Goal: Transaction & Acquisition: Purchase product/service

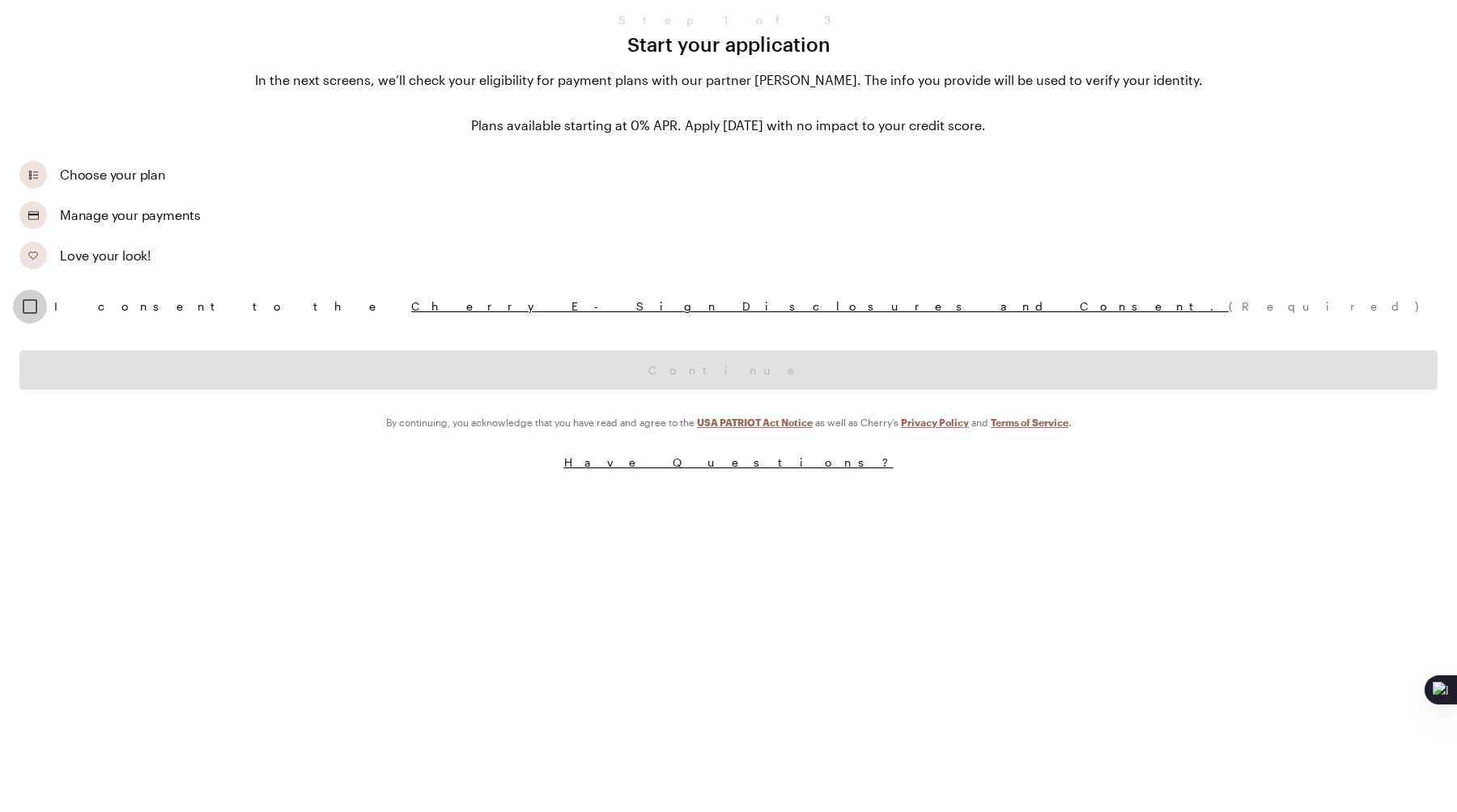
click at [23, 298] on input "checkbox" at bounding box center [29, 307] width 34 height 34
checkbox input "true"
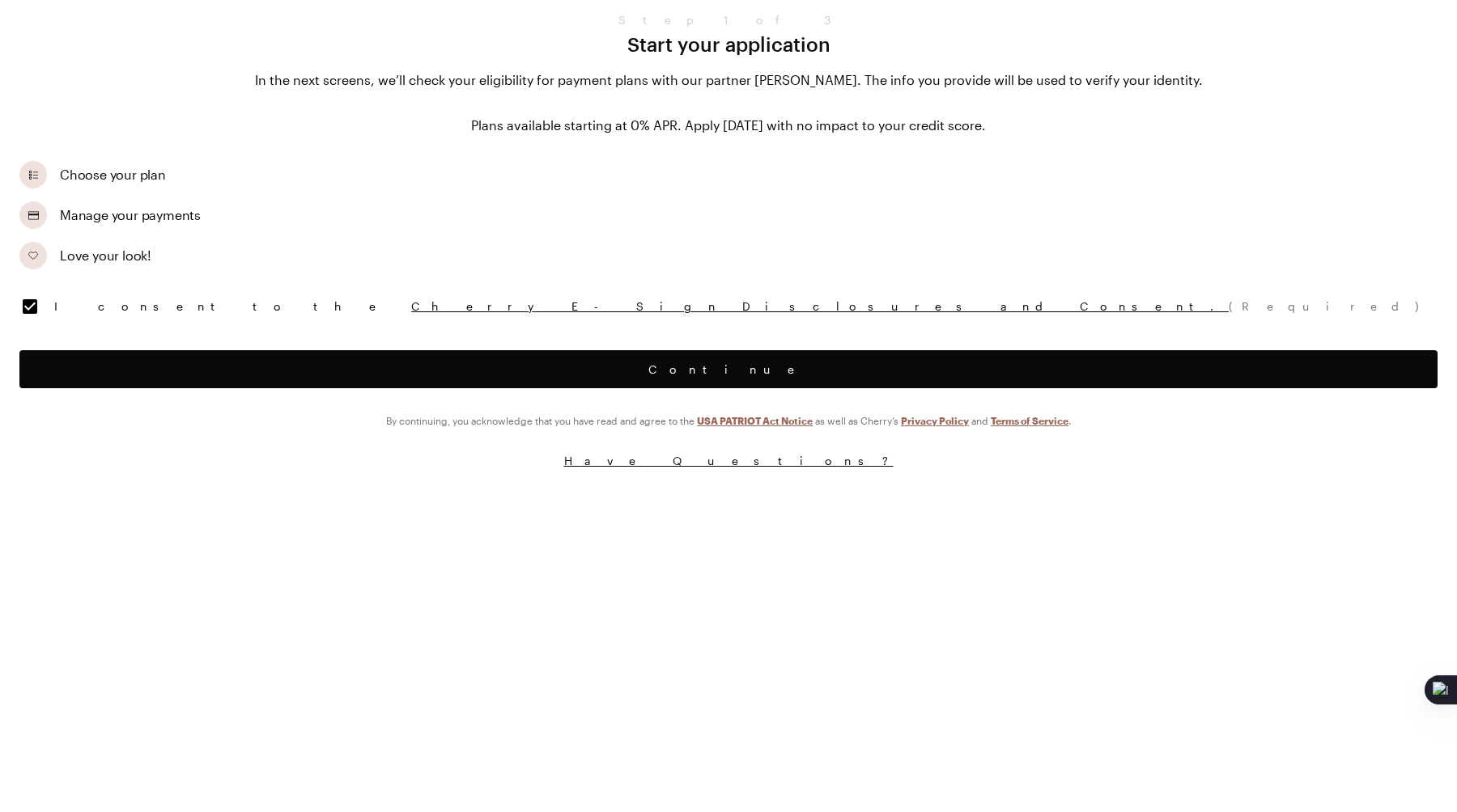
click at [65, 356] on button "Continue" at bounding box center [728, 369] width 1418 height 38
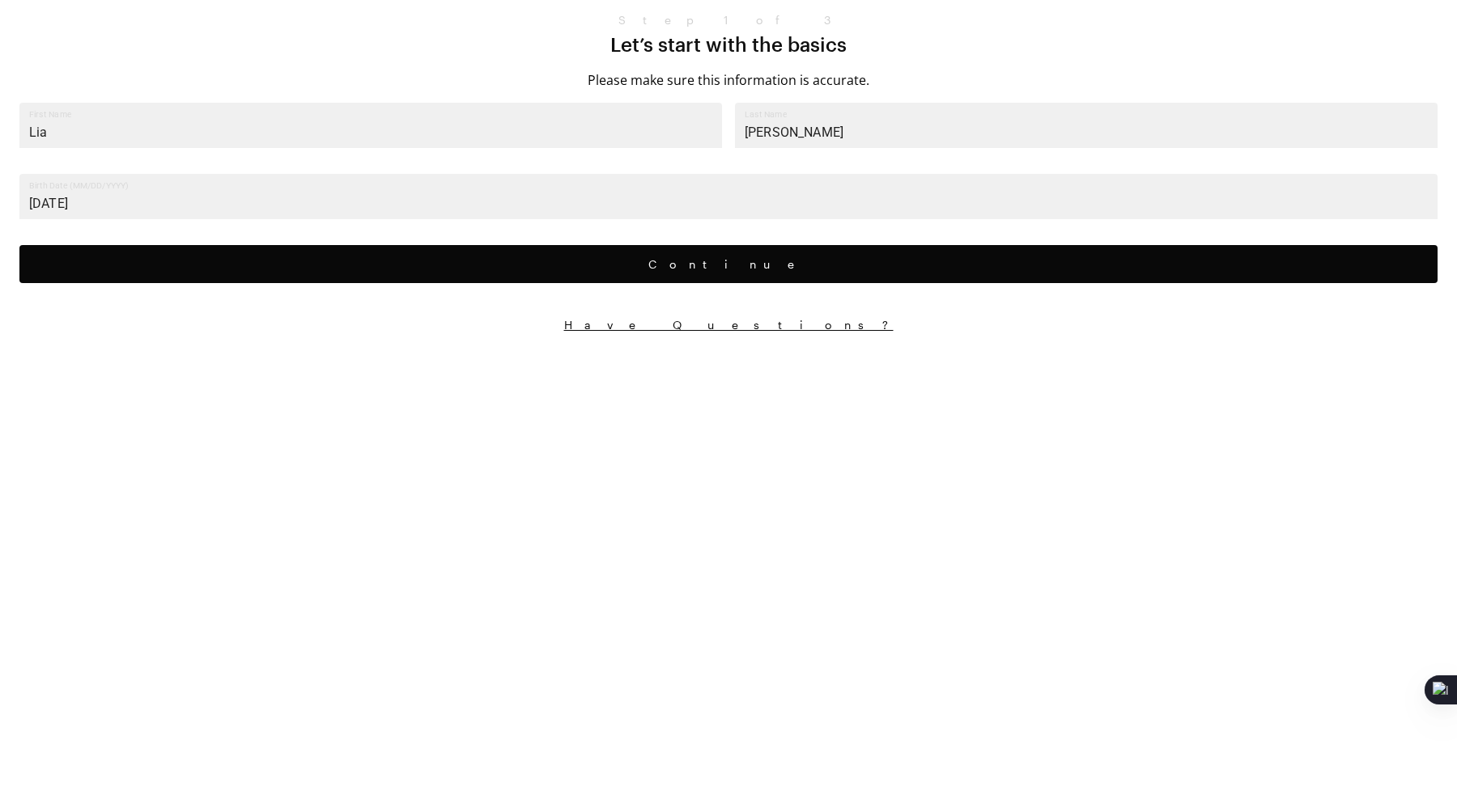
click at [302, 254] on button "Continue" at bounding box center [728, 264] width 1418 height 38
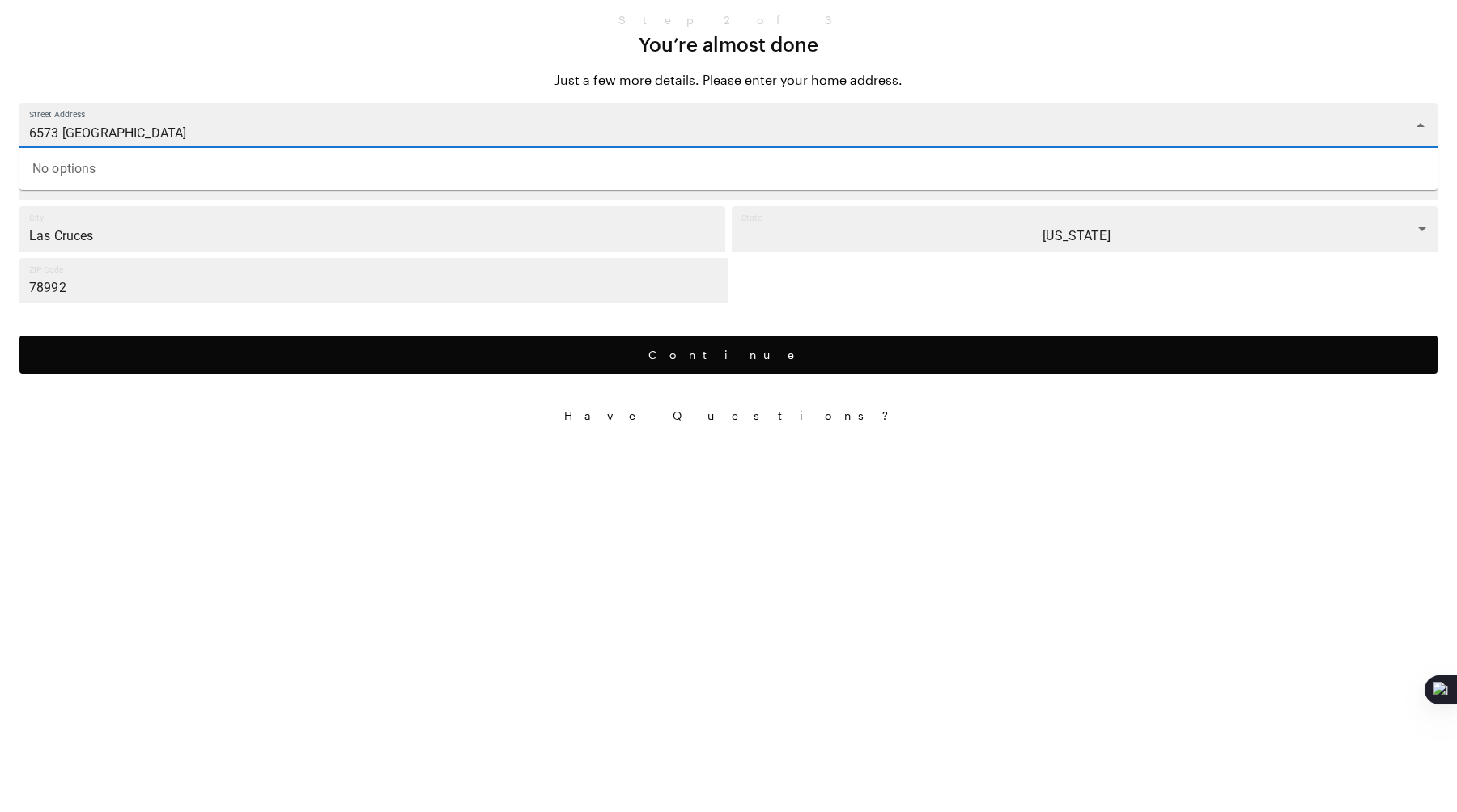
click at [271, 142] on input "6573 Andreane Plains" at bounding box center [716, 133] width 1380 height 30
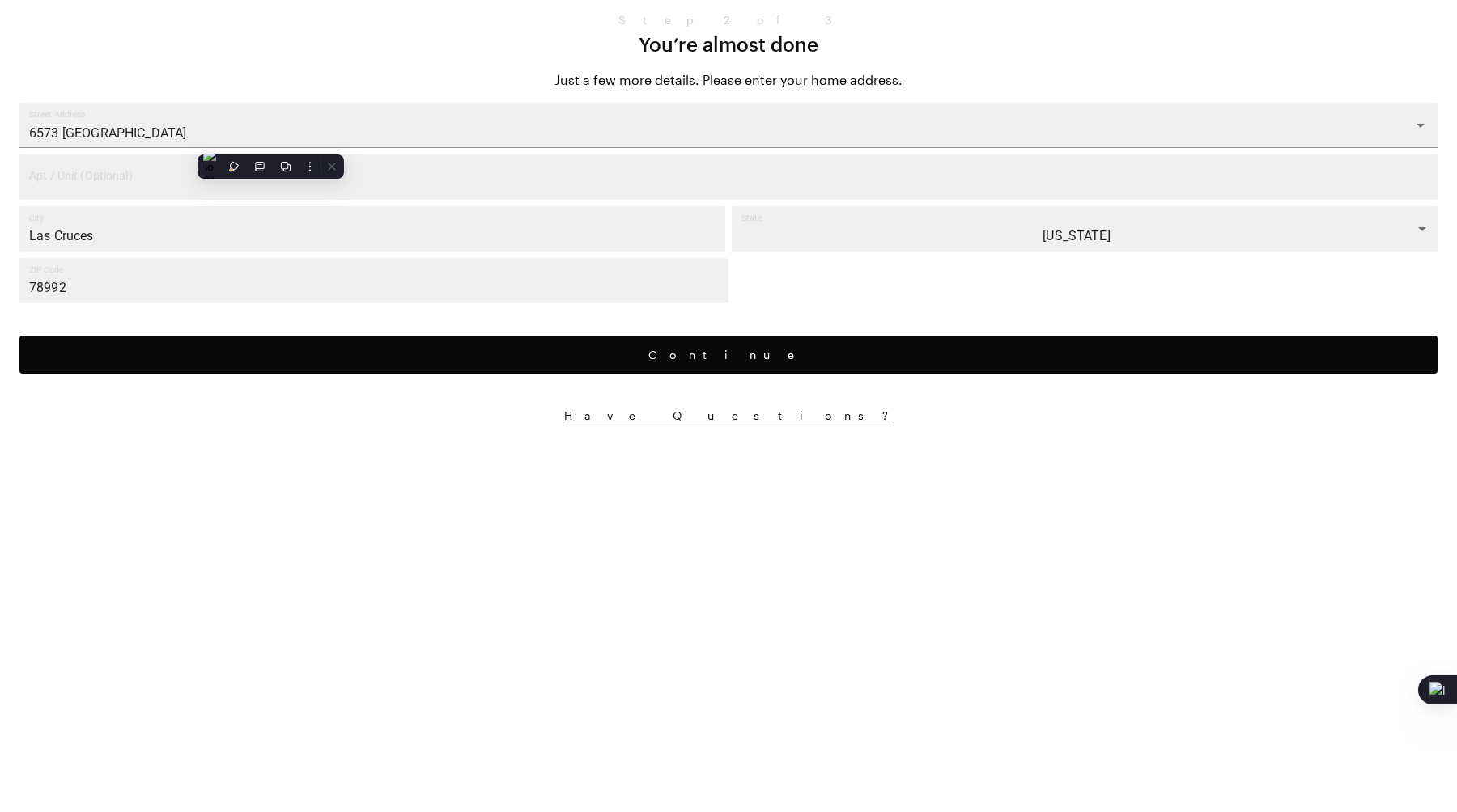
click at [227, 373] on div "Continue" at bounding box center [728, 345] width 1418 height 72
click at [248, 354] on button "Continue" at bounding box center [728, 354] width 1418 height 38
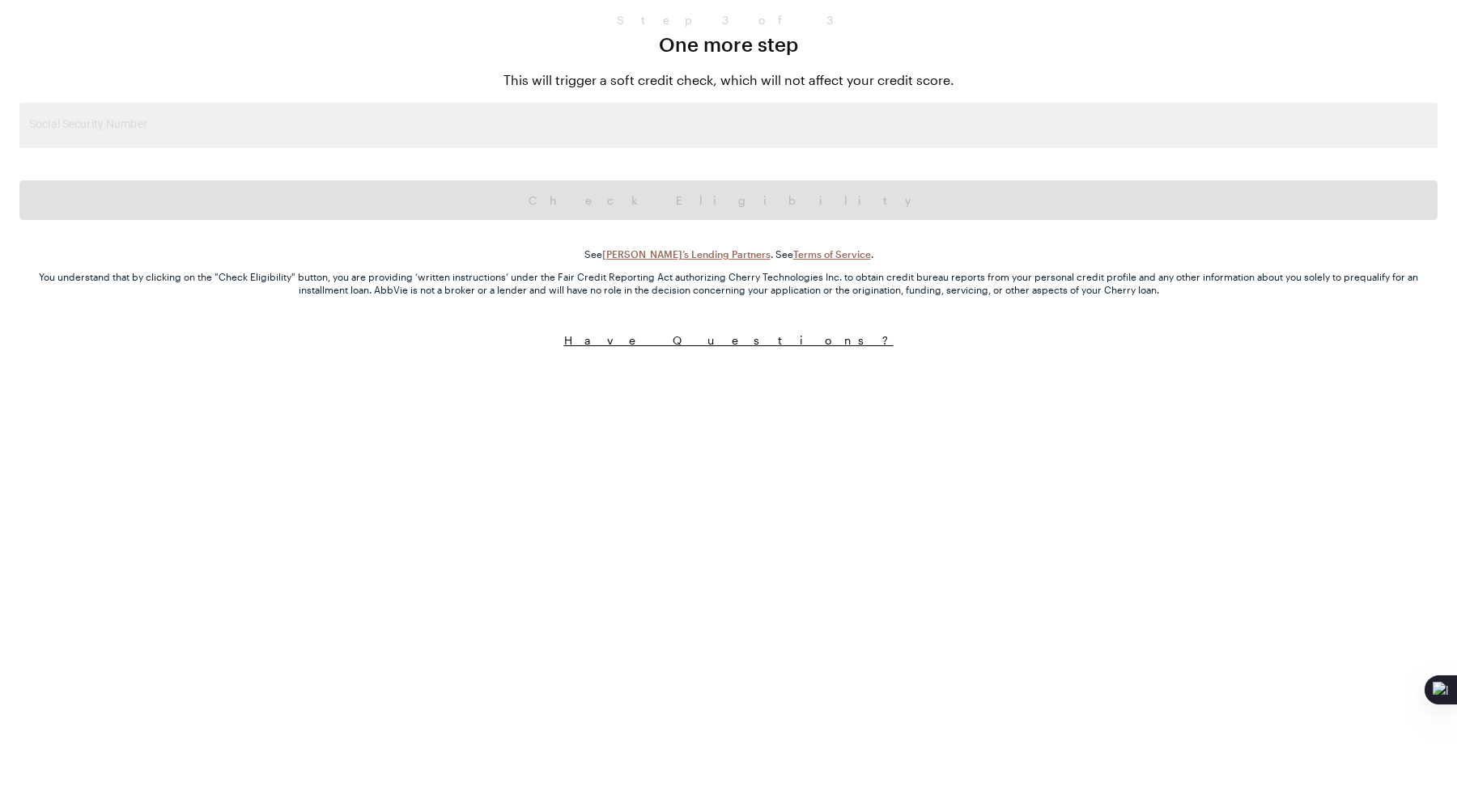
click at [444, 158] on div "Step 3 of 3 One more step This will trigger a soft credit check, which will not…" at bounding box center [728, 188] width 1457 height 352
click at [444, 138] on input "Social Security Number" at bounding box center [728, 125] width 1418 height 46
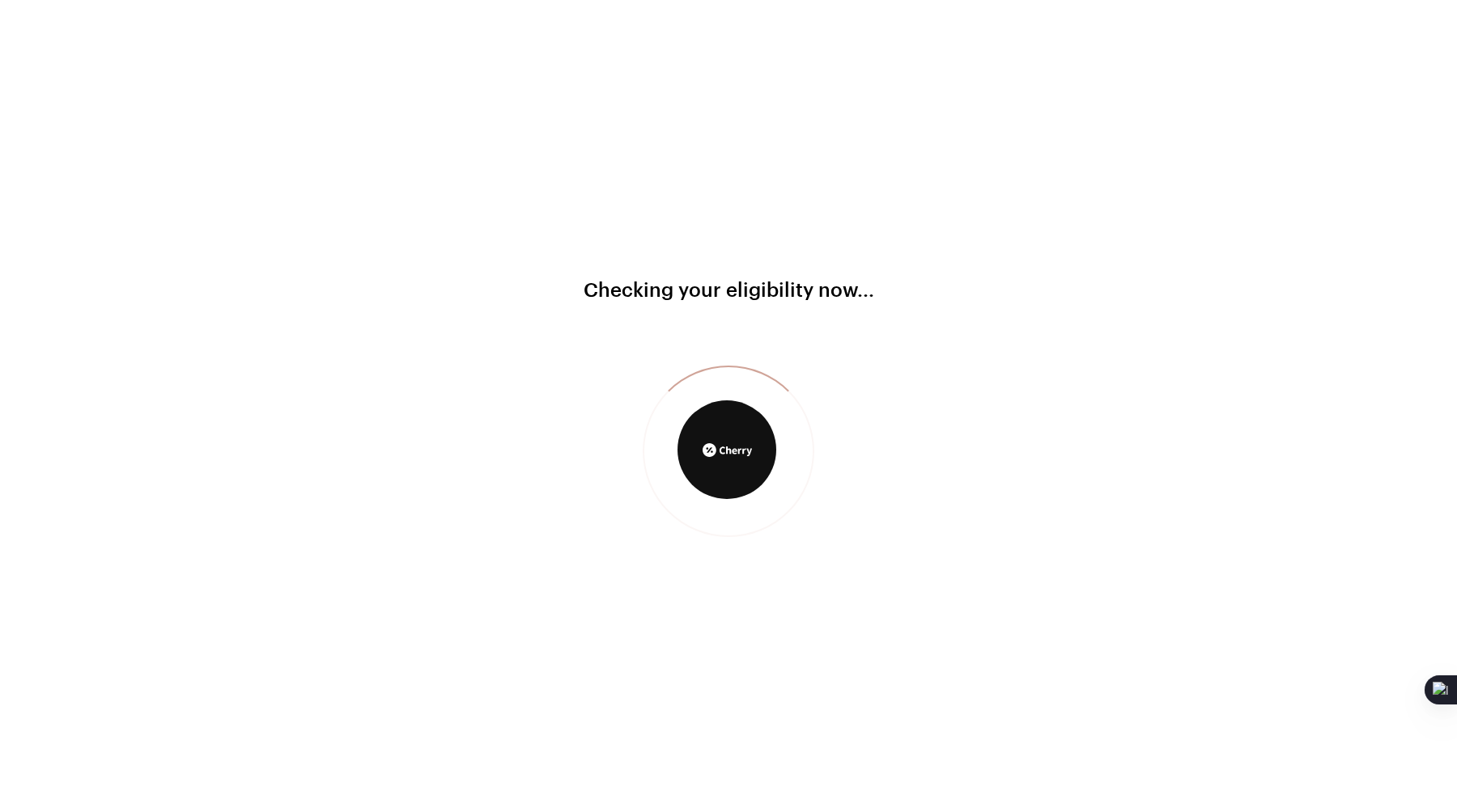
type input "111-22-3333"
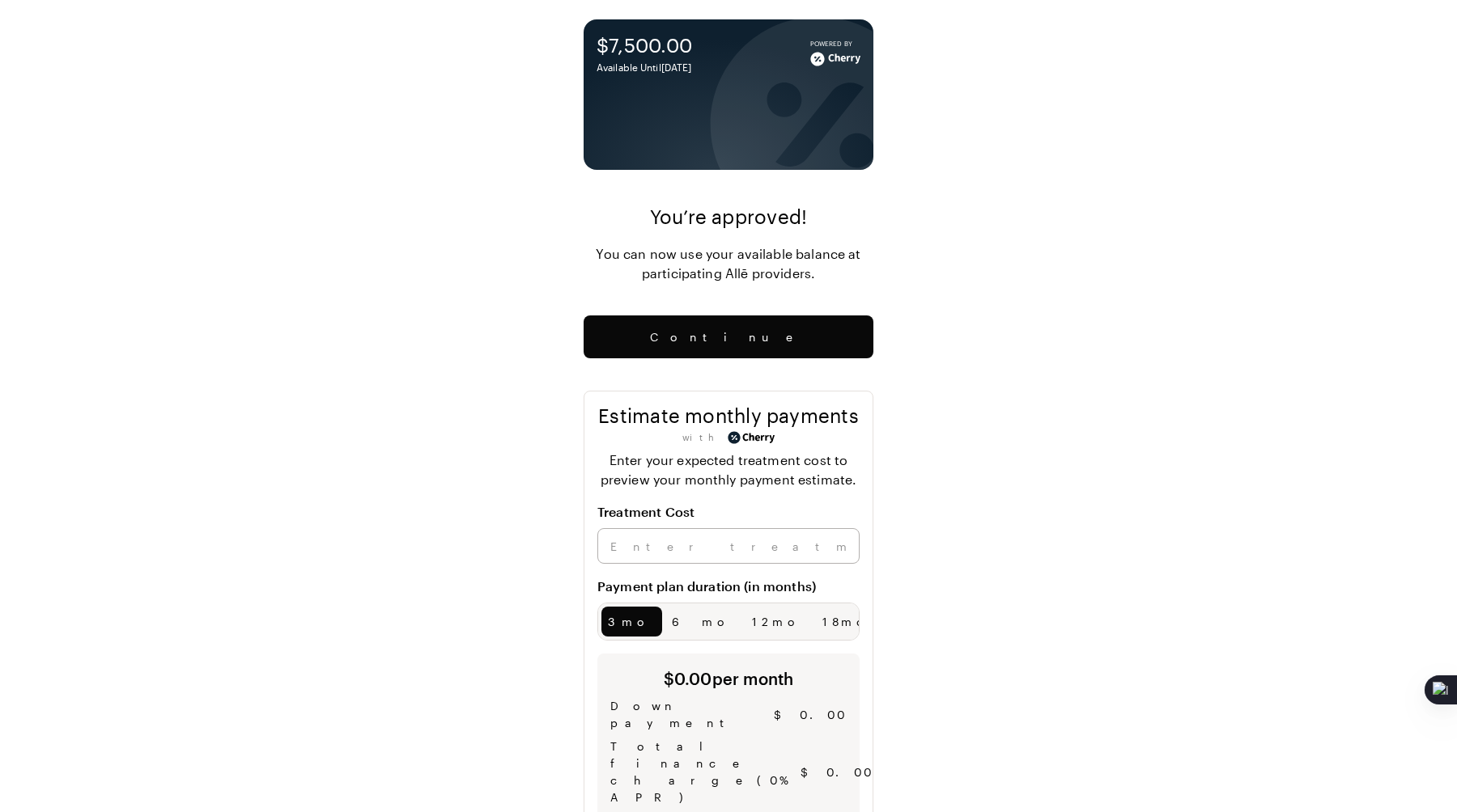
click at [944, 276] on div "$7,500.00 Available Until [DATE] Powered By You’re approved! You can now use yo…" at bounding box center [728, 780] width 1457 height 1561
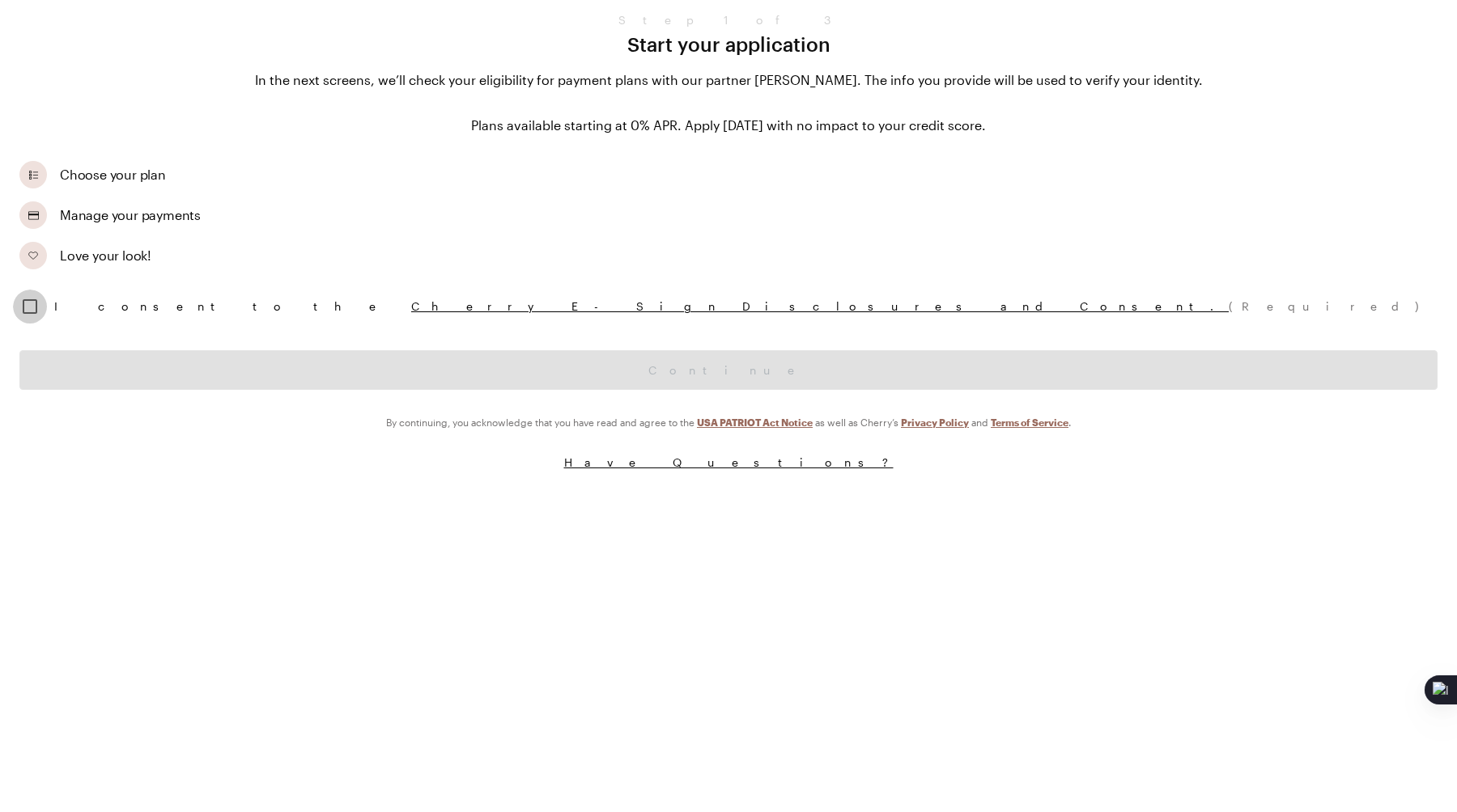
click at [32, 300] on input "checkbox" at bounding box center [29, 307] width 34 height 34
checkbox input "true"
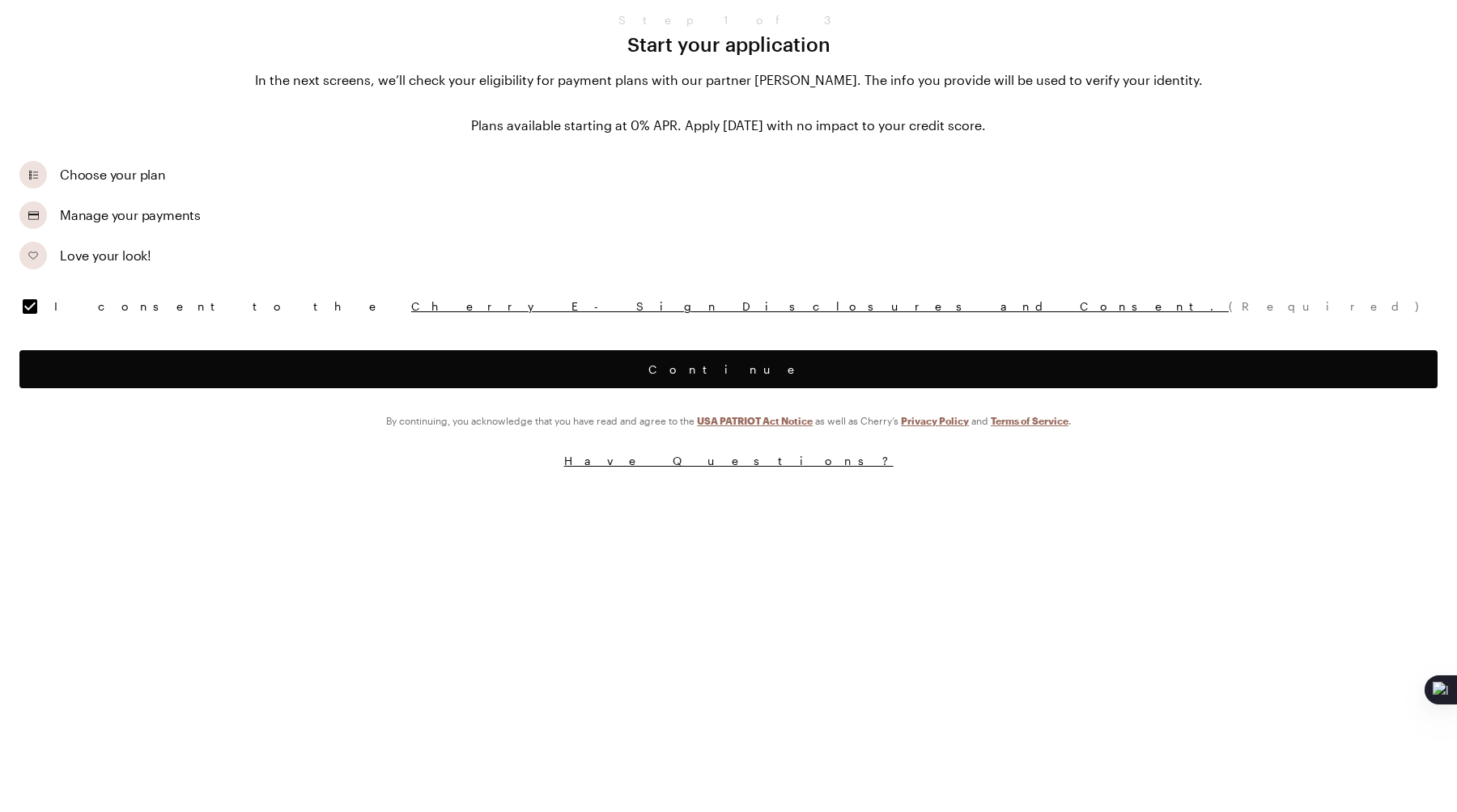
click at [59, 364] on button "Continue" at bounding box center [728, 369] width 1418 height 38
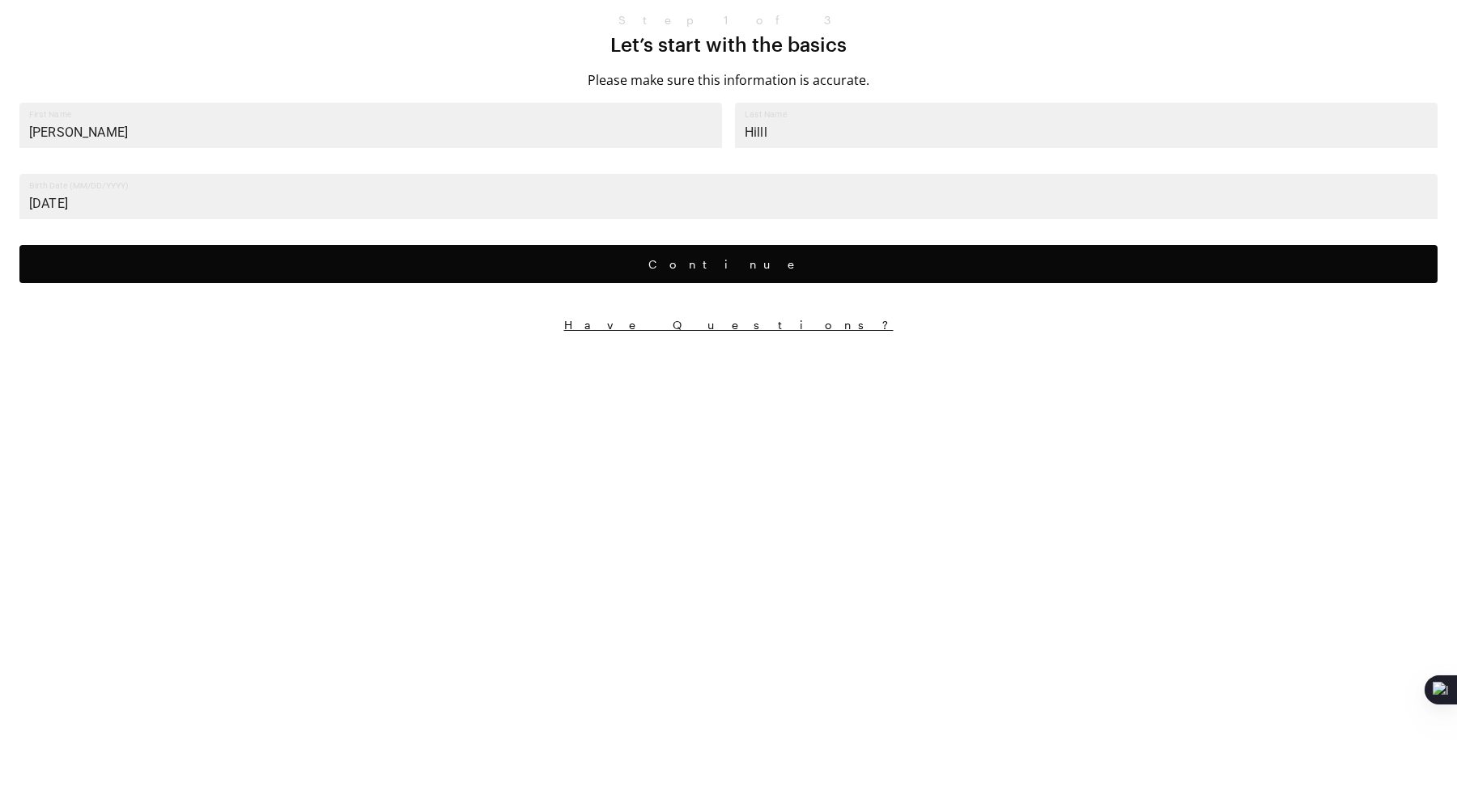
click at [211, 267] on button "Continue" at bounding box center [728, 264] width 1418 height 38
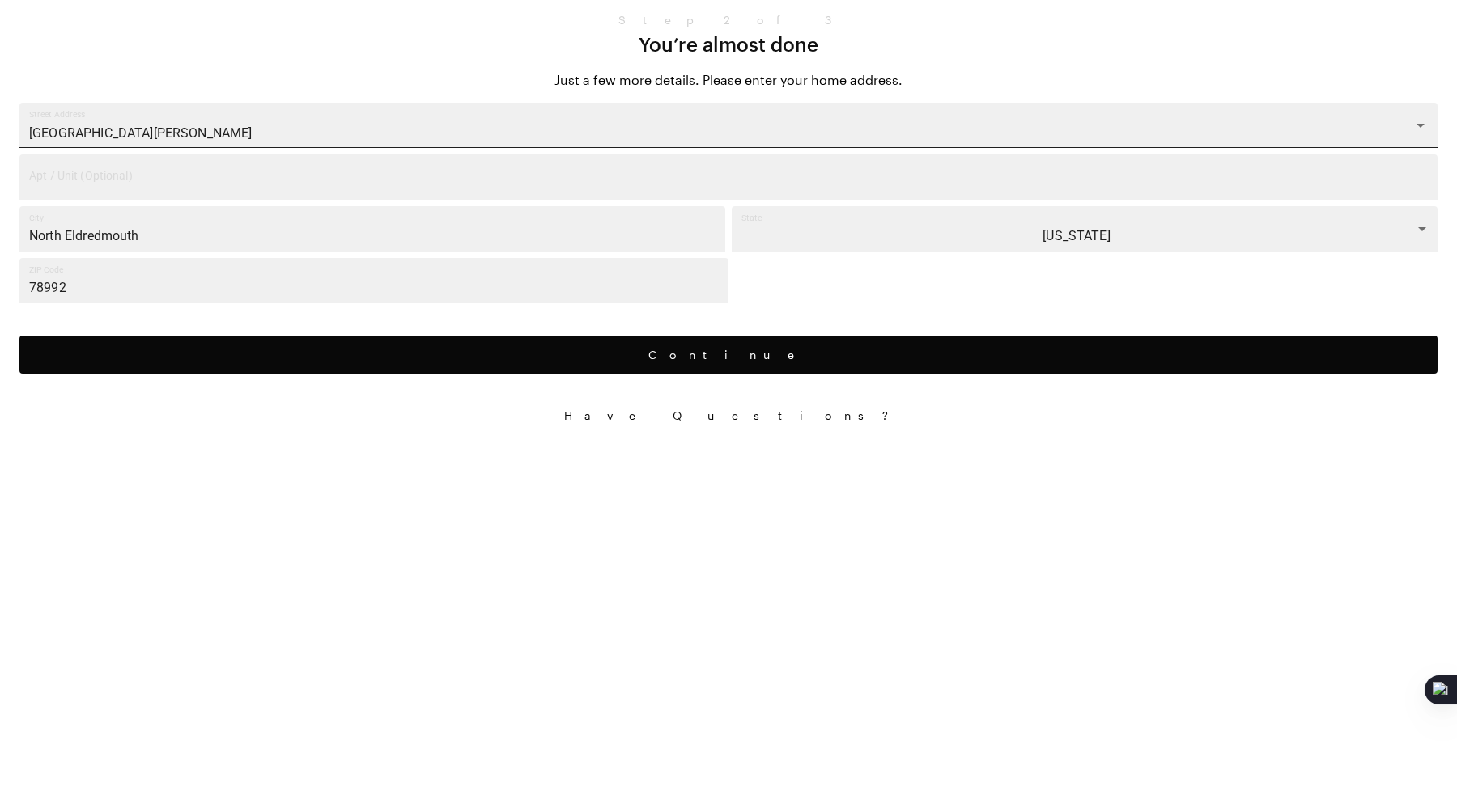
click at [212, 136] on input "66804 Jerod Islands" at bounding box center [716, 133] width 1380 height 30
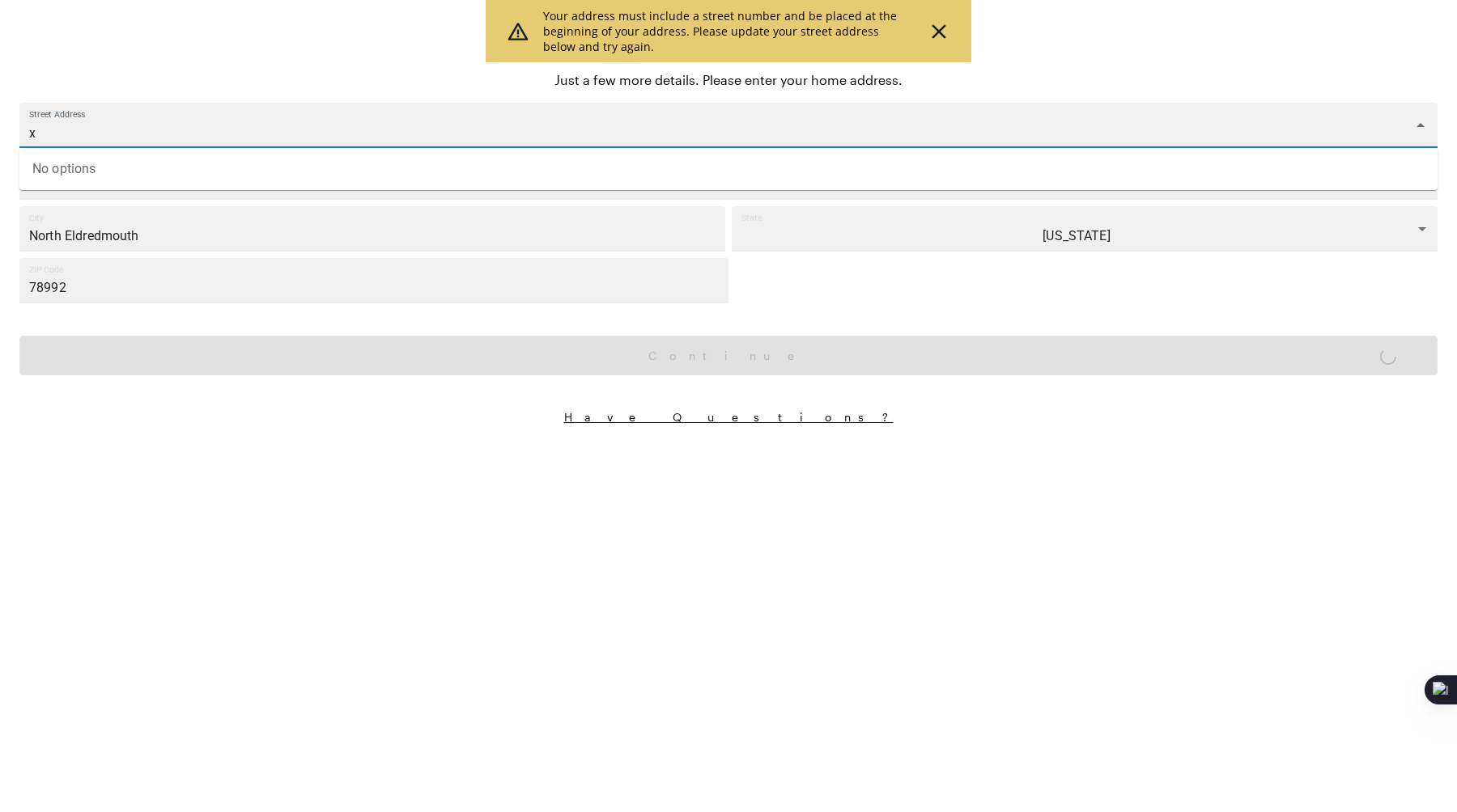
type input "66804 Jerod Islands"
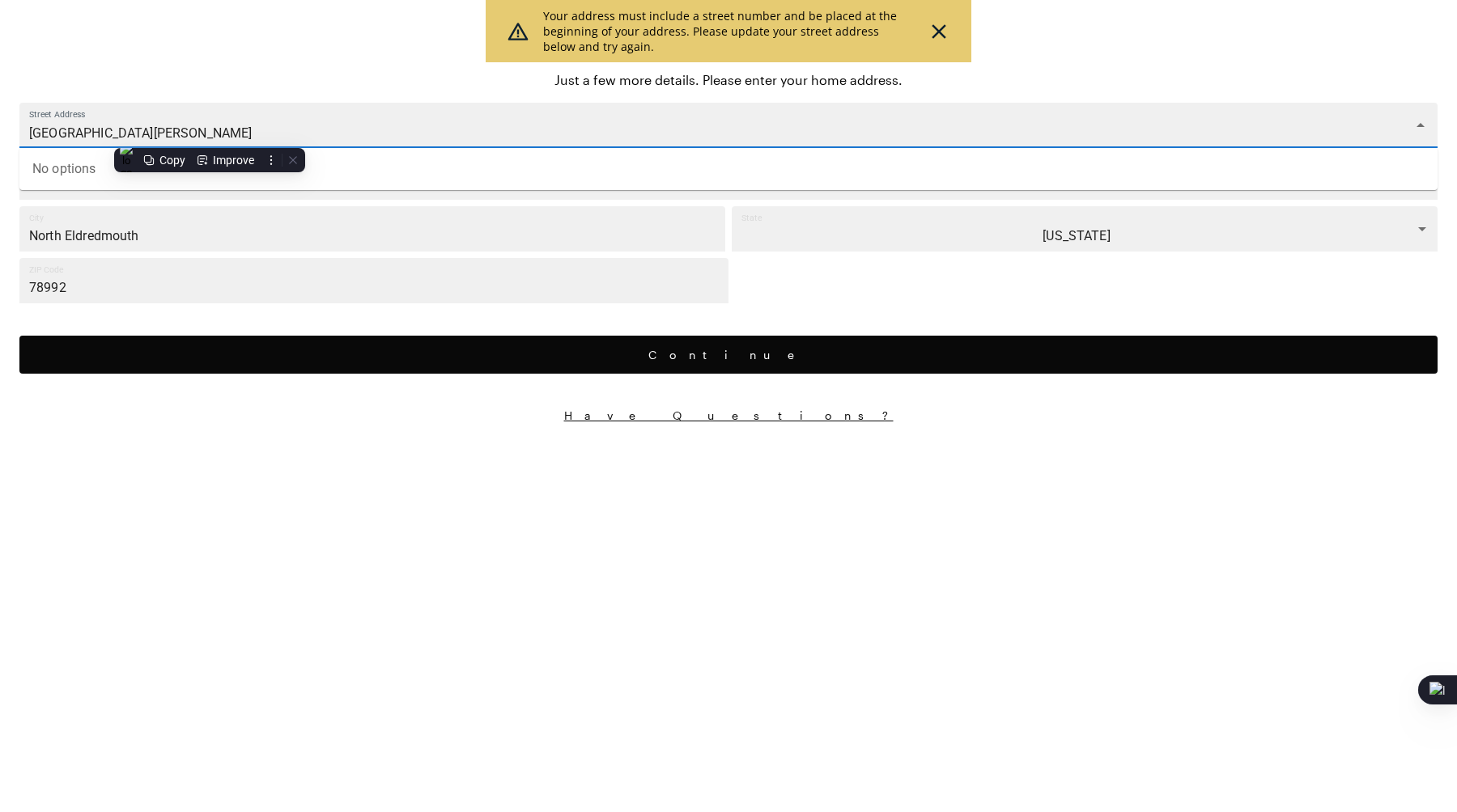
click at [257, 354] on button "Continue" at bounding box center [728, 354] width 1418 height 38
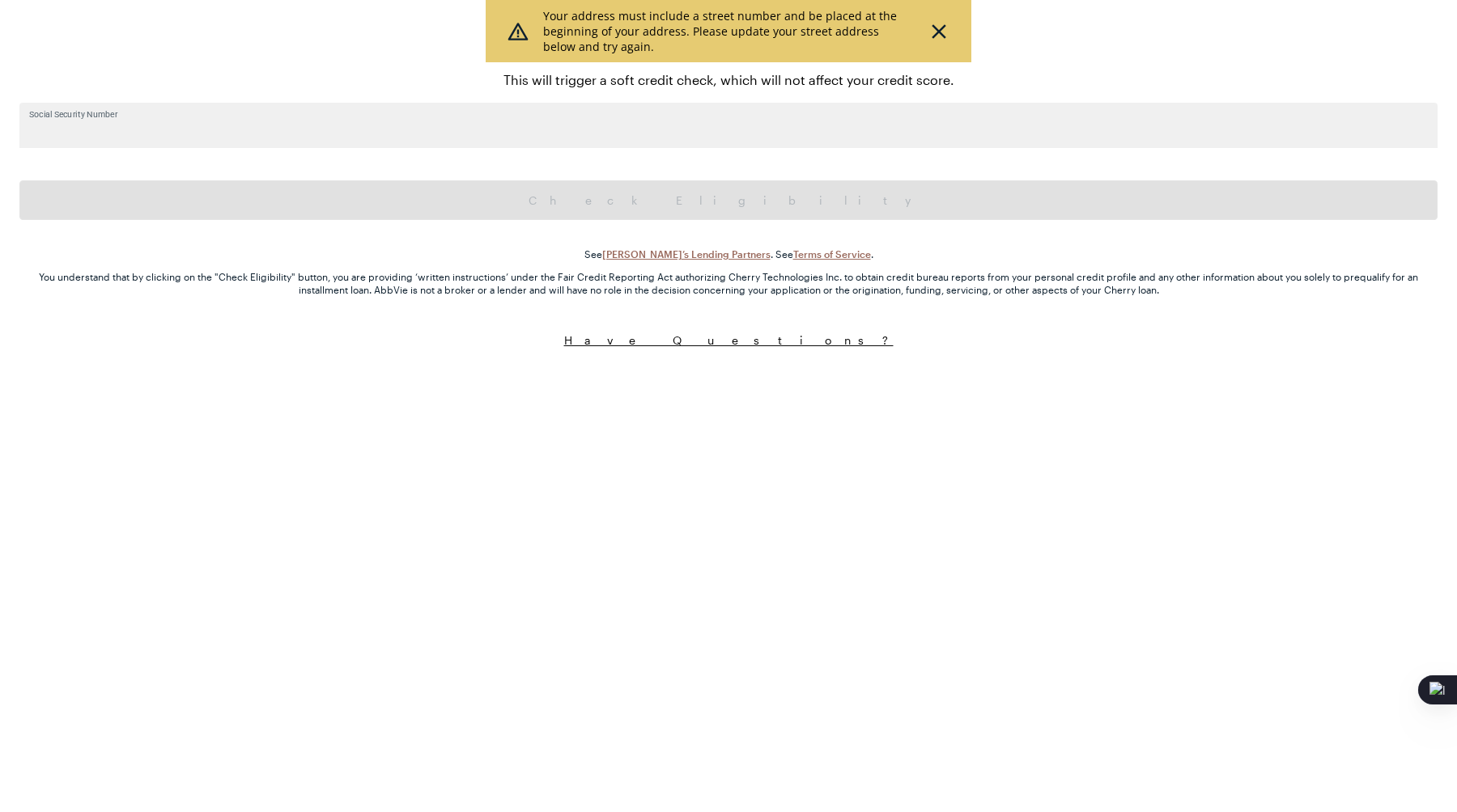
click at [480, 144] on input "Social Security Number" at bounding box center [728, 125] width 1418 height 46
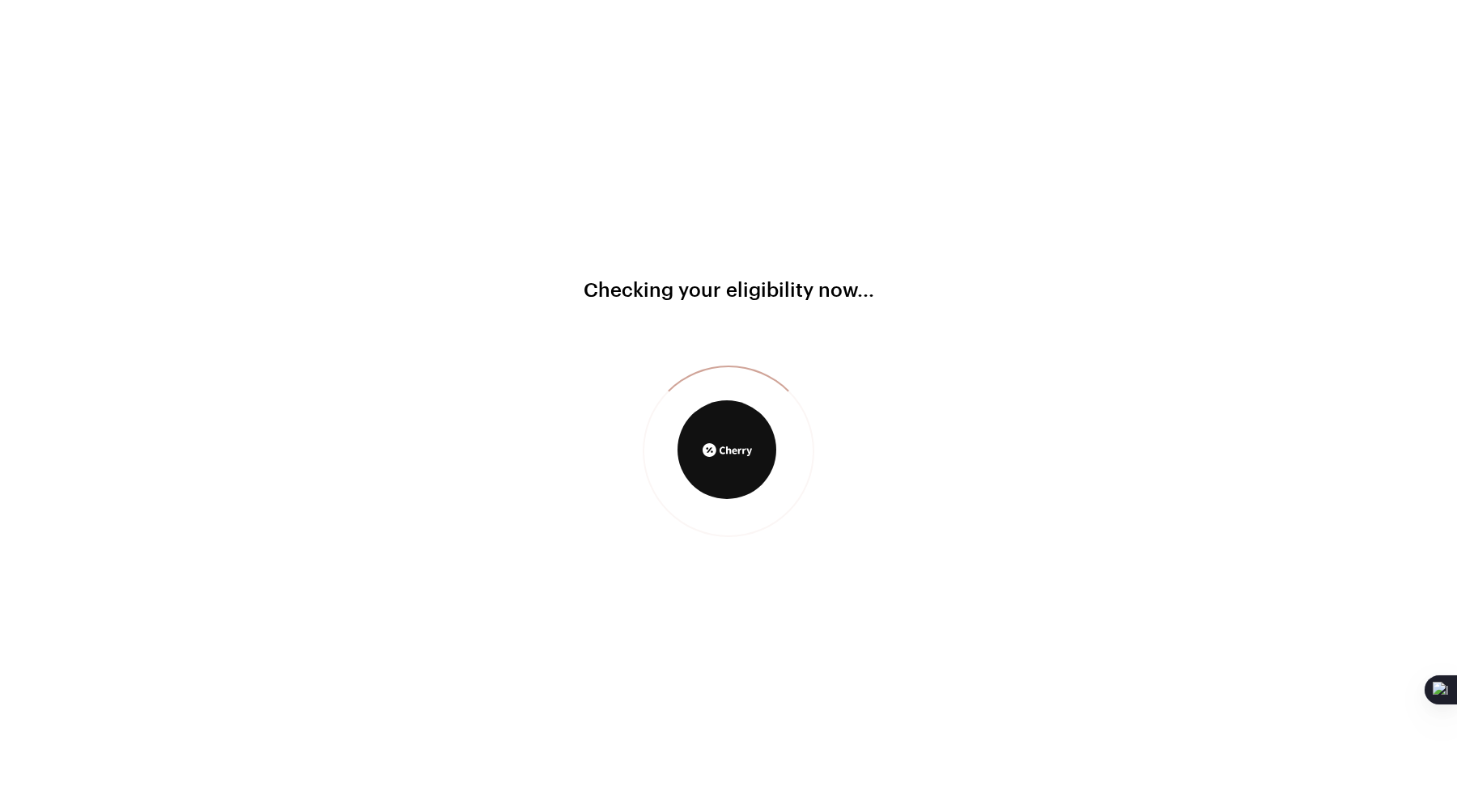
type input "111-22-3333"
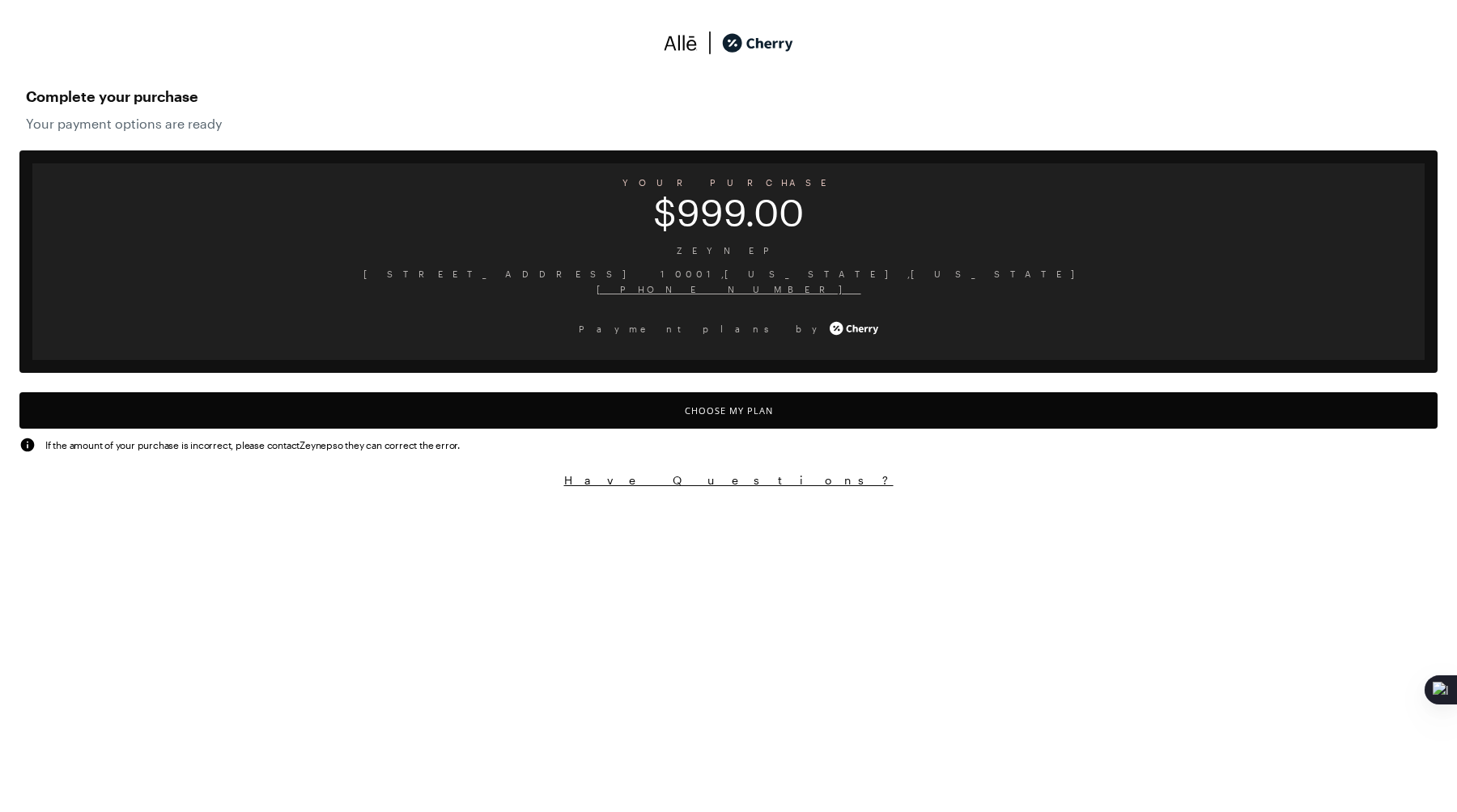
click at [724, 416] on button "Choose My Plan" at bounding box center [728, 410] width 1418 height 37
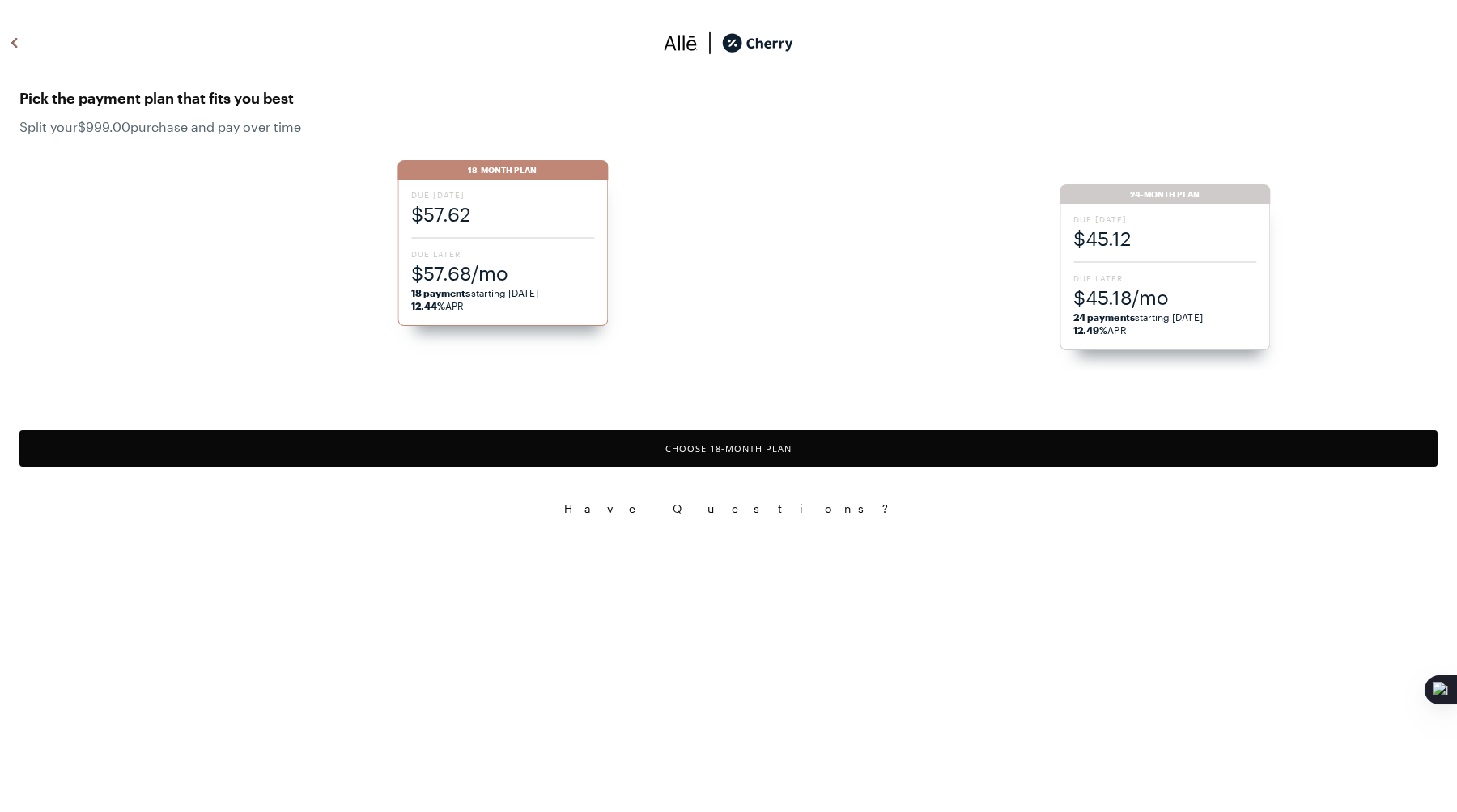
click at [569, 440] on button "Choose 18 -Month Plan" at bounding box center [728, 449] width 1418 height 37
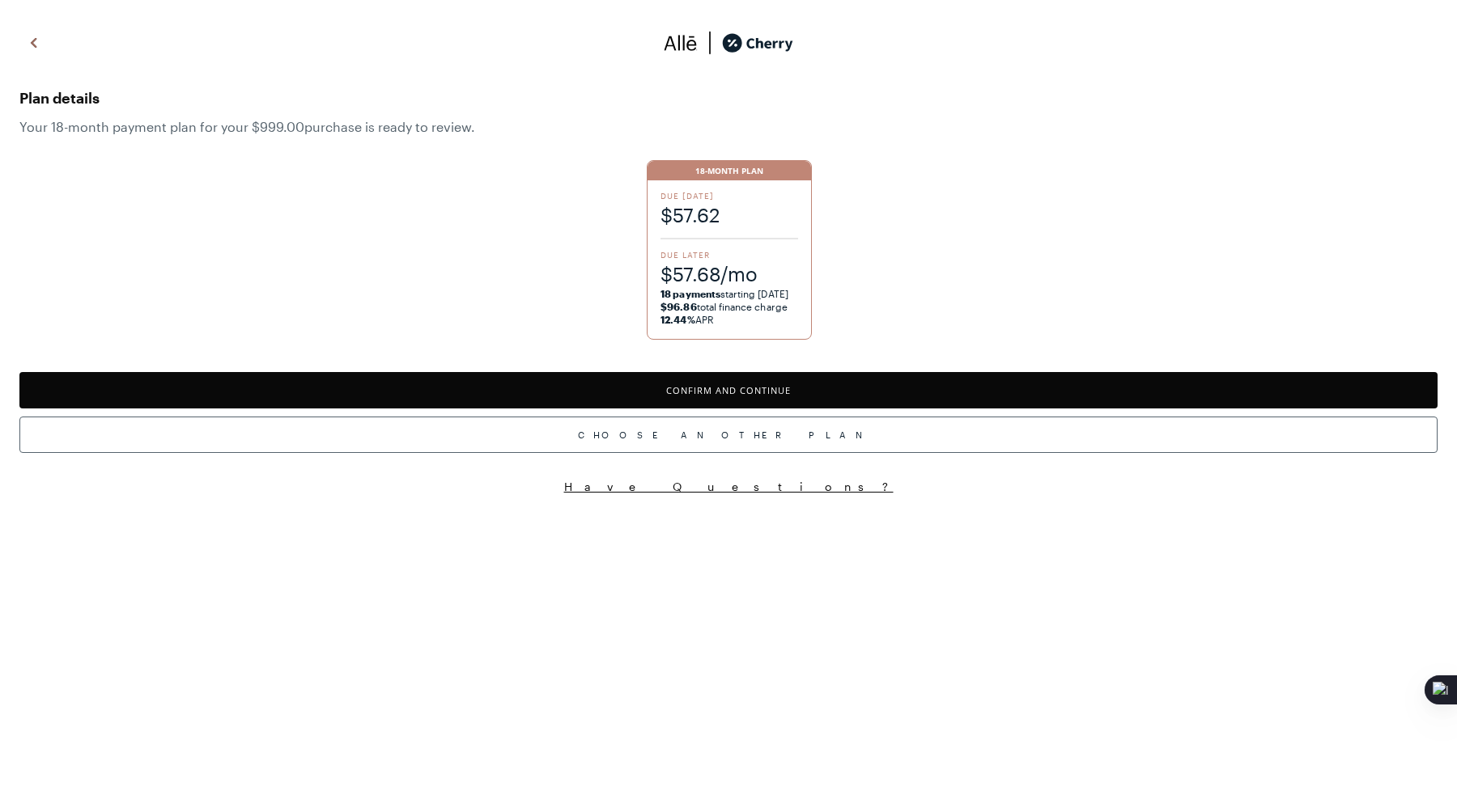
click at [558, 399] on button "Confirm and Continue" at bounding box center [728, 391] width 1418 height 37
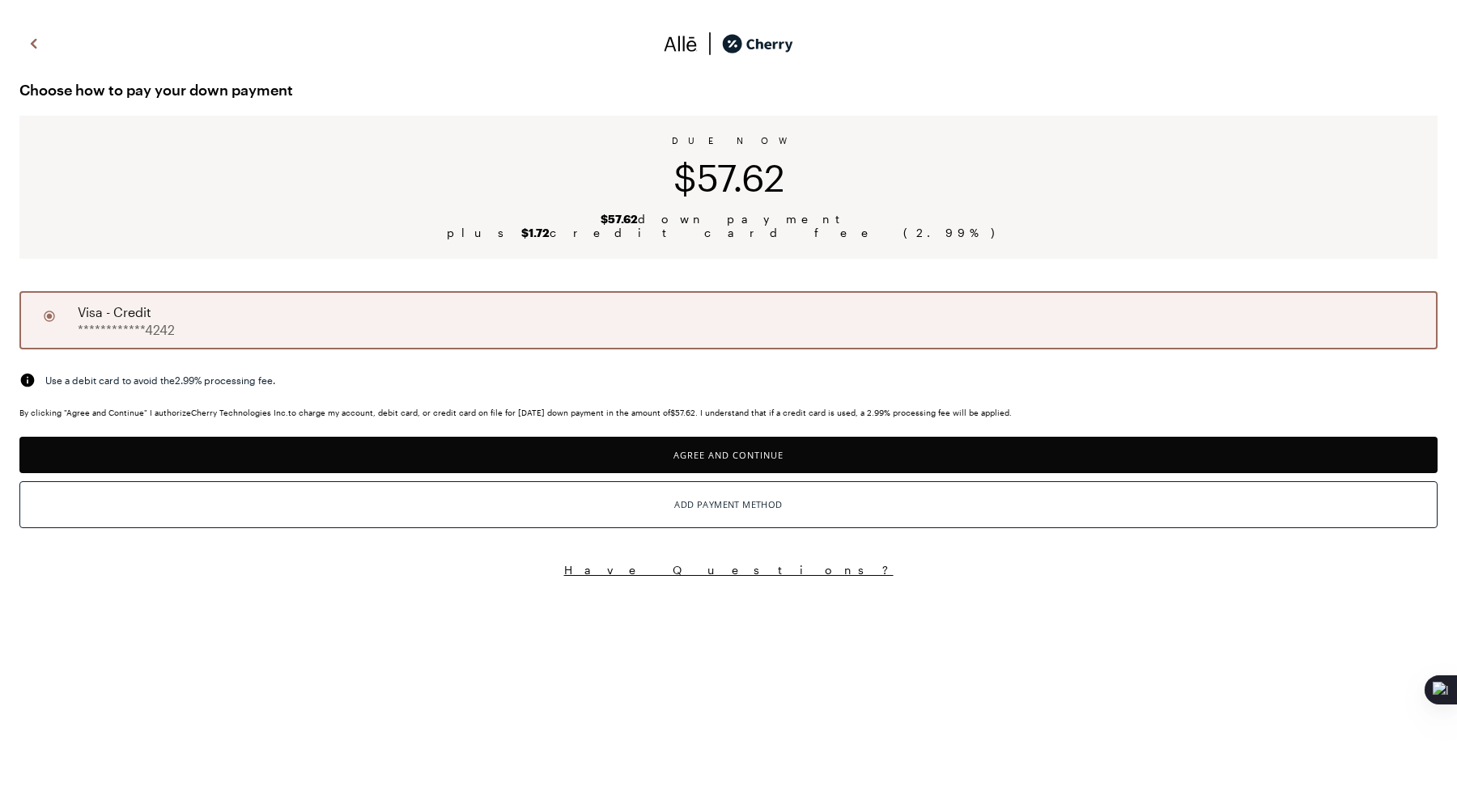
click at [612, 450] on button "Agree and Continue" at bounding box center [728, 455] width 1418 height 37
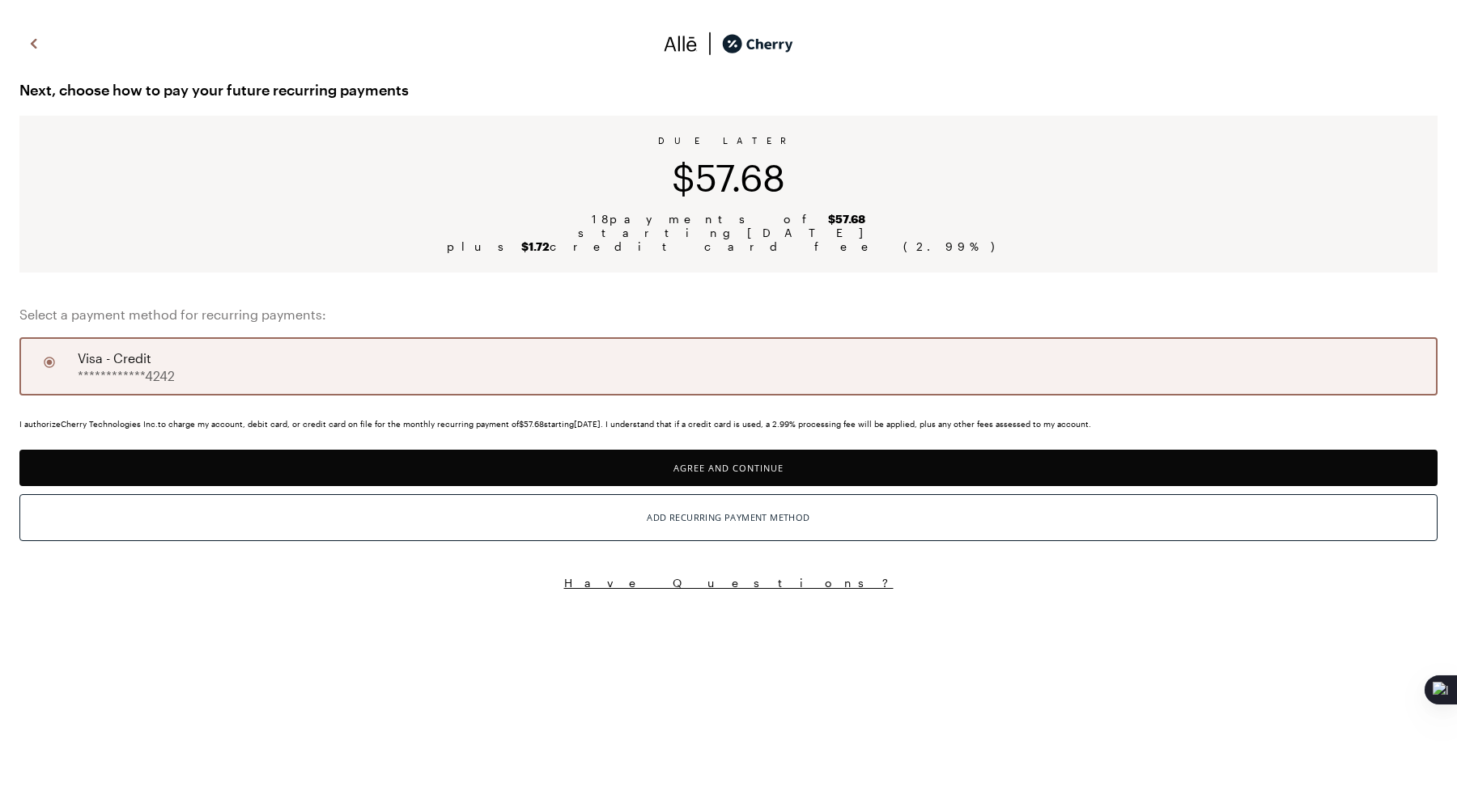
click at [621, 466] on button "Agree and Continue" at bounding box center [728, 469] width 1418 height 37
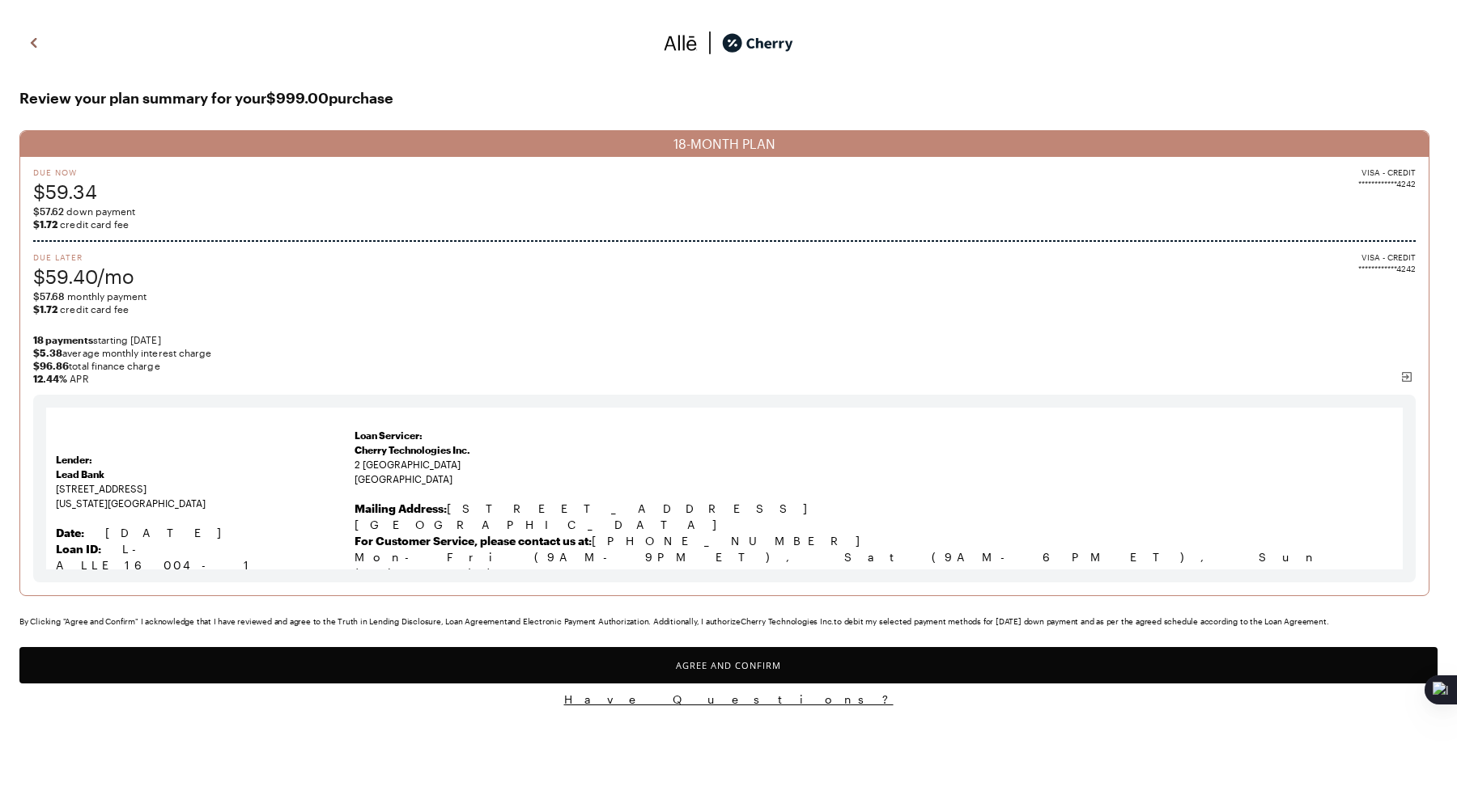
click at [541, 666] on button "Agree and Confirm" at bounding box center [728, 666] width 1418 height 37
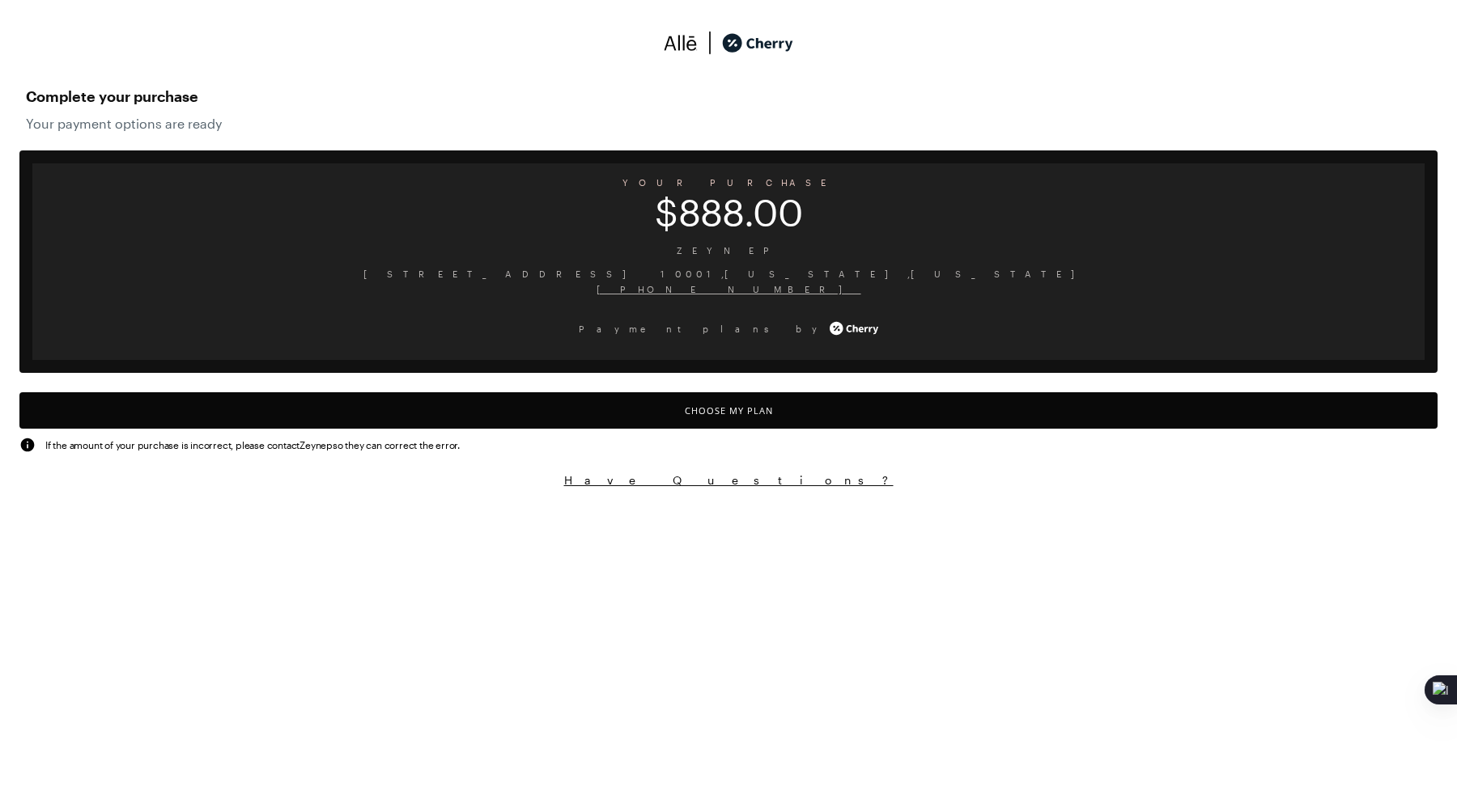
click at [702, 416] on button "Choose My Plan" at bounding box center [728, 410] width 1418 height 37
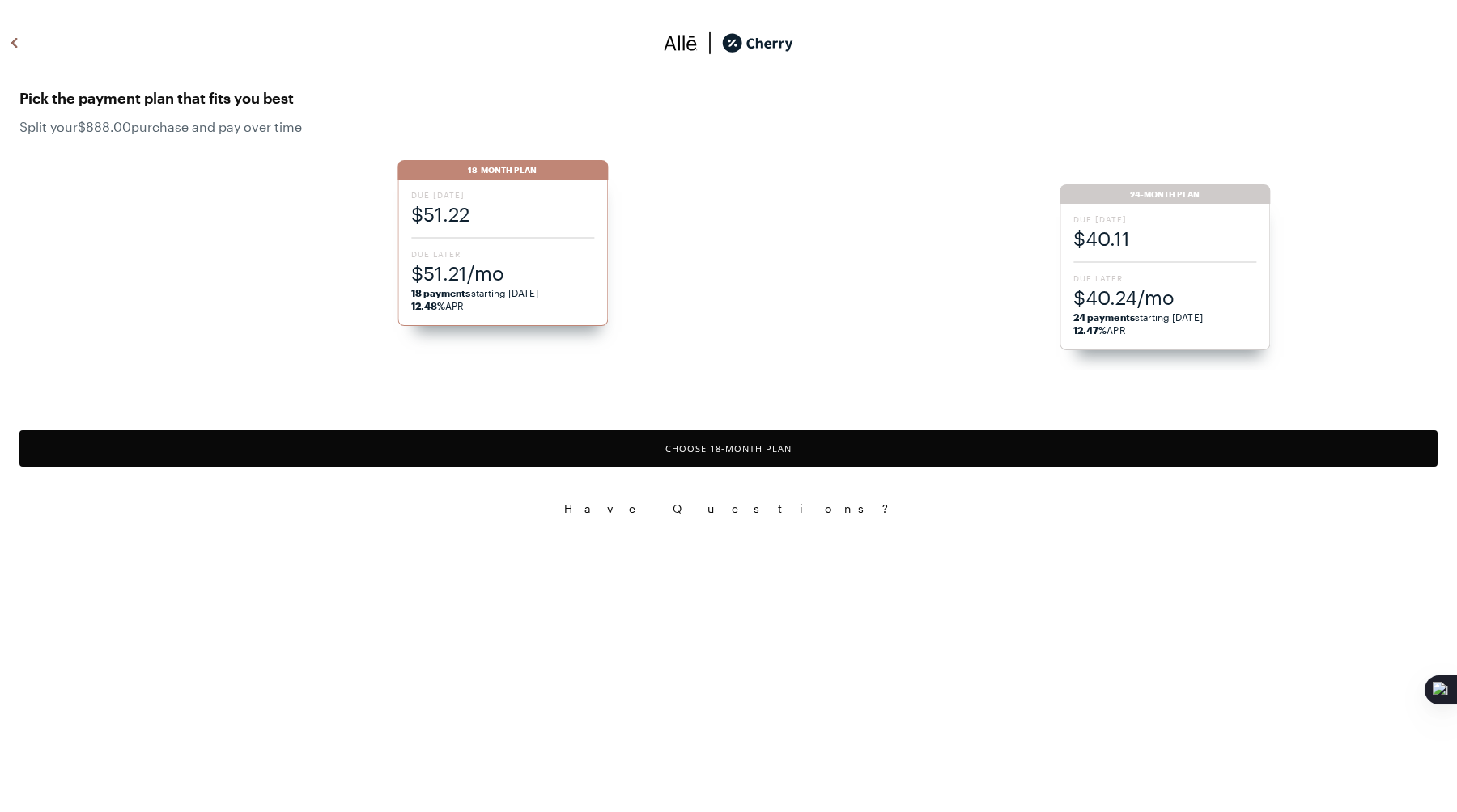
click at [1149, 225] on span "$40.11" at bounding box center [1165, 239] width 182 height 27
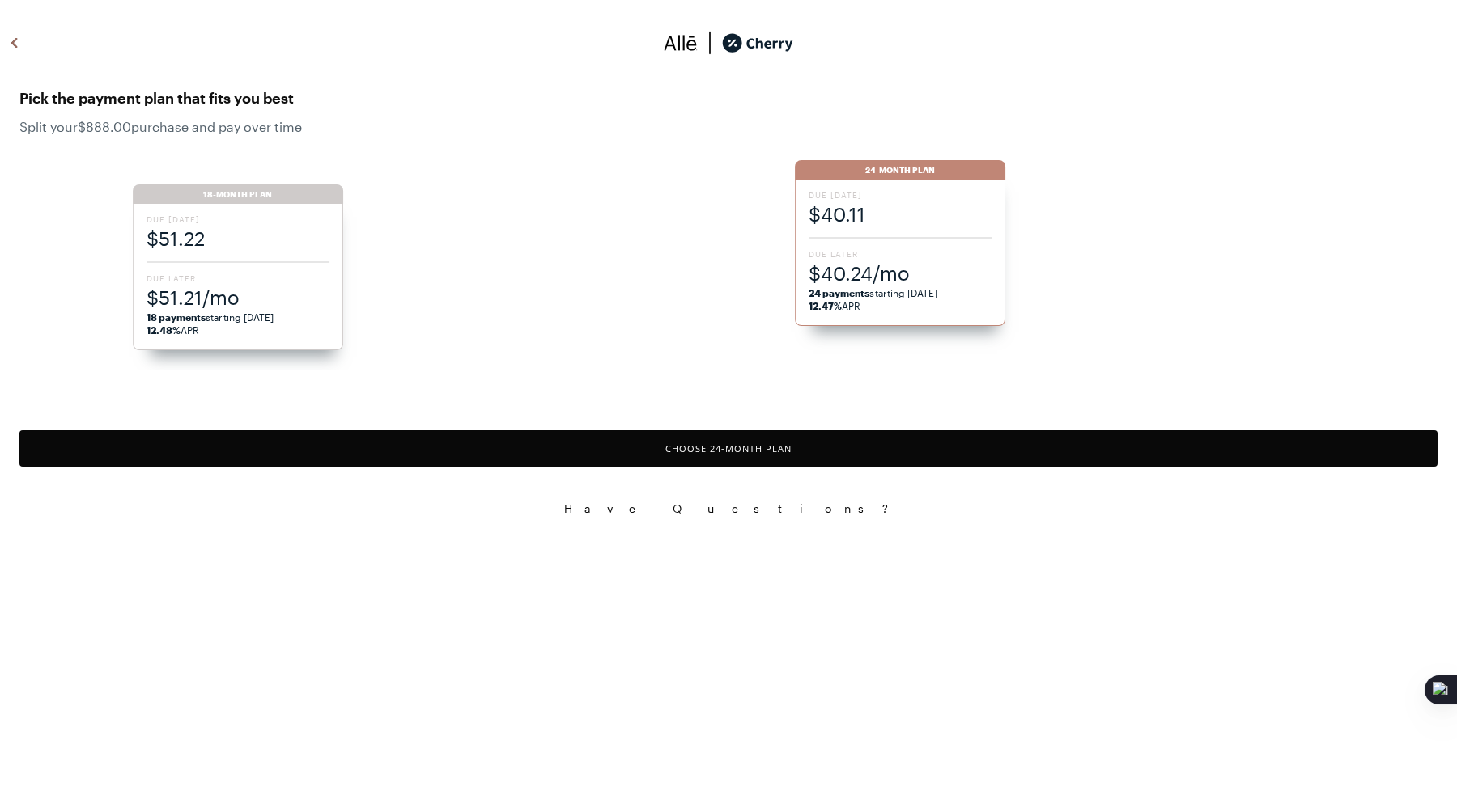
click at [886, 450] on button "Choose 24 -Month Plan" at bounding box center [728, 449] width 1418 height 37
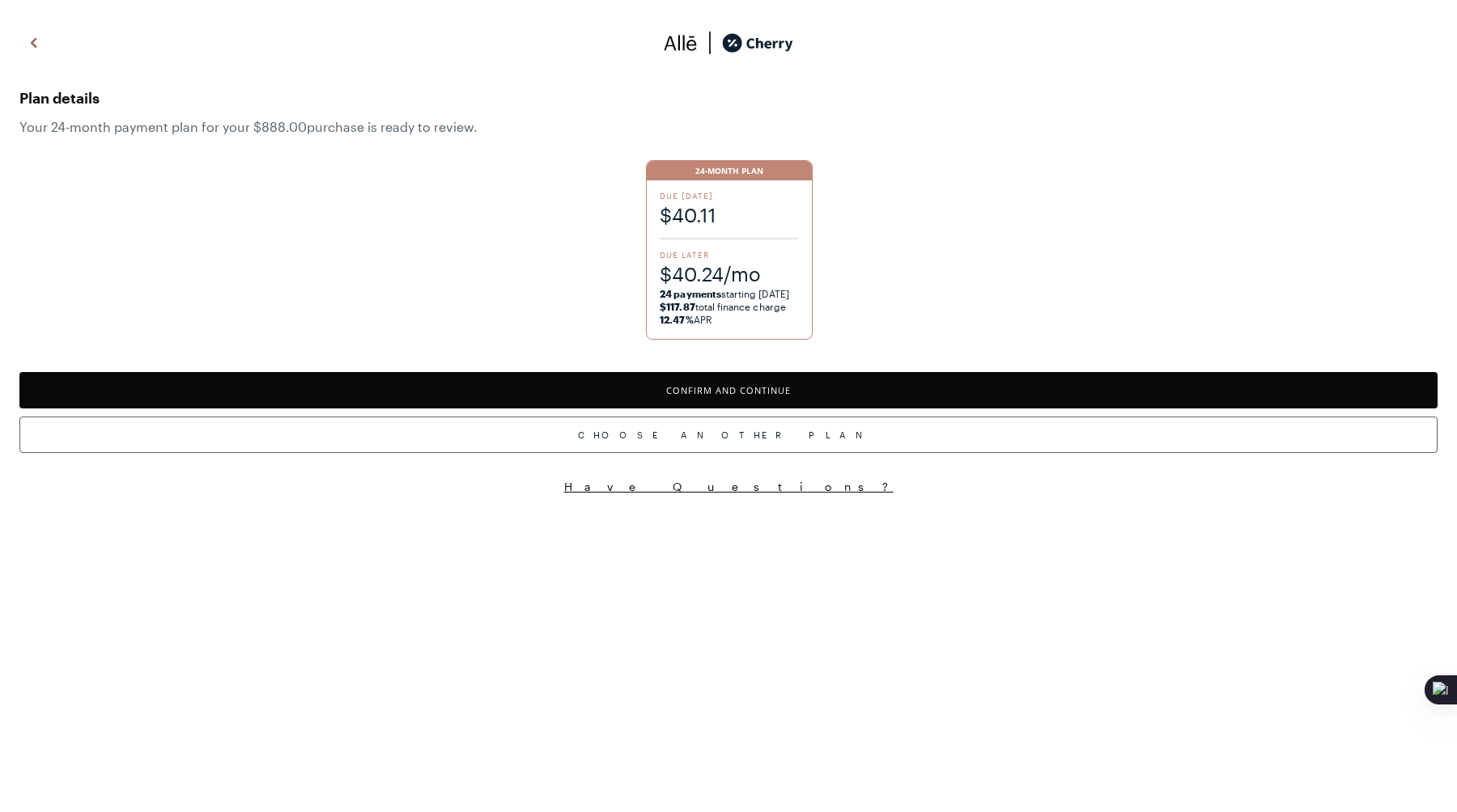
click at [863, 373] on button "Confirm and Continue" at bounding box center [728, 391] width 1418 height 37
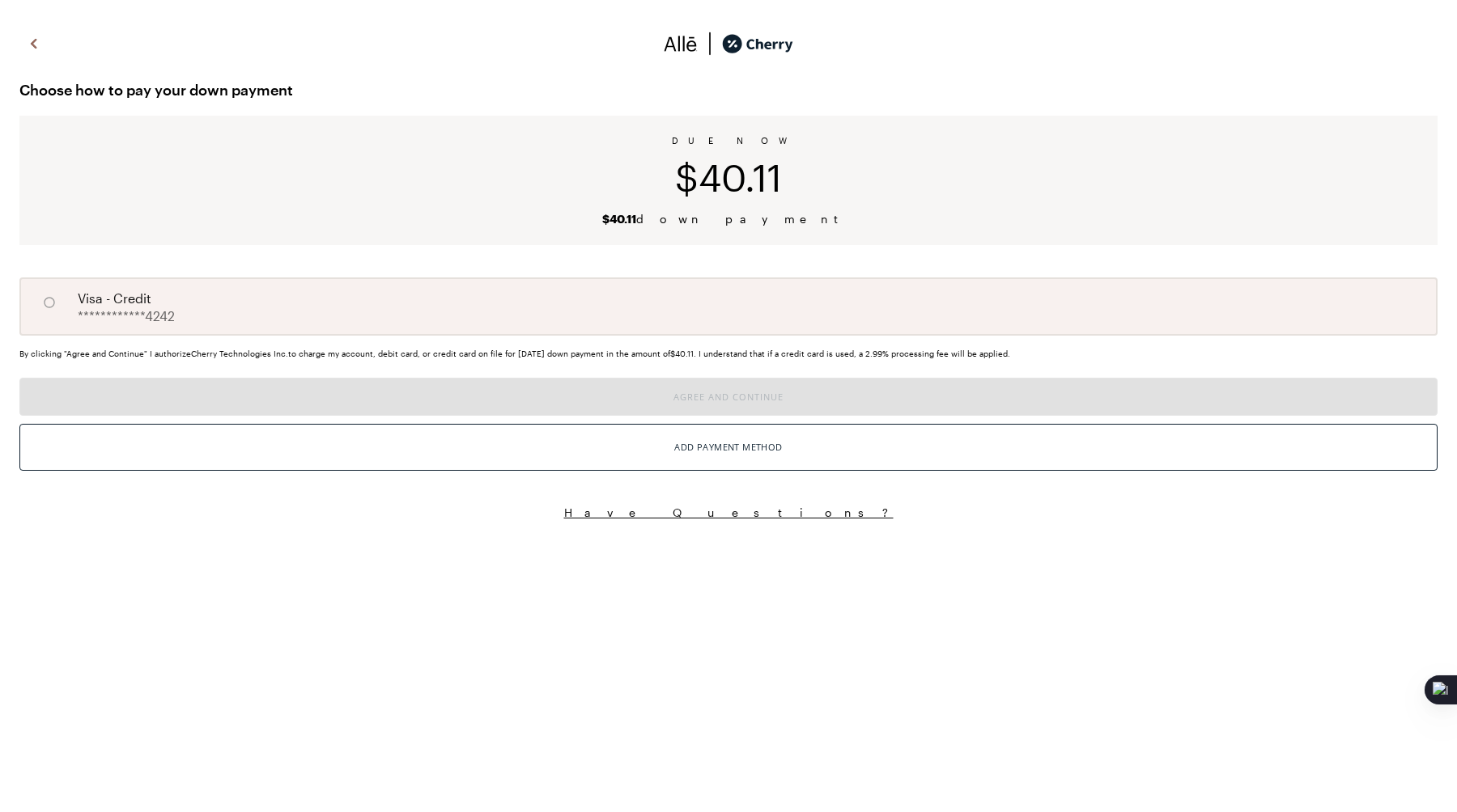
click at [82, 296] on span "visa - credit" at bounding box center [115, 299] width 74 height 19
radio input "true"
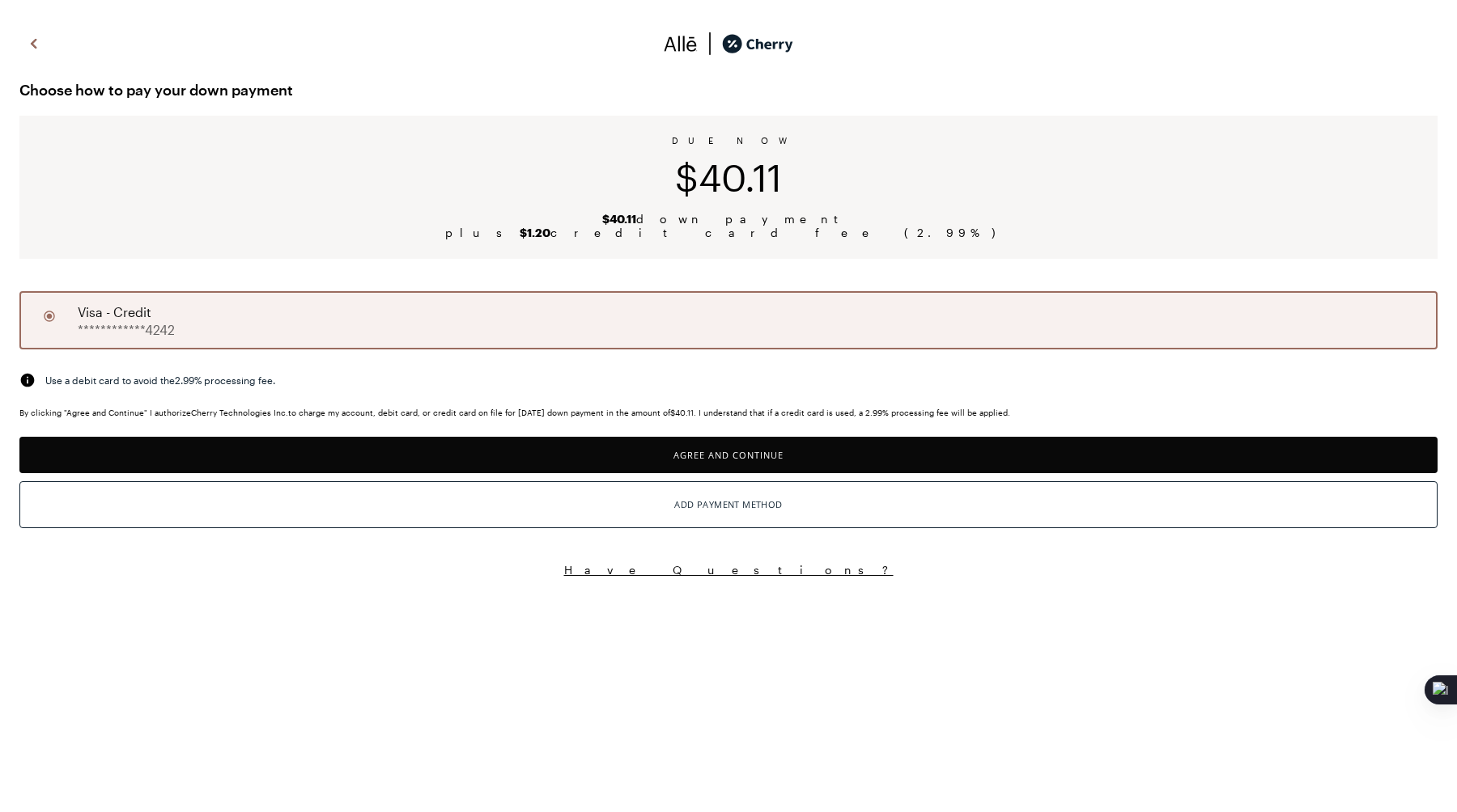
click at [148, 449] on button "Agree and Continue" at bounding box center [728, 455] width 1418 height 37
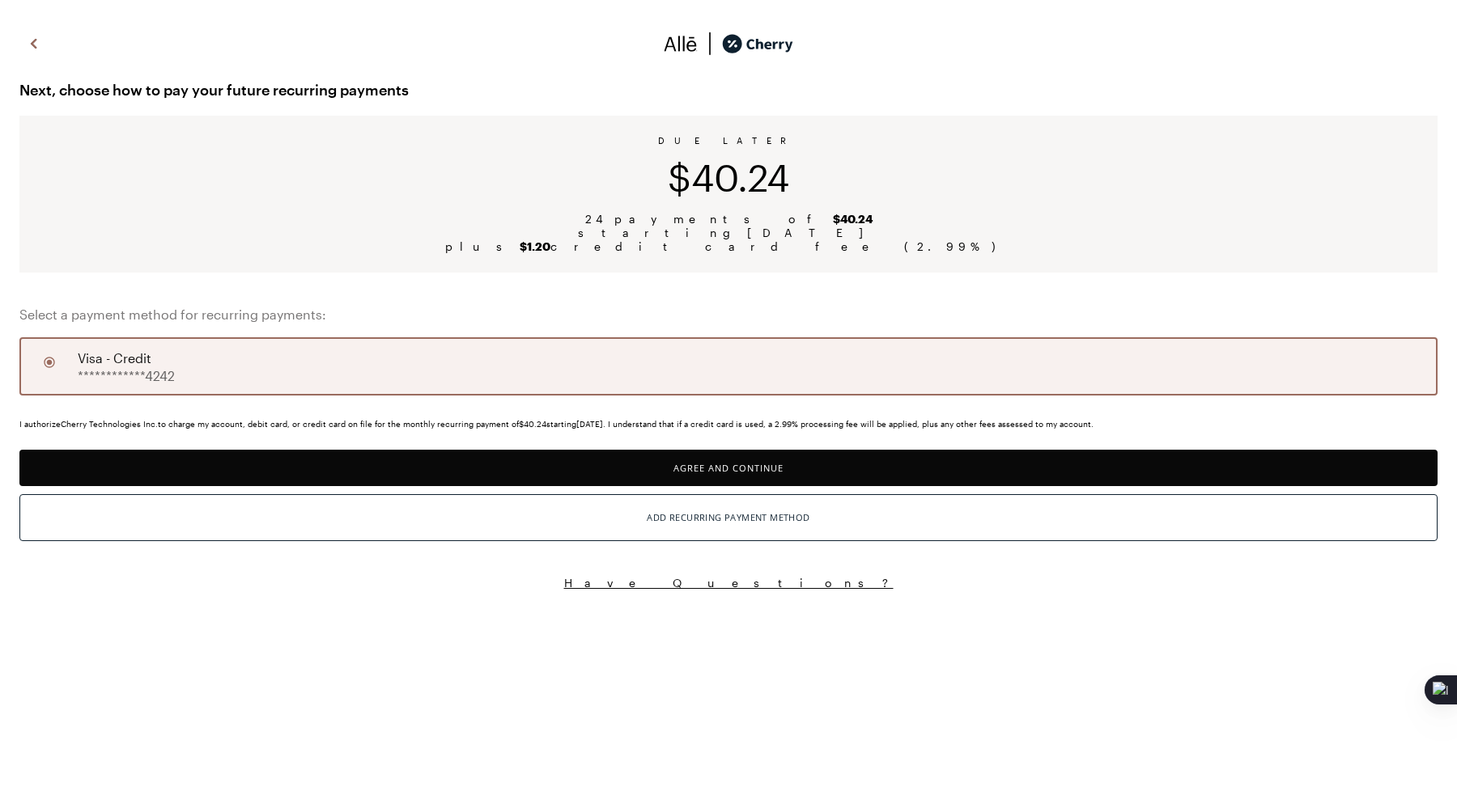
click at [277, 455] on button "Agree and Continue" at bounding box center [728, 469] width 1418 height 37
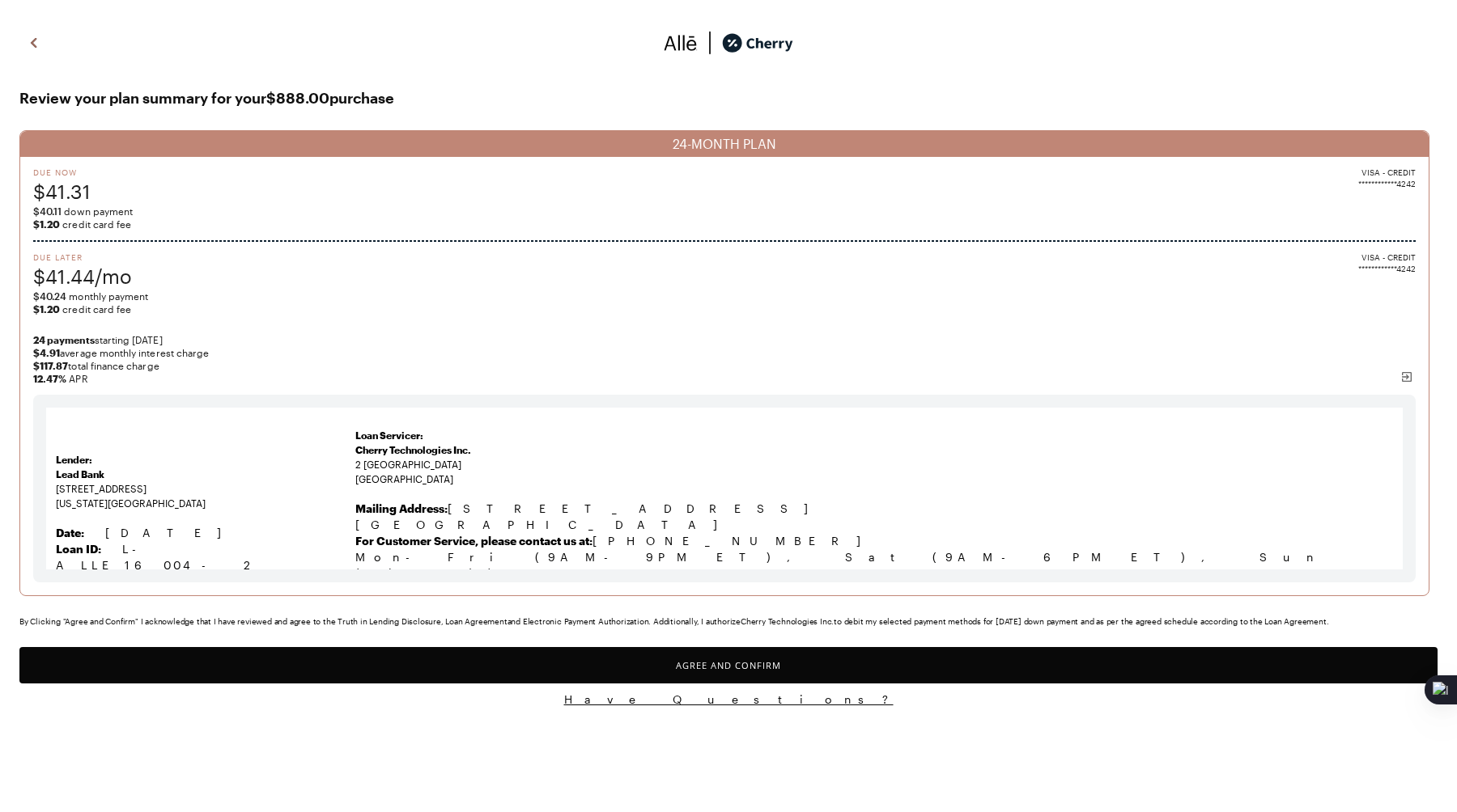
click at [305, 685] on div "**********" at bounding box center [728, 368] width 1457 height 711
click at [317, 669] on button "Agree and Confirm" at bounding box center [728, 666] width 1418 height 37
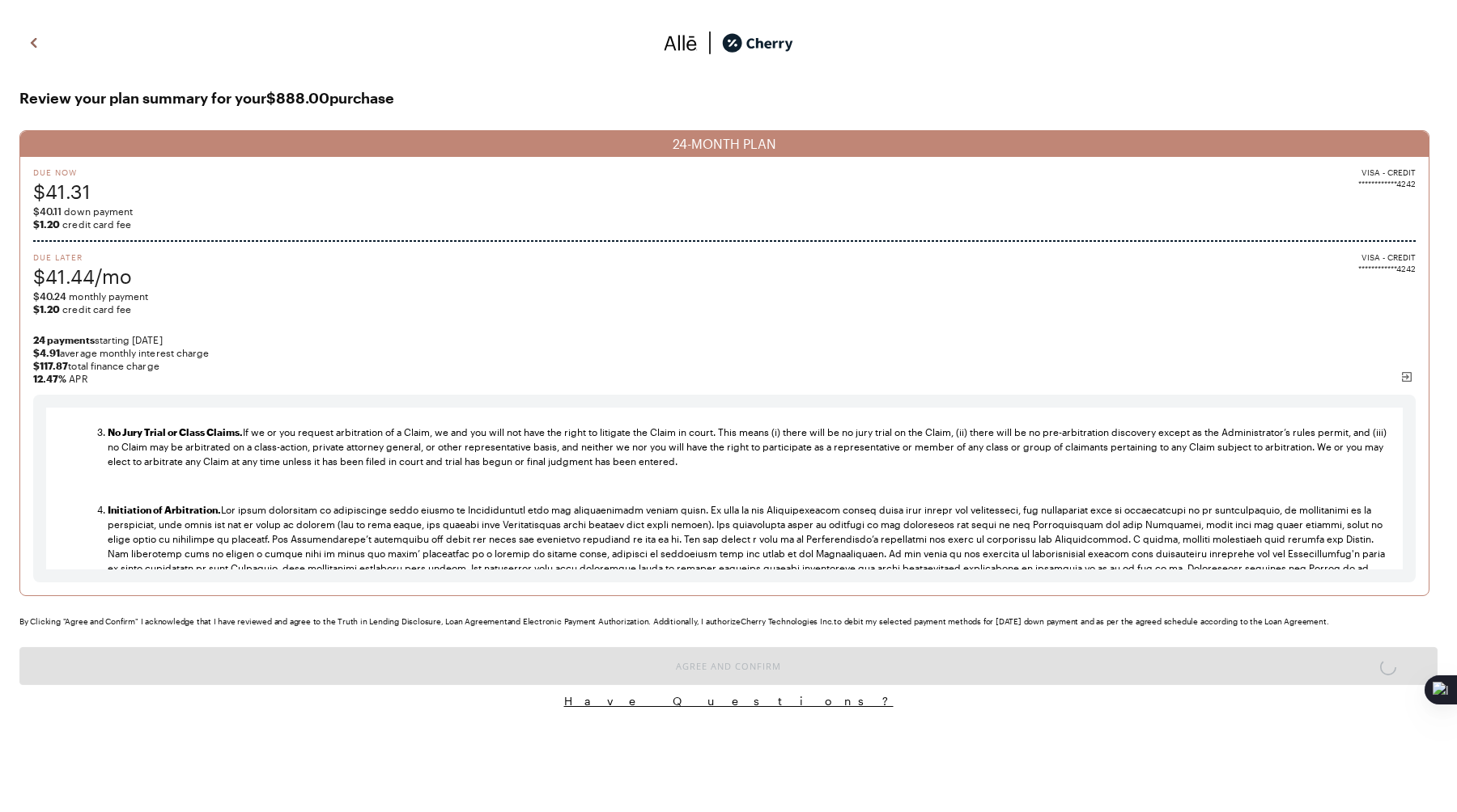
scroll to position [3499, 0]
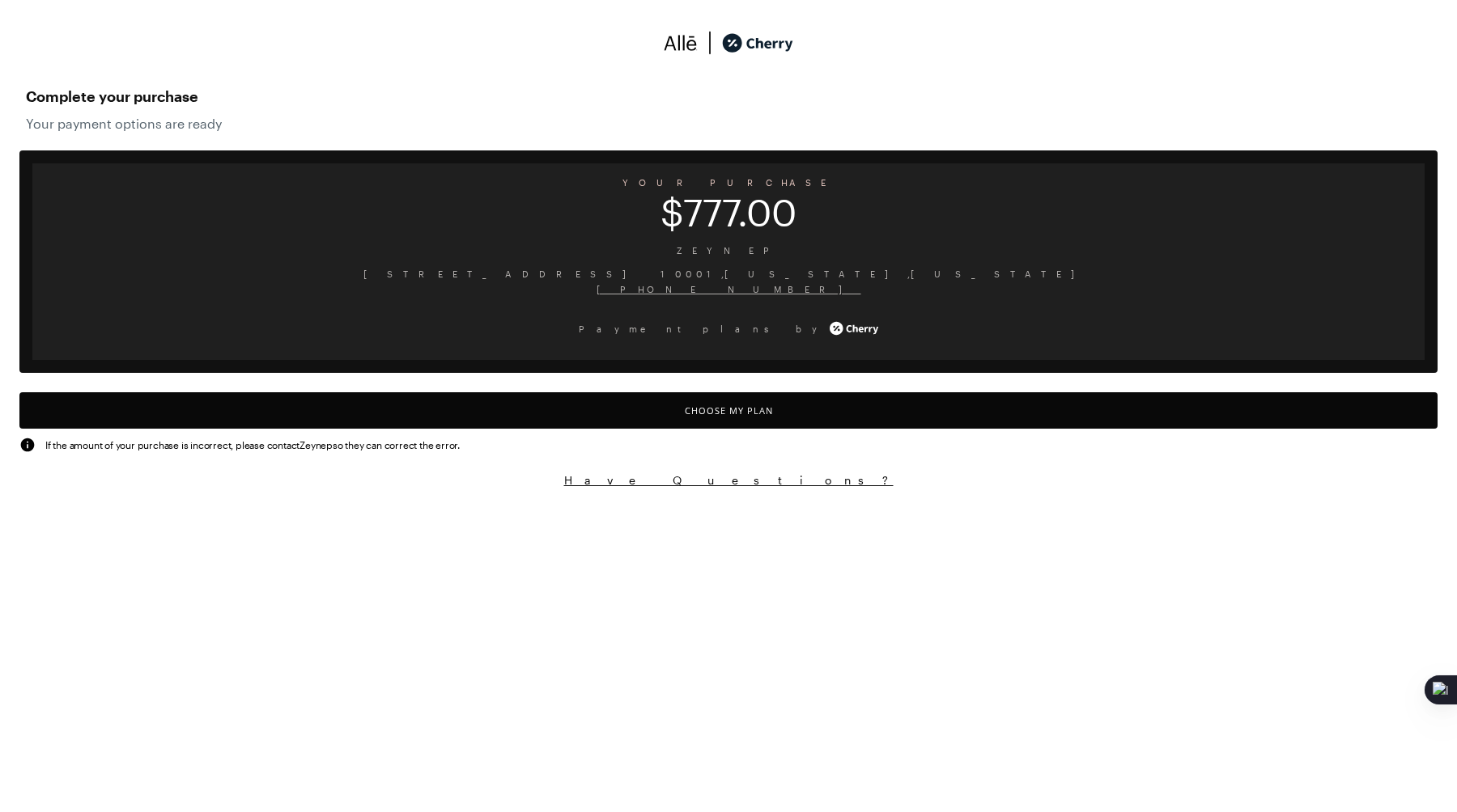
click at [541, 416] on button "Choose My Plan" at bounding box center [728, 410] width 1418 height 37
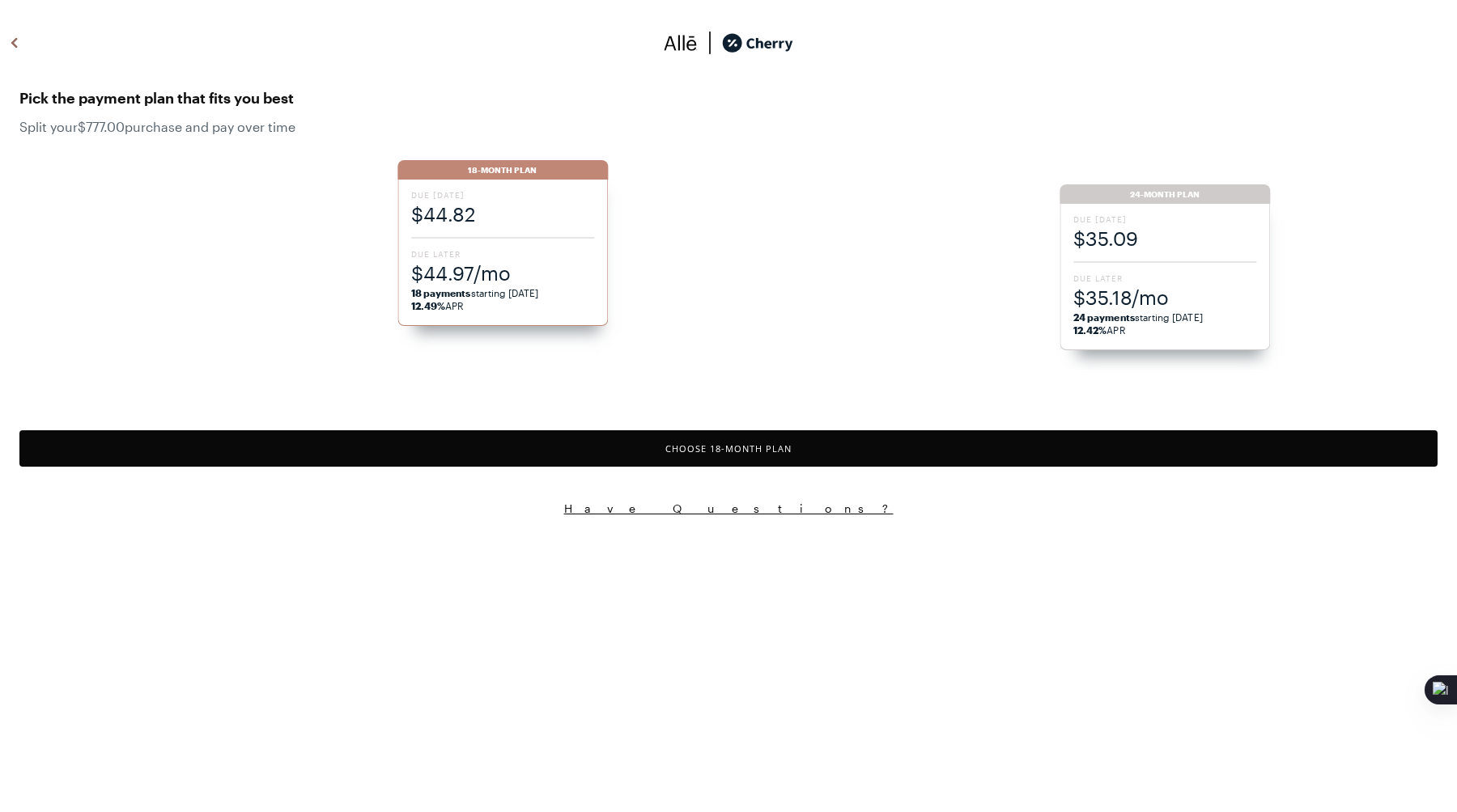
click at [675, 444] on button "Choose 18 -Month Plan" at bounding box center [728, 449] width 1418 height 37
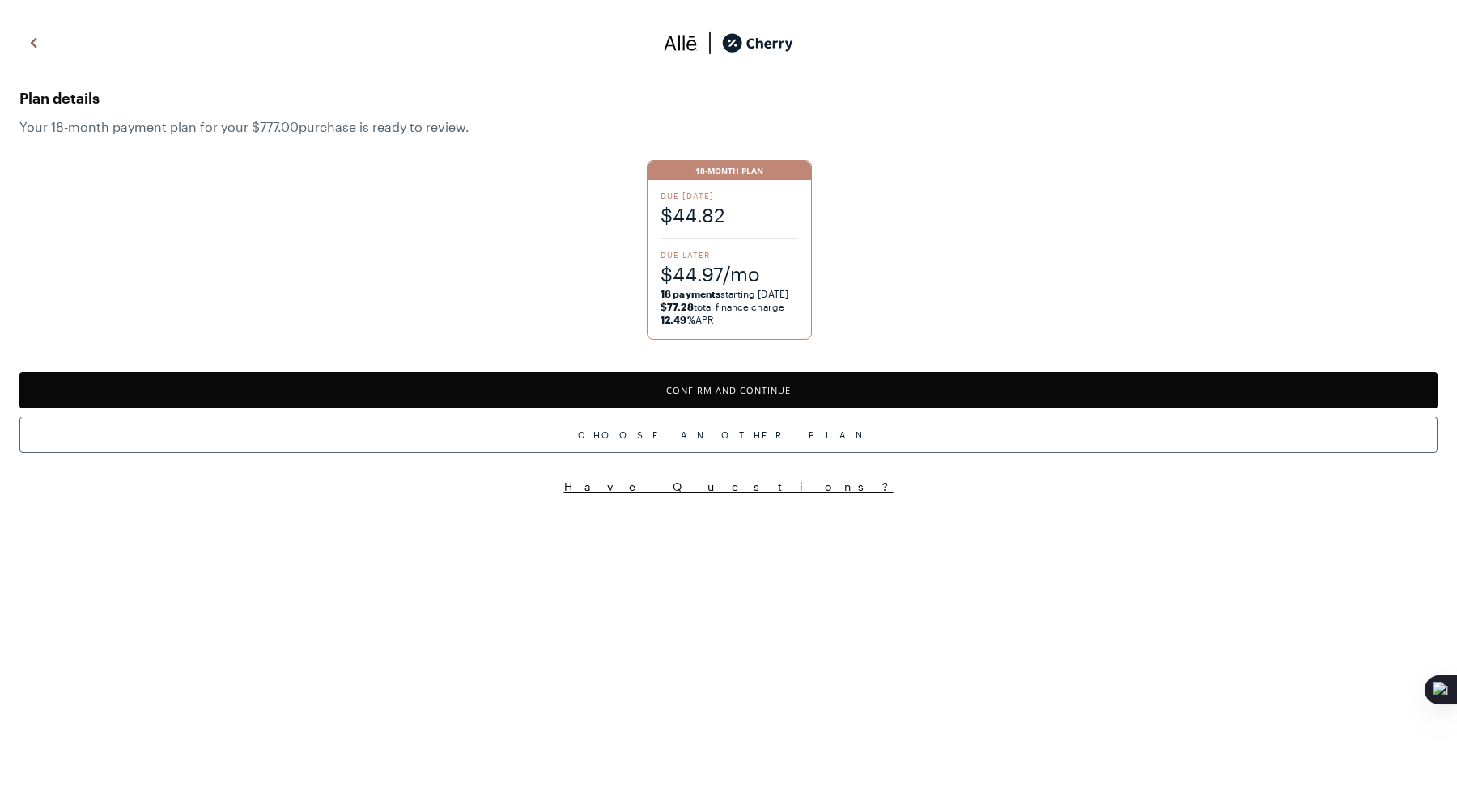
click at [689, 393] on button "Confirm and Continue" at bounding box center [728, 391] width 1418 height 37
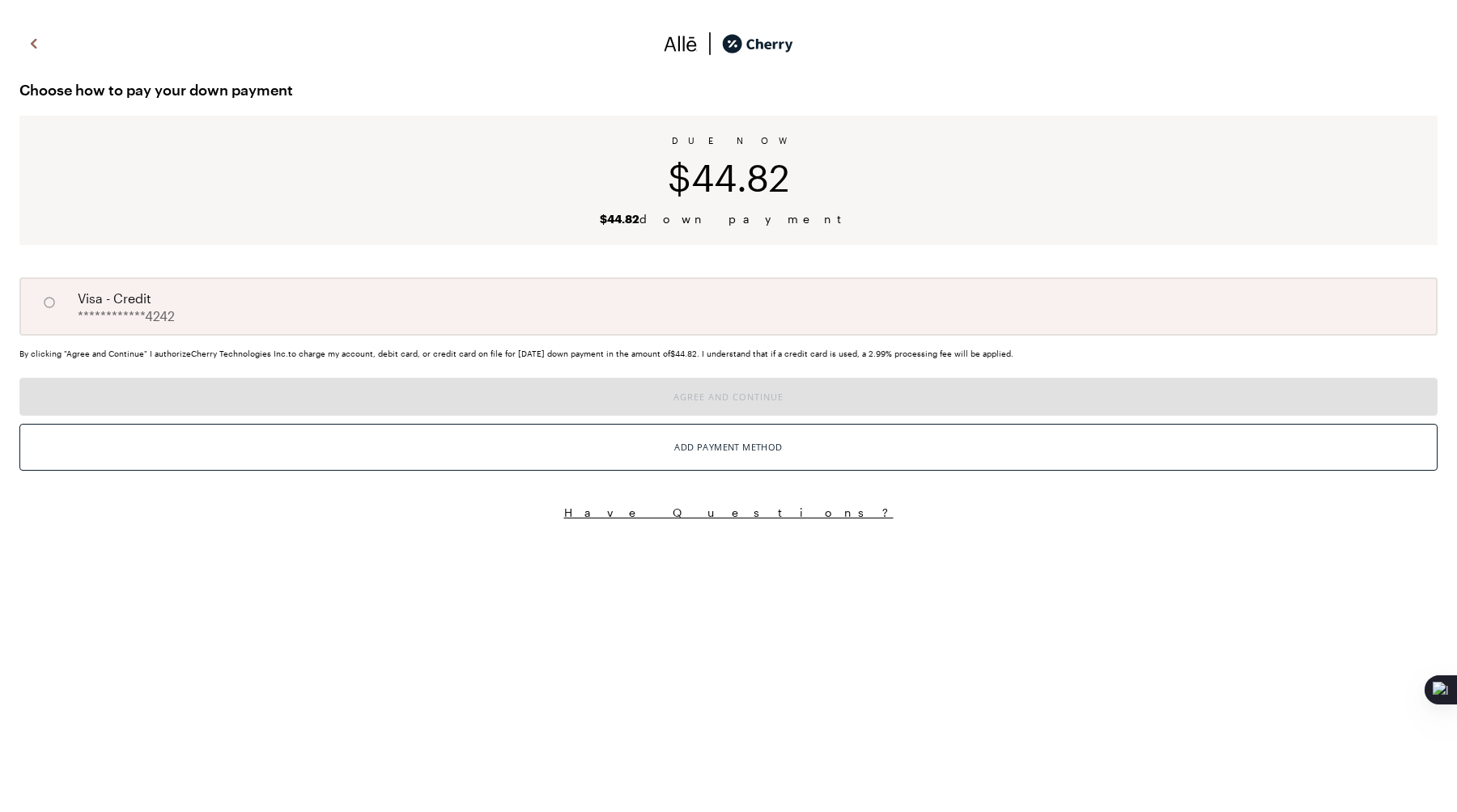
click at [376, 313] on div "**********" at bounding box center [728, 307] width 1418 height 58
radio input "true"
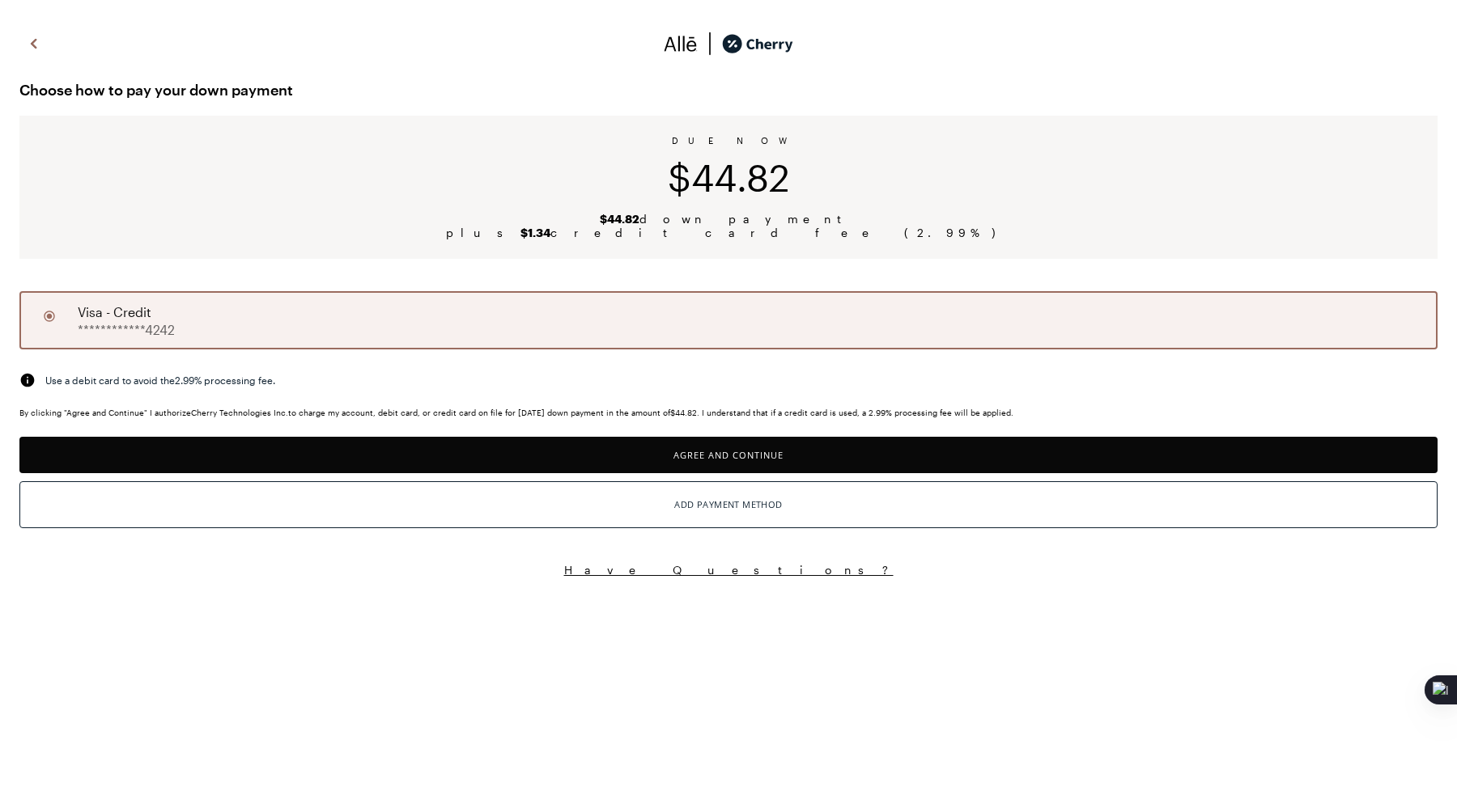
click at [348, 445] on button "Agree and Continue" at bounding box center [728, 455] width 1418 height 37
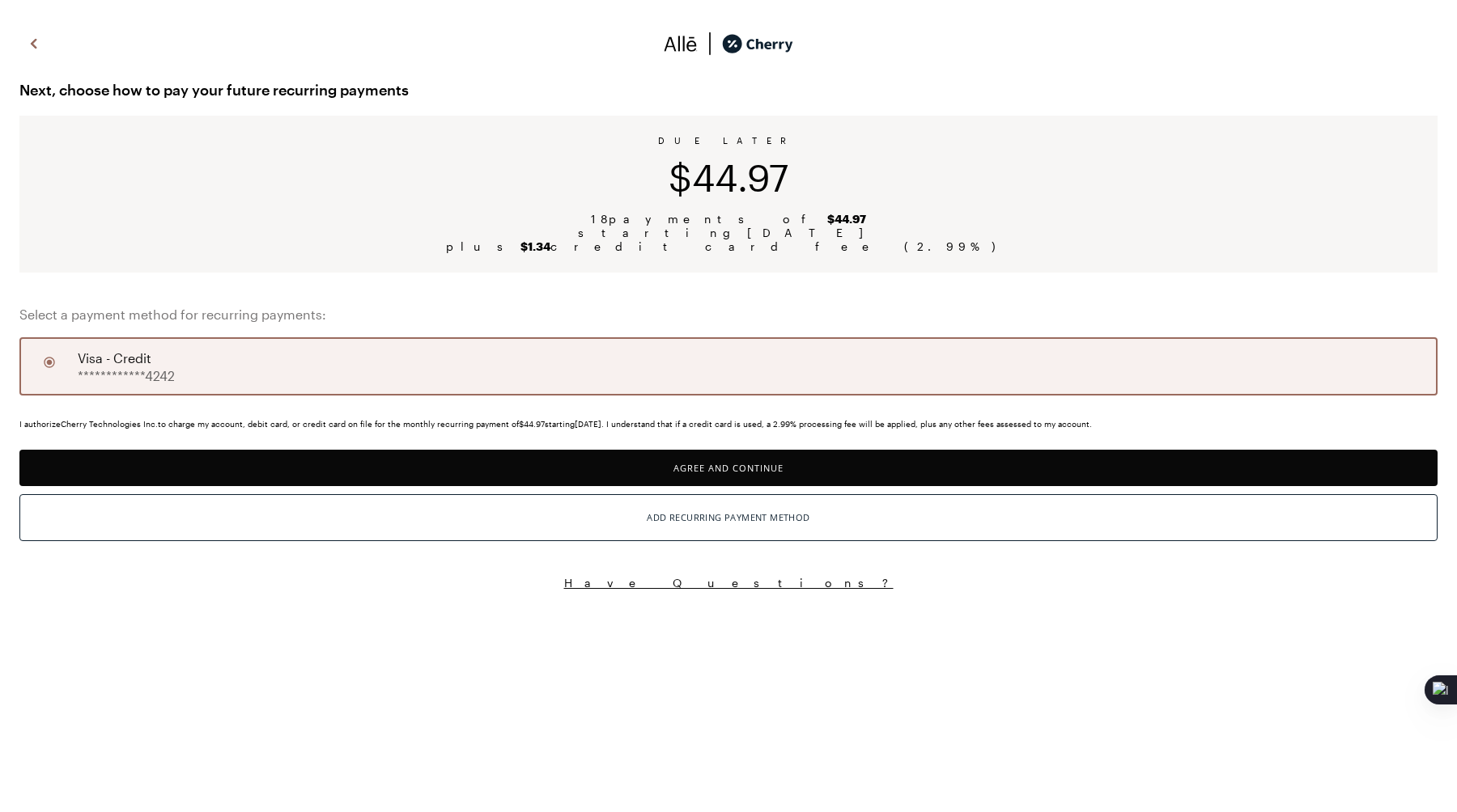
click at [341, 468] on button "Agree and Continue" at bounding box center [728, 469] width 1418 height 37
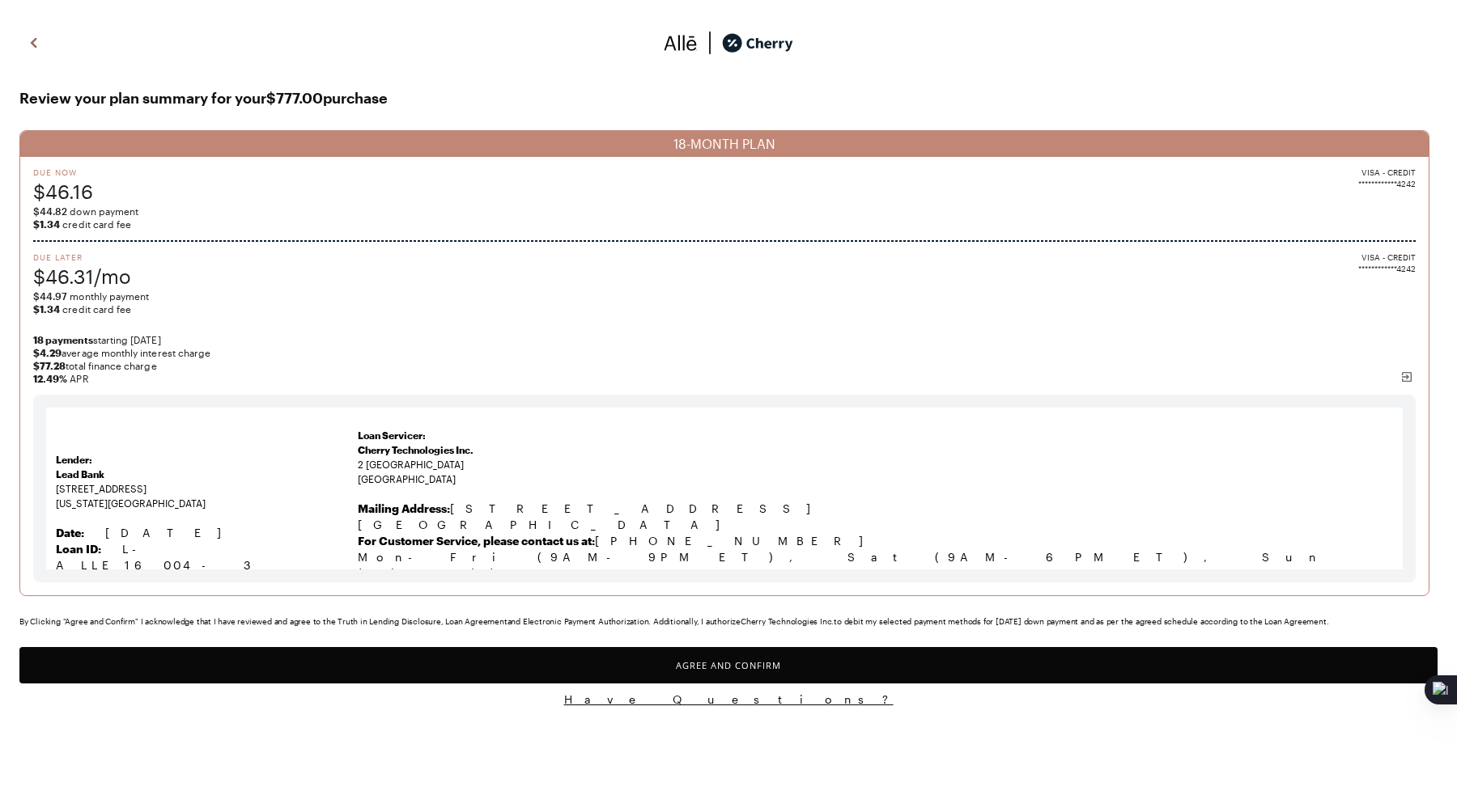
click at [275, 674] on button "Agree and Confirm" at bounding box center [728, 666] width 1418 height 37
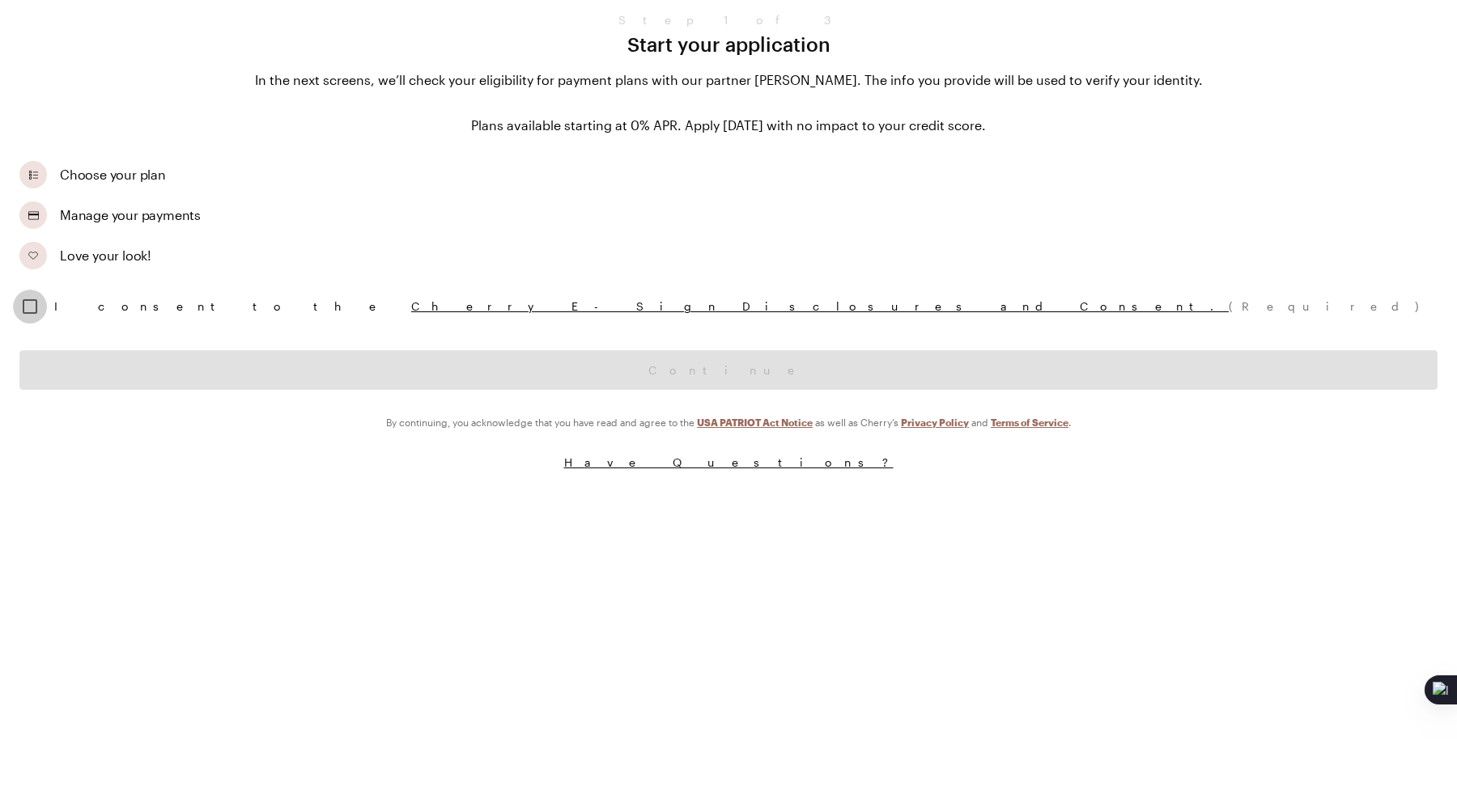
click at [13, 312] on input "checkbox" at bounding box center [29, 307] width 34 height 34
checkbox input "true"
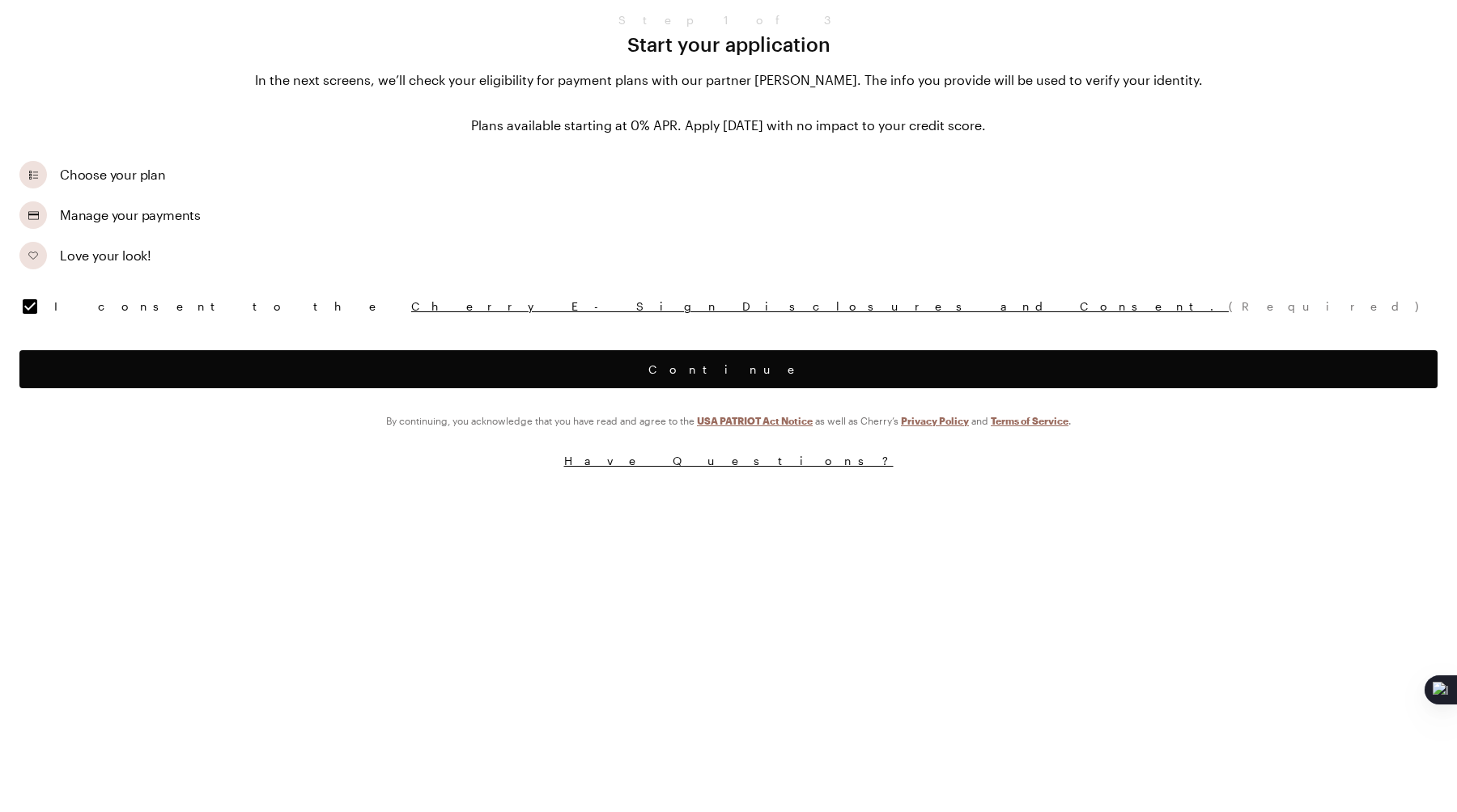
click at [77, 375] on button "Continue" at bounding box center [728, 369] width 1418 height 38
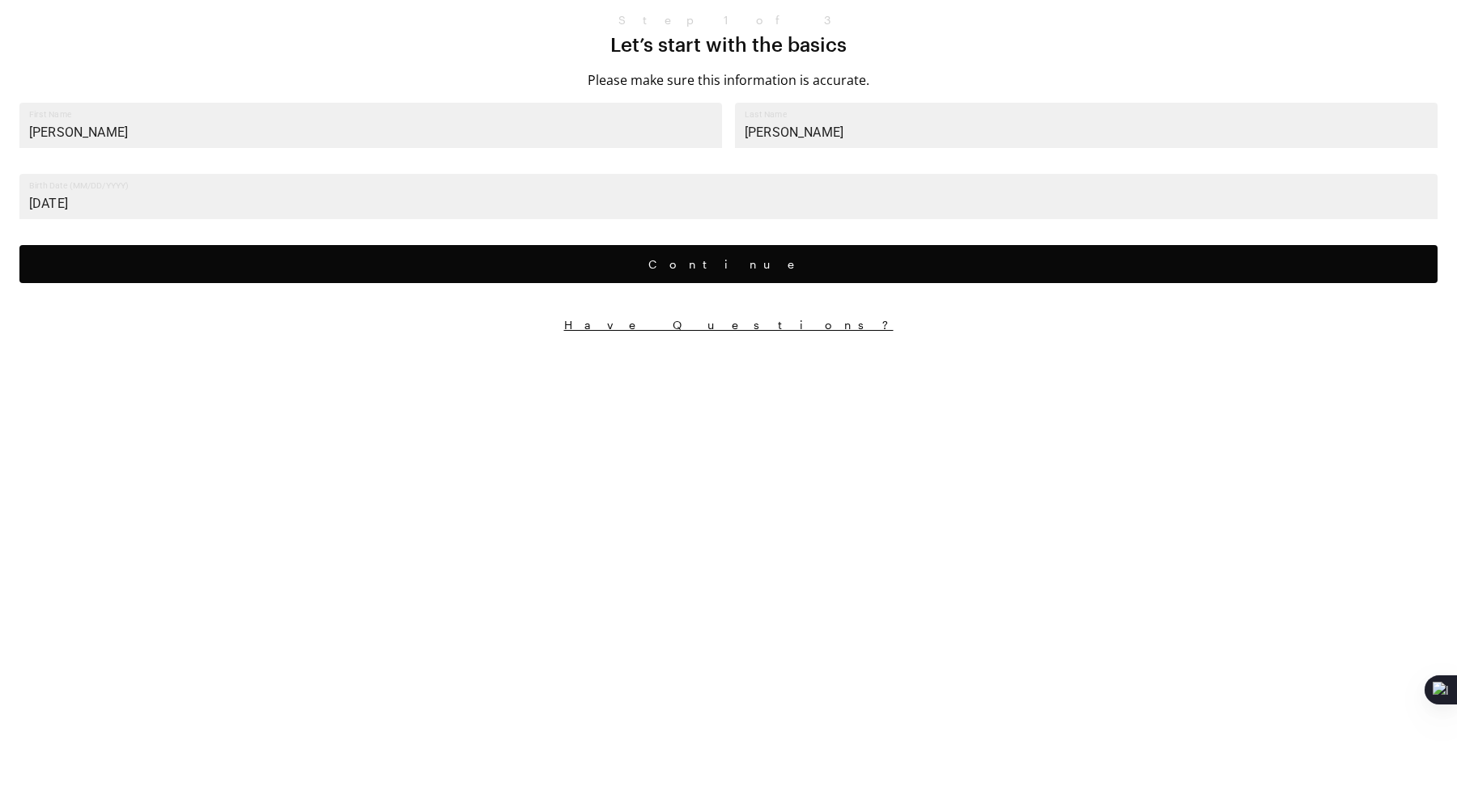
click at [365, 268] on button "Continue" at bounding box center [728, 264] width 1418 height 38
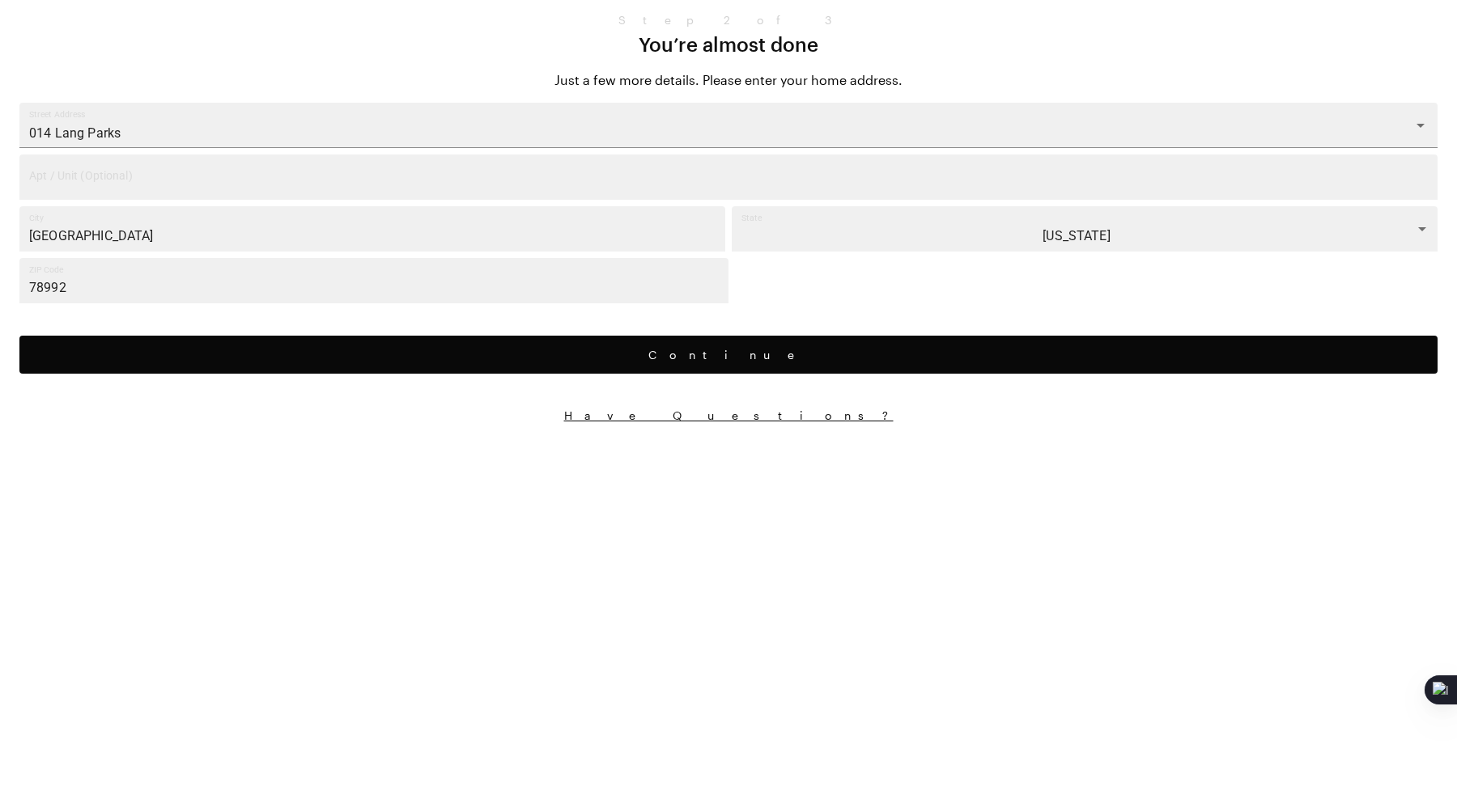
click at [308, 365] on button "Continue" at bounding box center [728, 354] width 1418 height 38
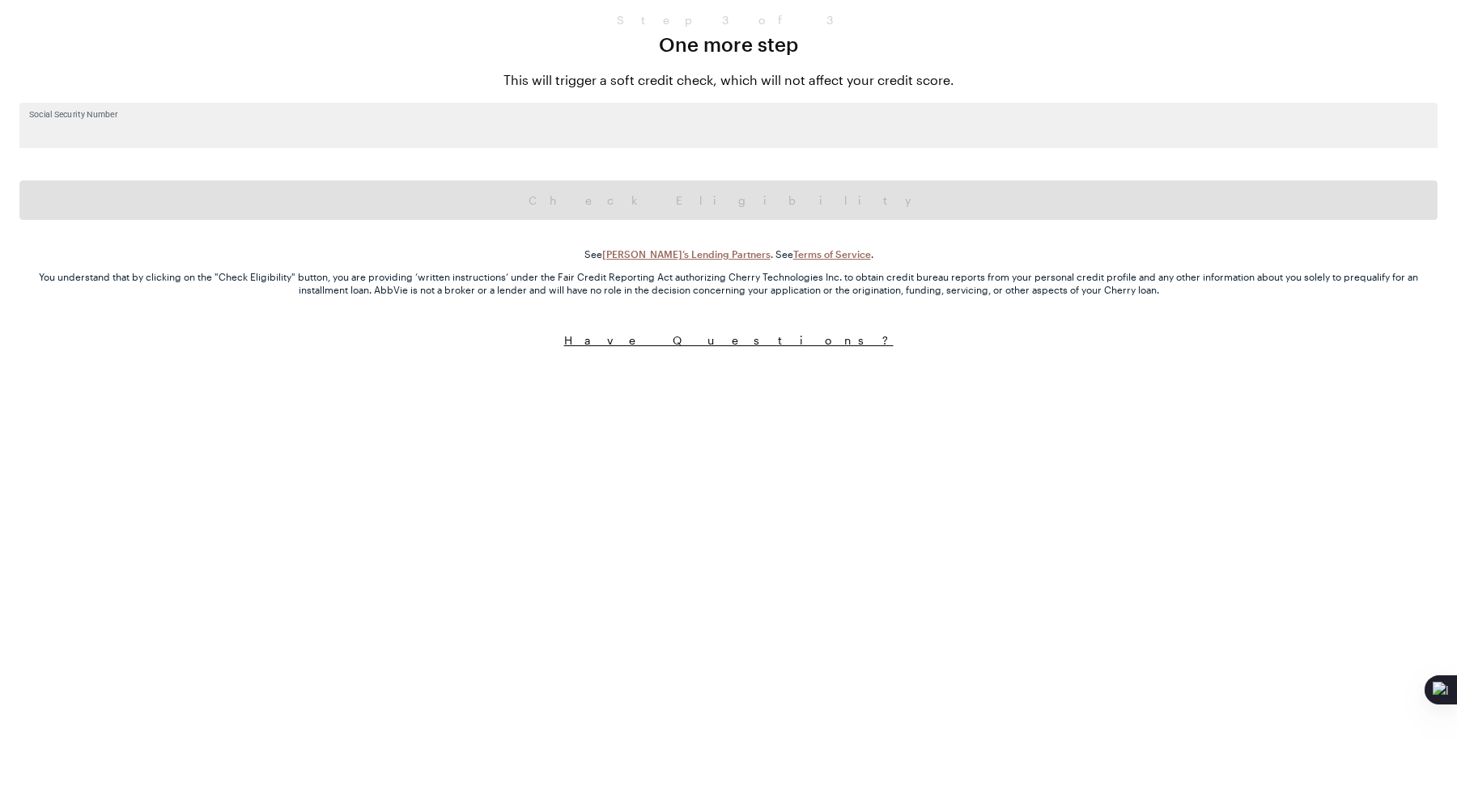
click at [500, 146] on input "Social Security Number" at bounding box center [728, 125] width 1418 height 46
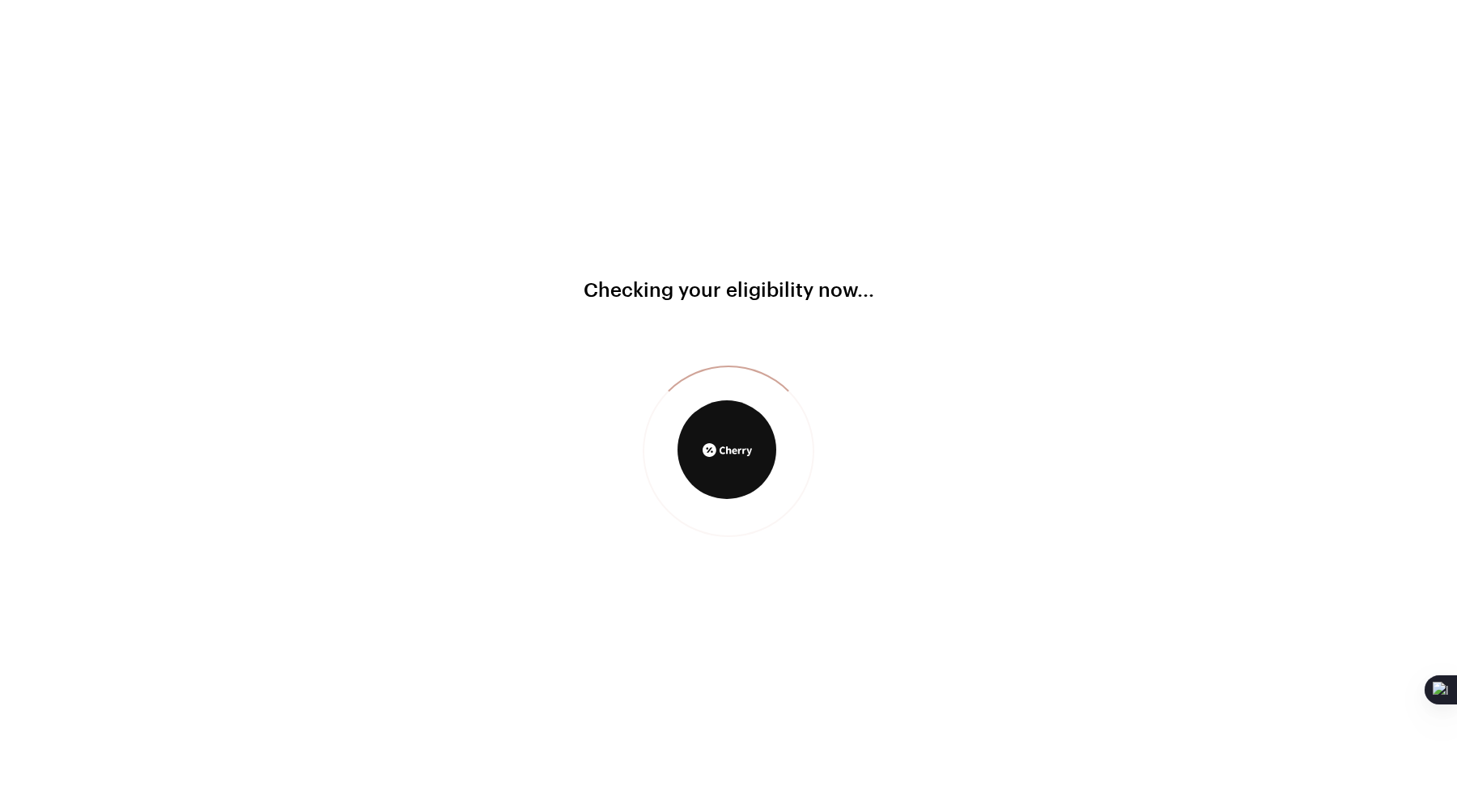
type input "111-22-3333"
click at [550, 248] on div "Checking your eligibility now..." at bounding box center [728, 406] width 1457 height 812
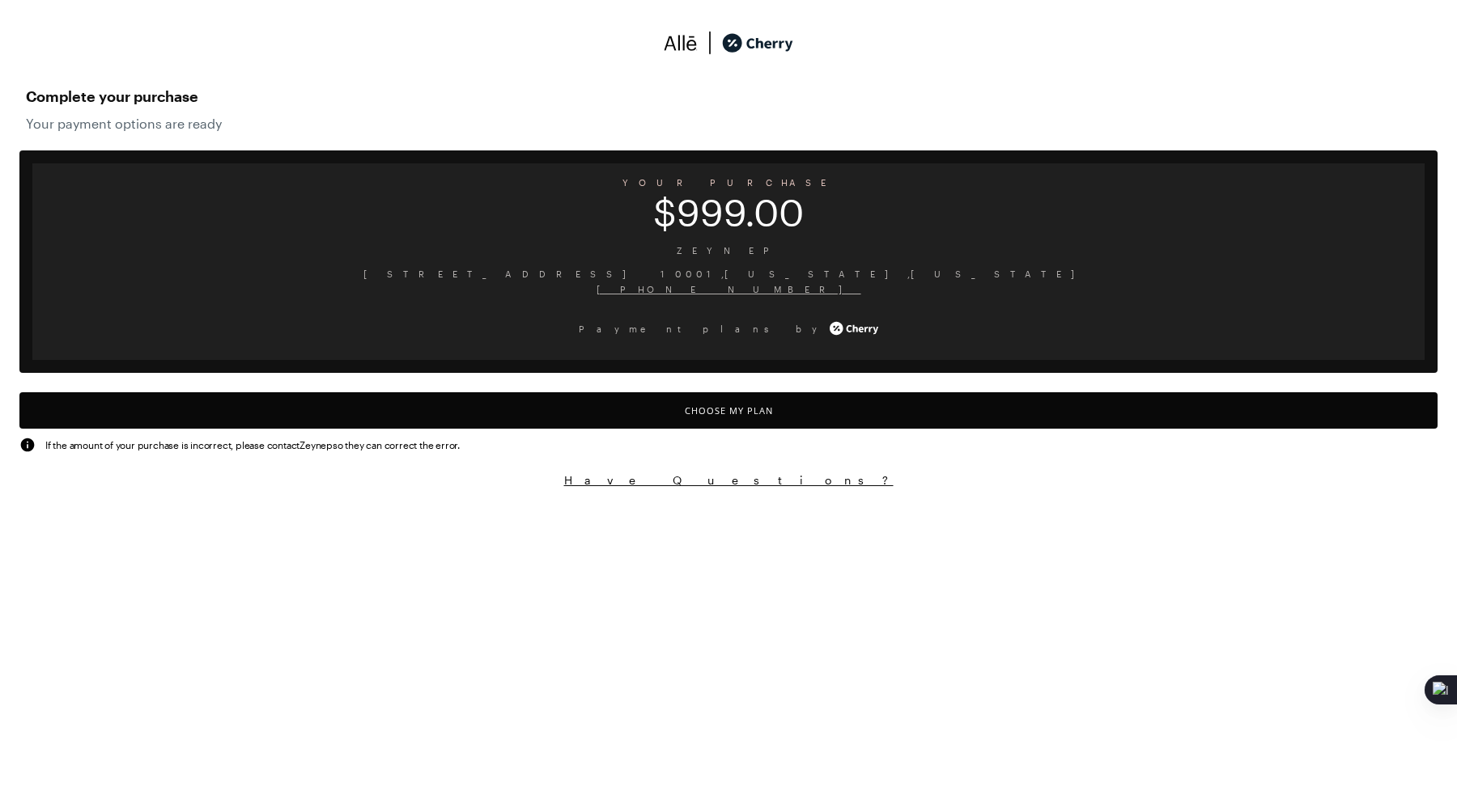
click at [599, 403] on button "Choose My Plan" at bounding box center [728, 410] width 1418 height 37
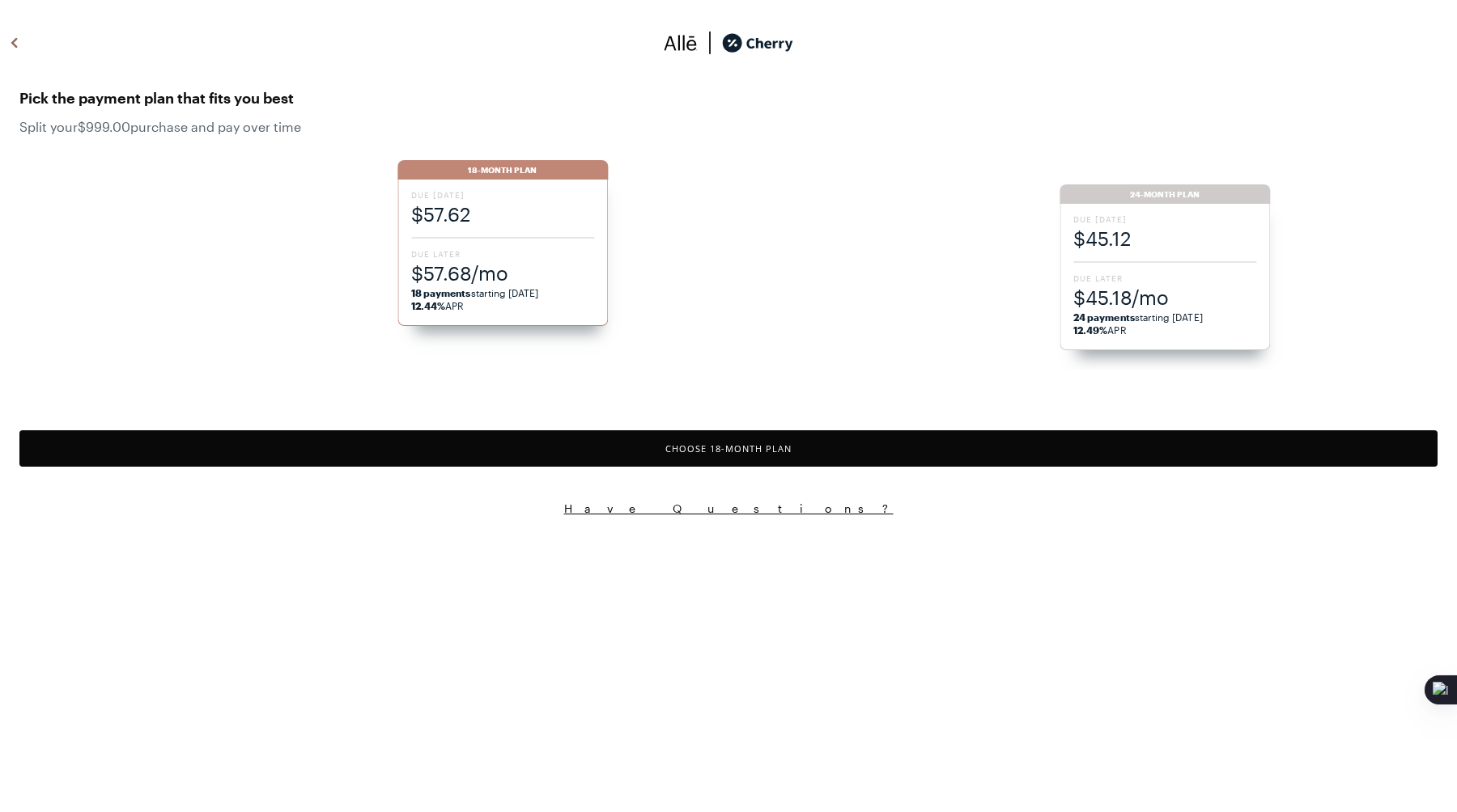
click at [561, 470] on div "Choose 18 -Month Plan" at bounding box center [728, 453] width 1457 height 45
click at [581, 434] on button "Choose 18 -Month Plan" at bounding box center [728, 449] width 1418 height 37
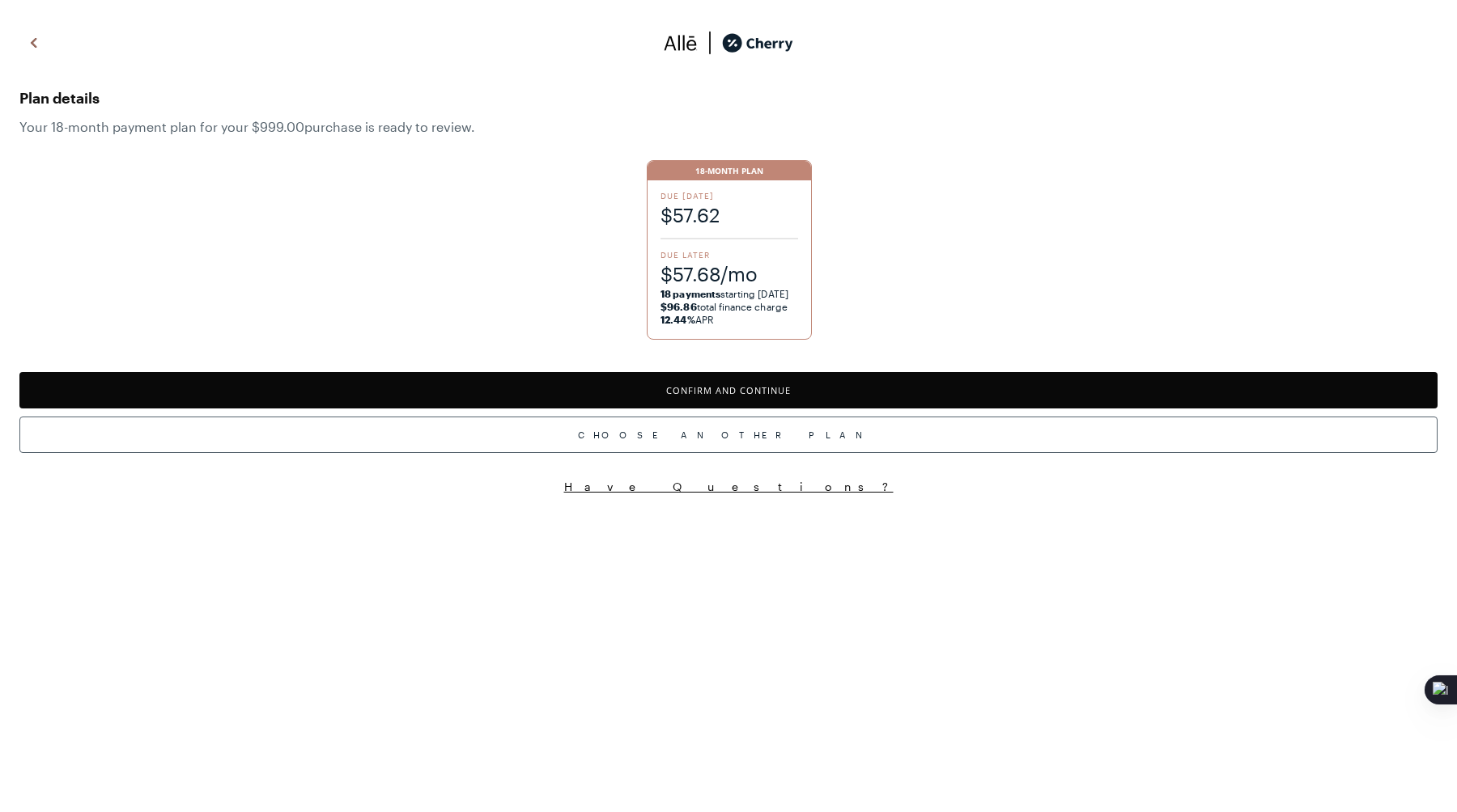
click at [581, 392] on button "Confirm and Continue" at bounding box center [728, 391] width 1418 height 37
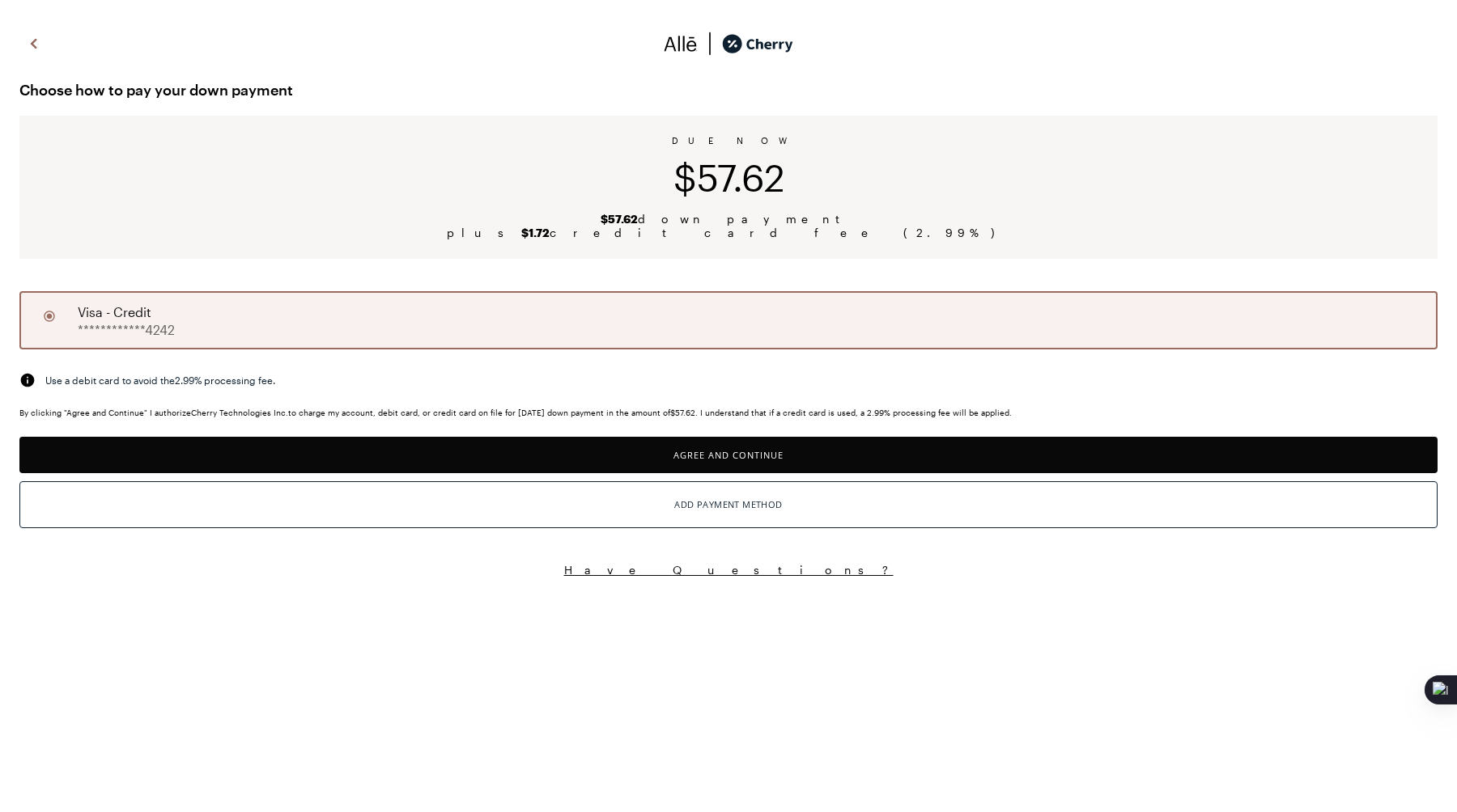
click at [373, 446] on button "Agree and Continue" at bounding box center [728, 455] width 1418 height 37
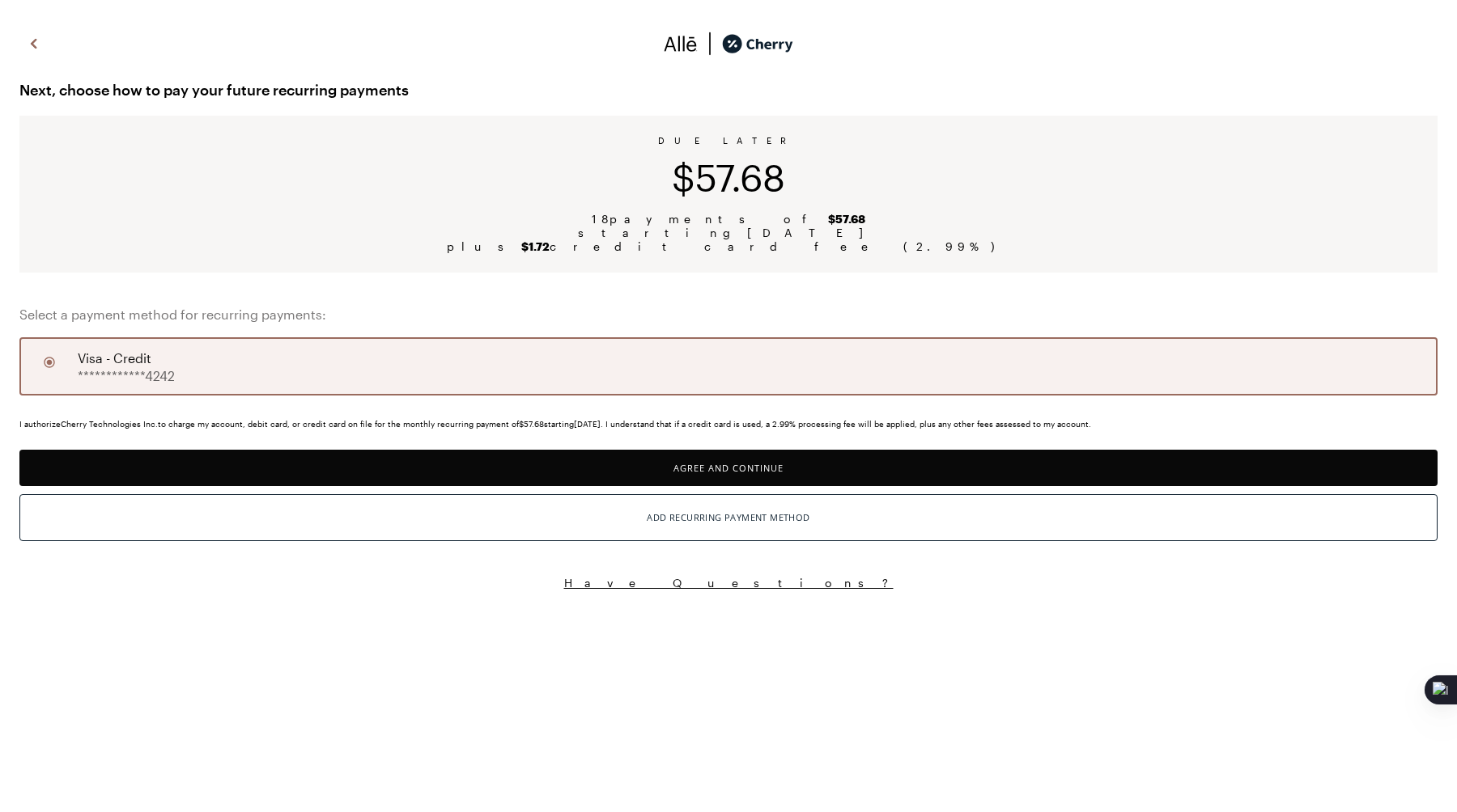
click at [416, 456] on button "Agree and Continue" at bounding box center [728, 469] width 1418 height 37
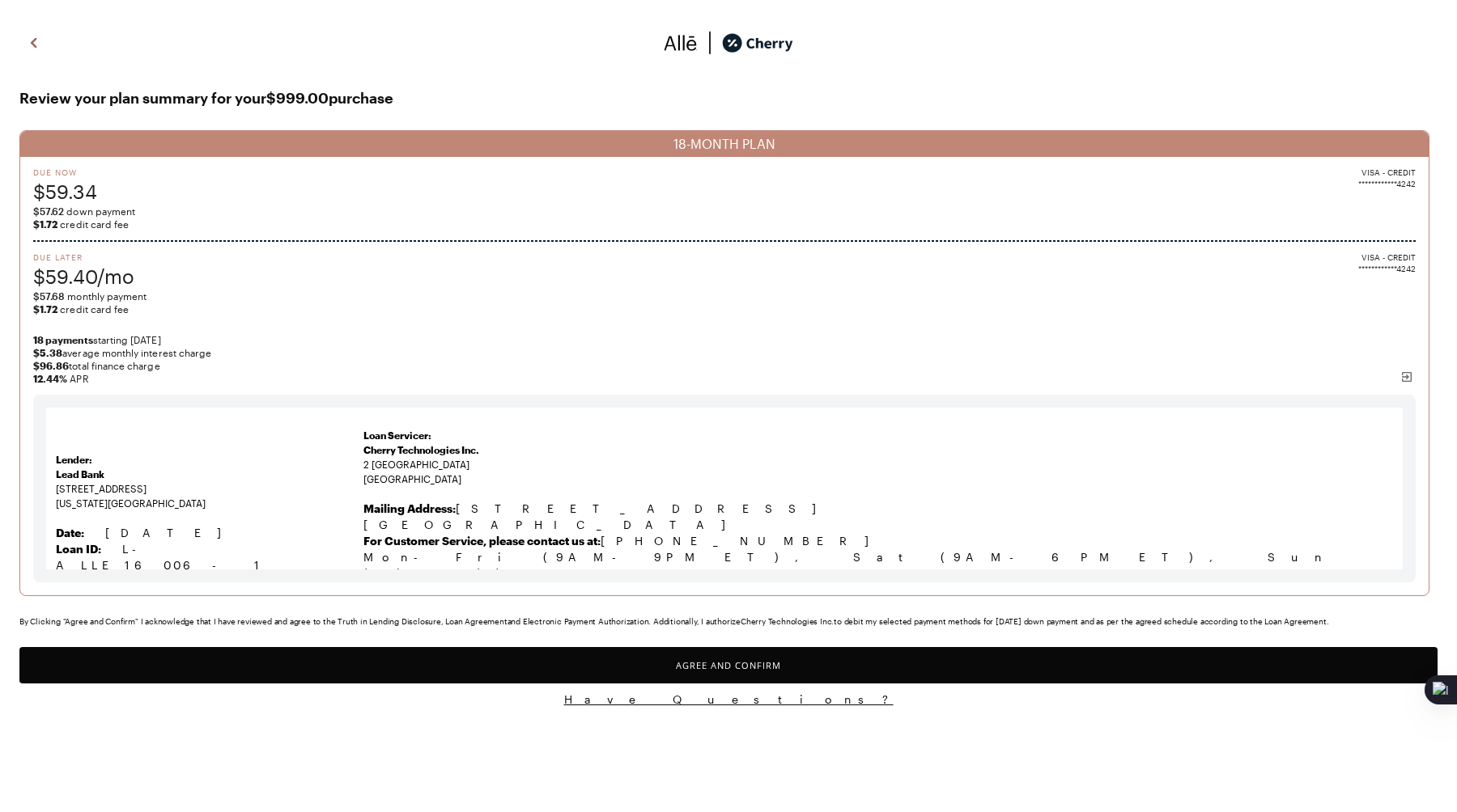
click at [252, 663] on button "Agree and Confirm" at bounding box center [728, 666] width 1418 height 37
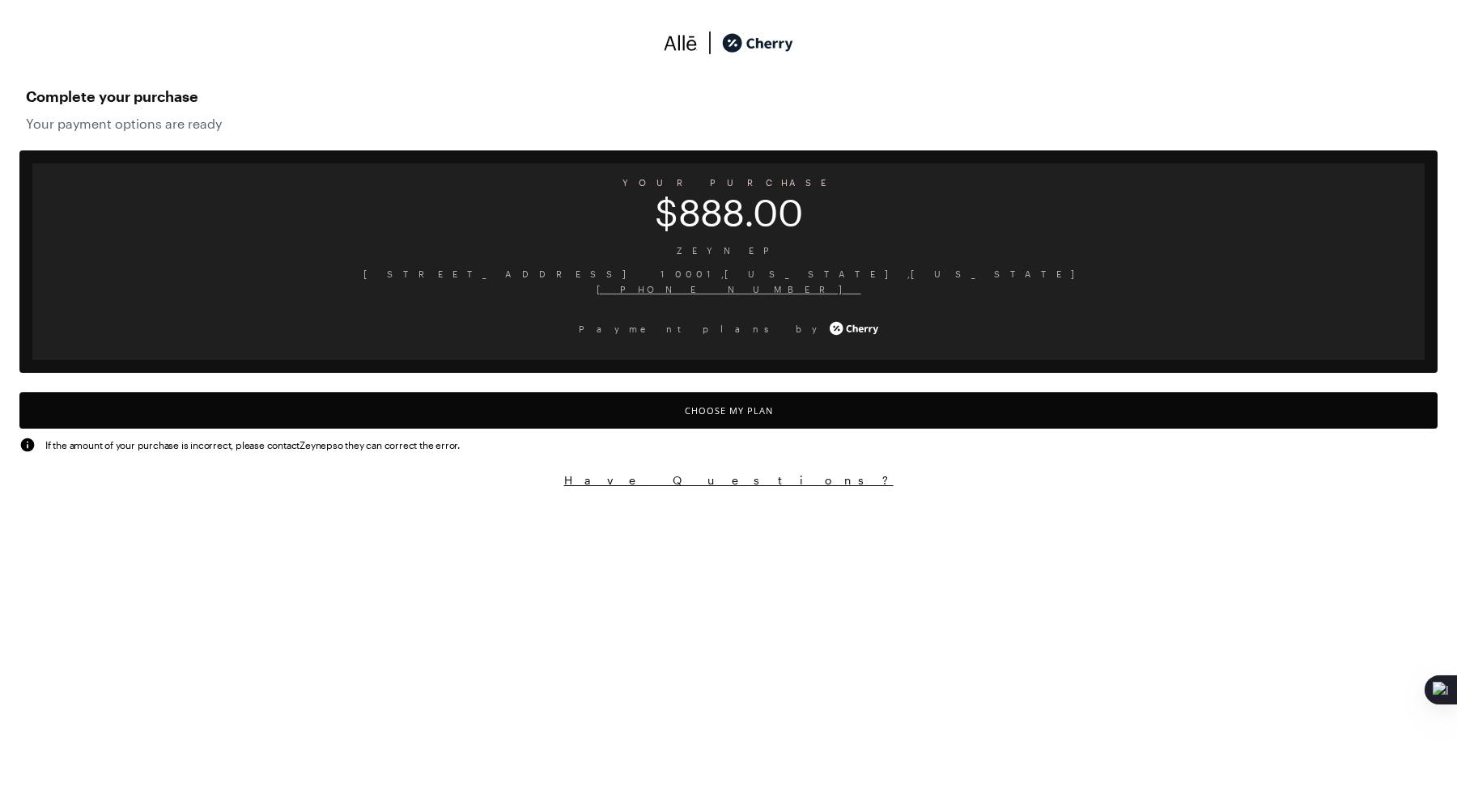
click at [554, 408] on button "Choose My Plan" at bounding box center [728, 410] width 1418 height 37
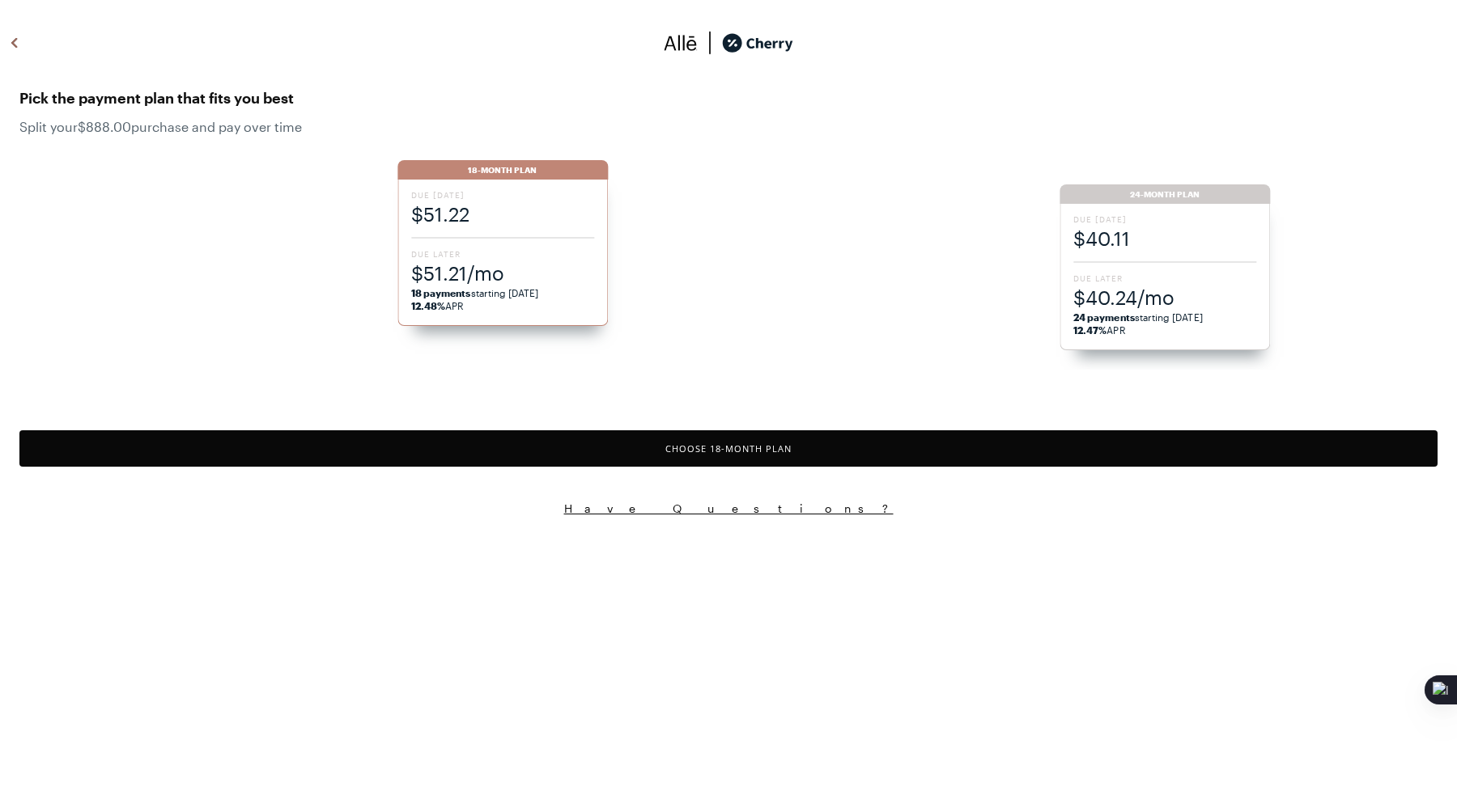
click at [450, 434] on button "Choose 18 -Month Plan" at bounding box center [728, 449] width 1418 height 37
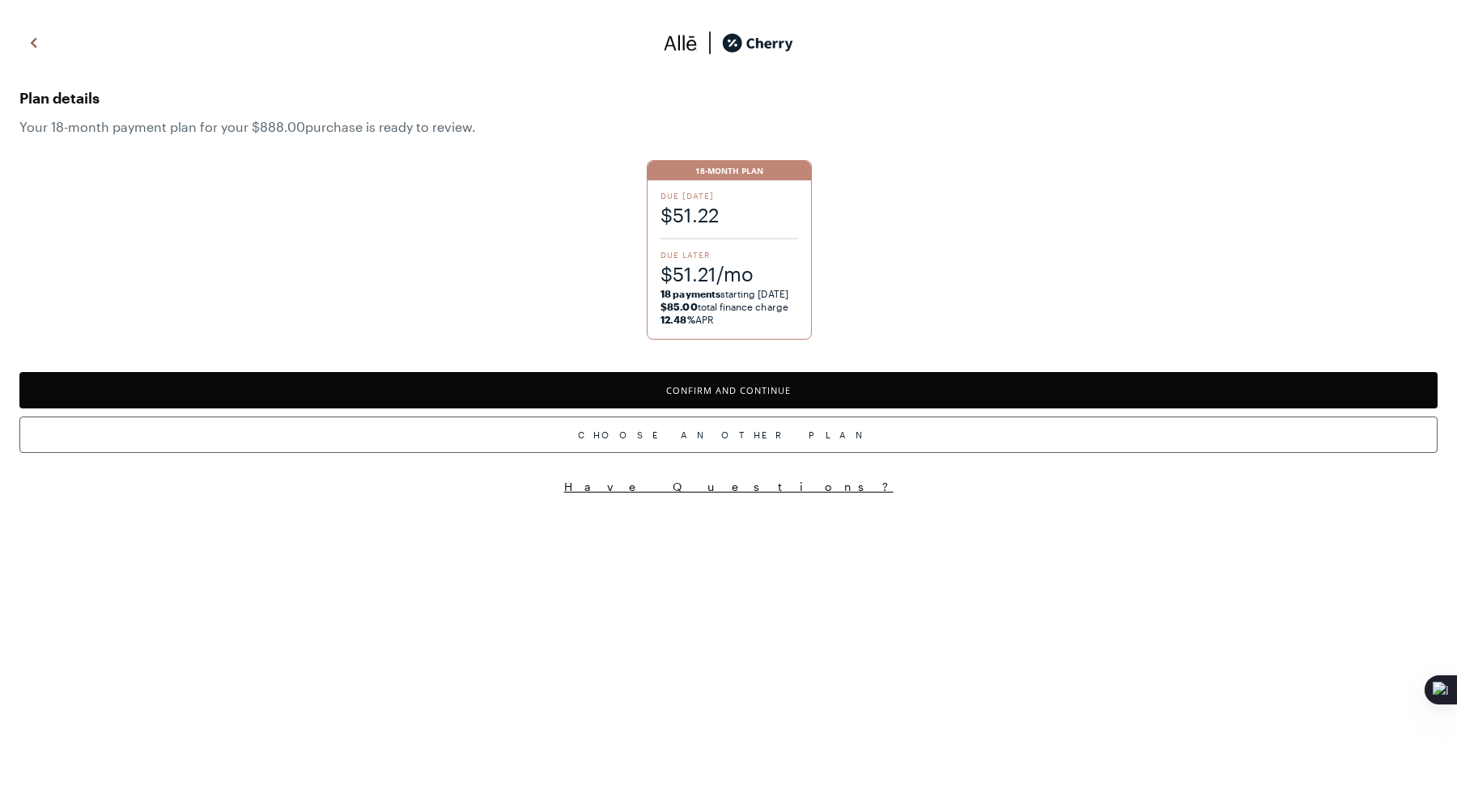
click at [502, 382] on button "Confirm and Continue" at bounding box center [728, 391] width 1418 height 37
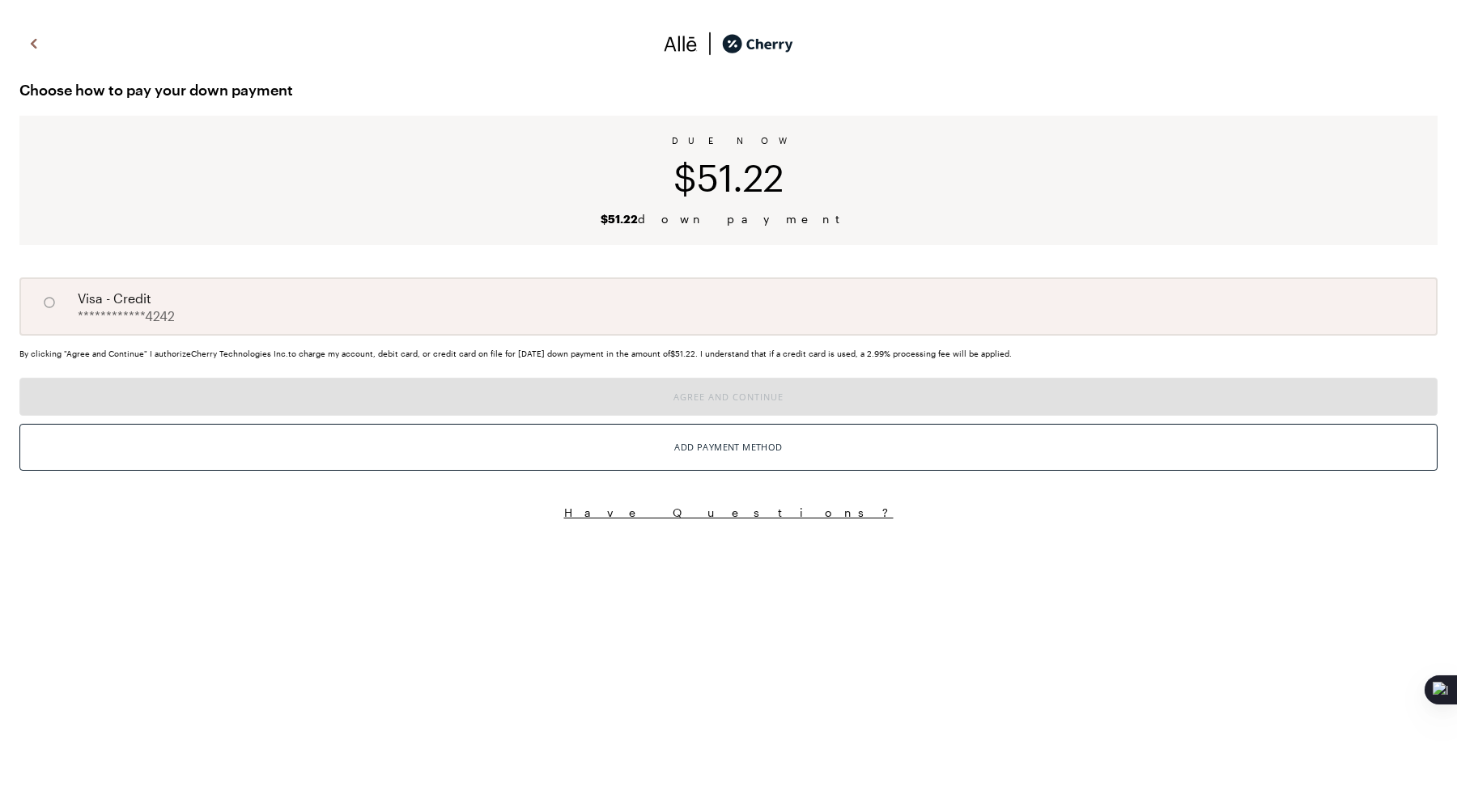
click at [377, 297] on div "**********" at bounding box center [728, 307] width 1418 height 58
radio input "true"
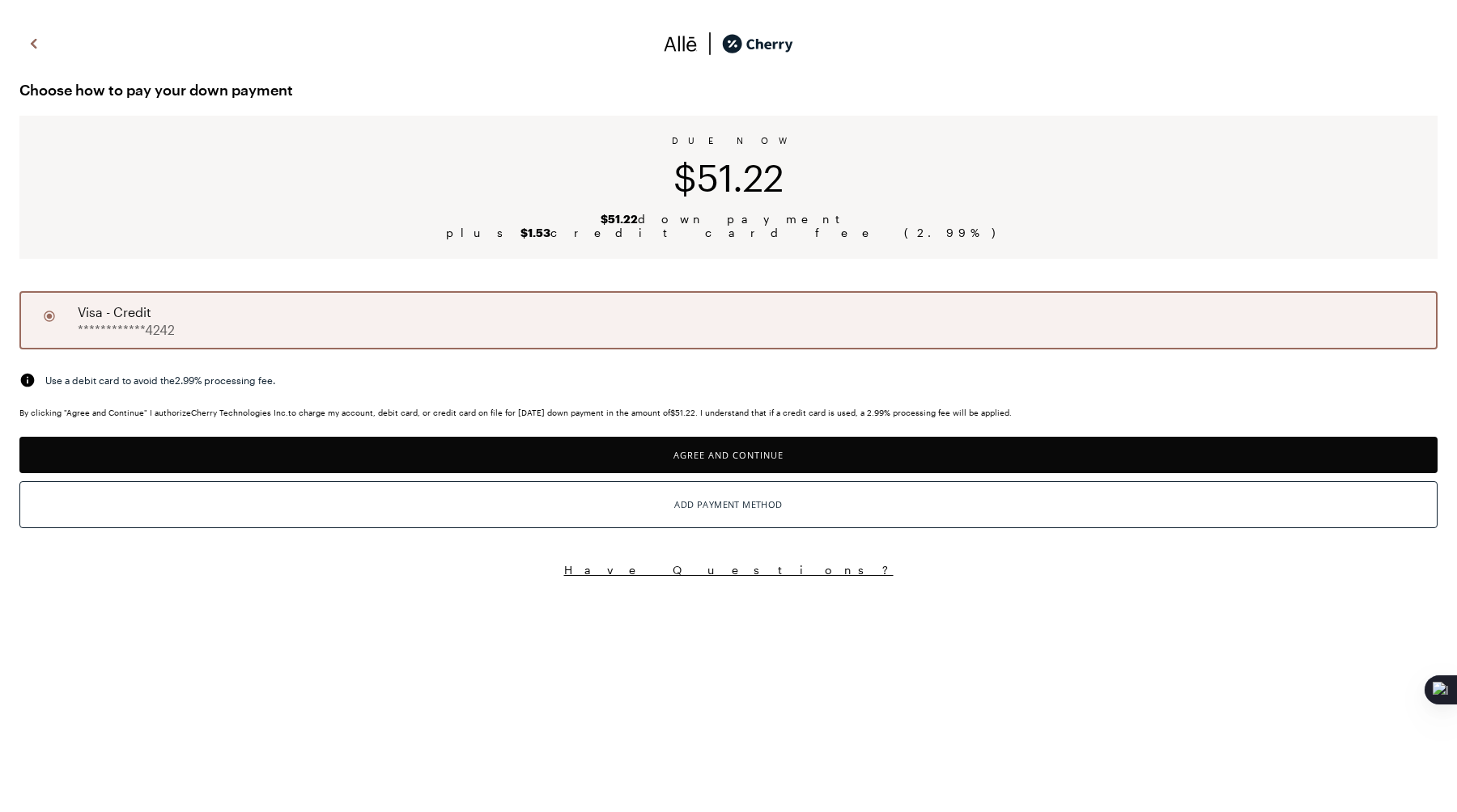
click at [363, 465] on button "Agree and Continue" at bounding box center [728, 455] width 1418 height 37
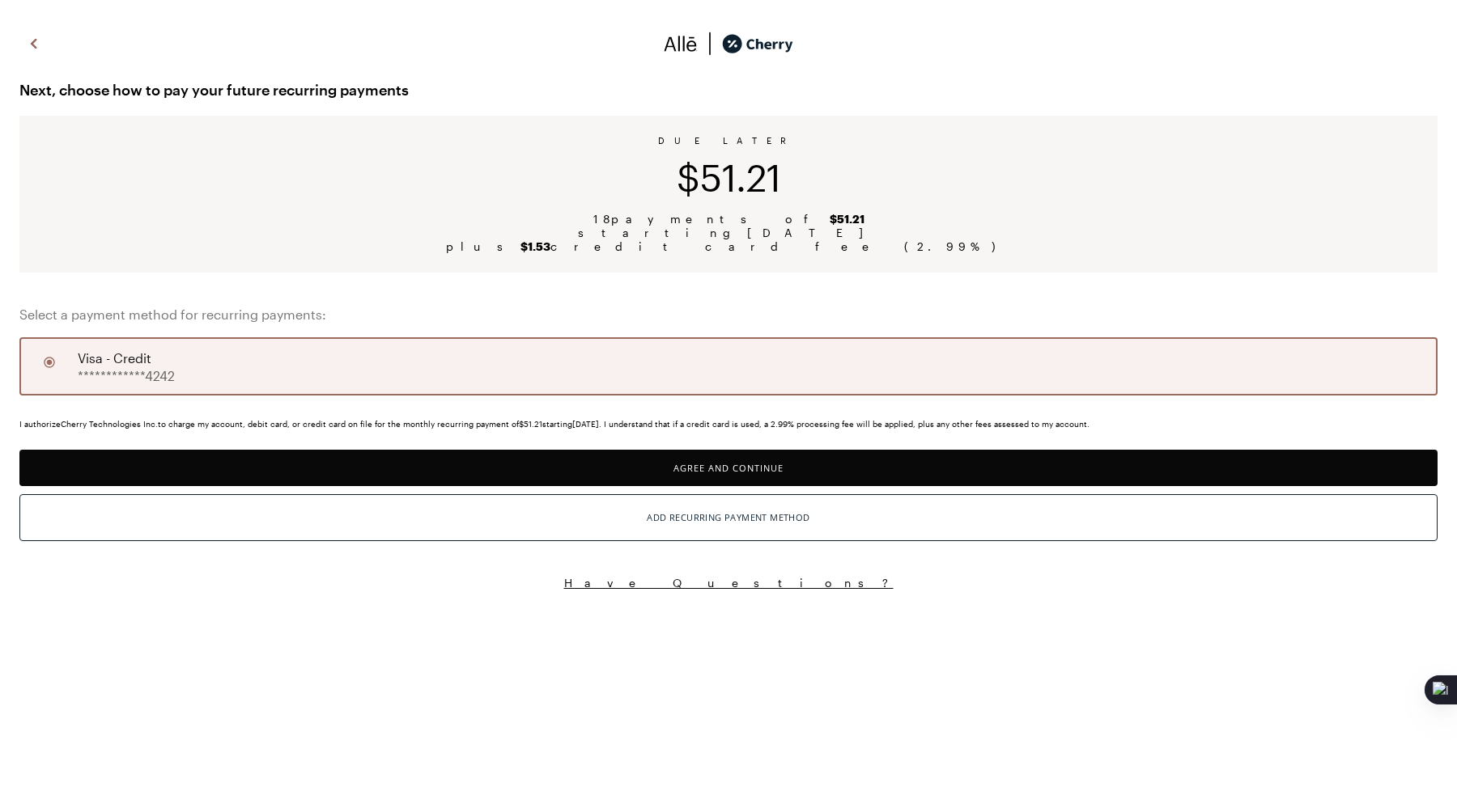
click at [403, 463] on button "Agree and Continue" at bounding box center [728, 469] width 1418 height 37
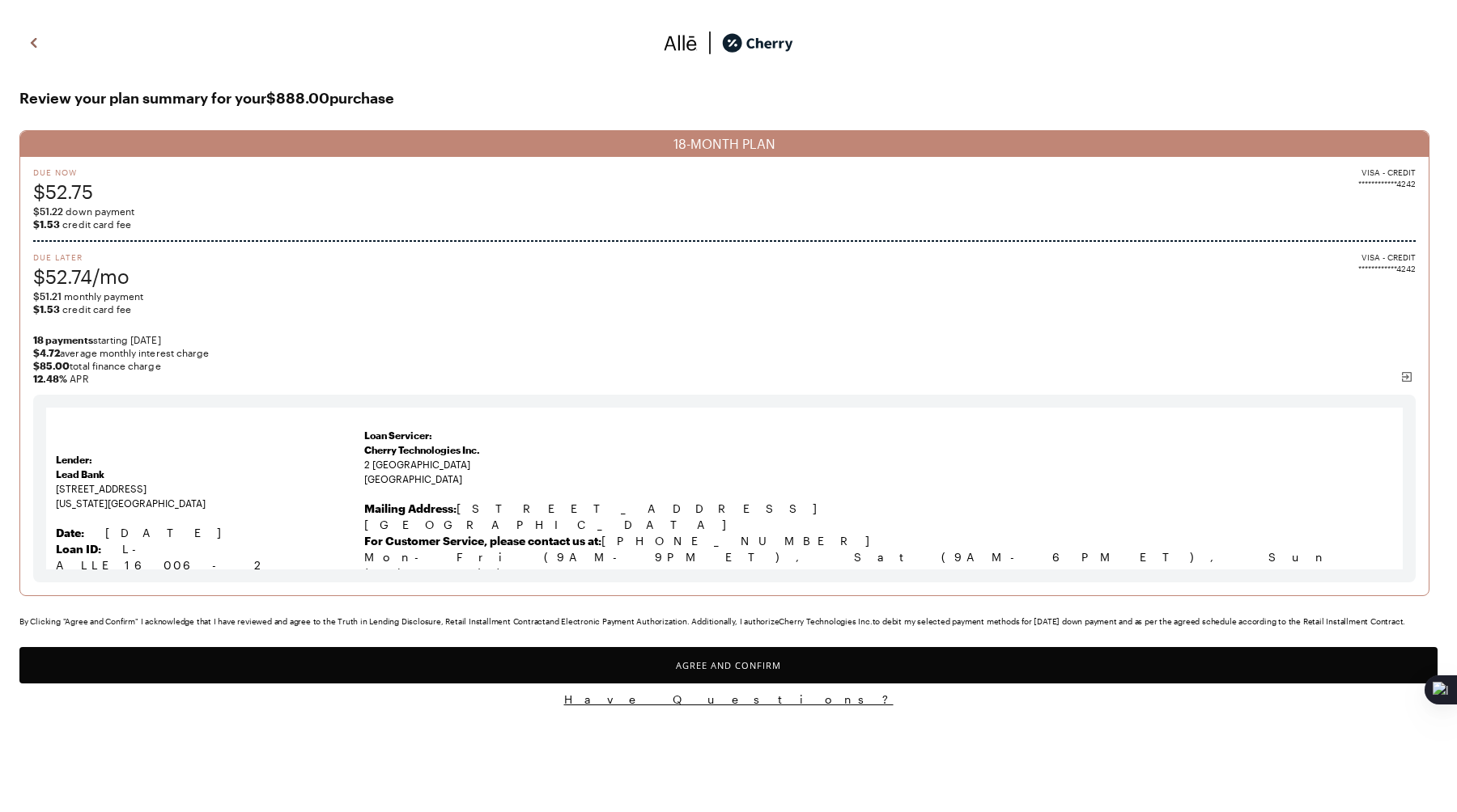
click at [376, 674] on button "Agree and Confirm" at bounding box center [728, 666] width 1418 height 37
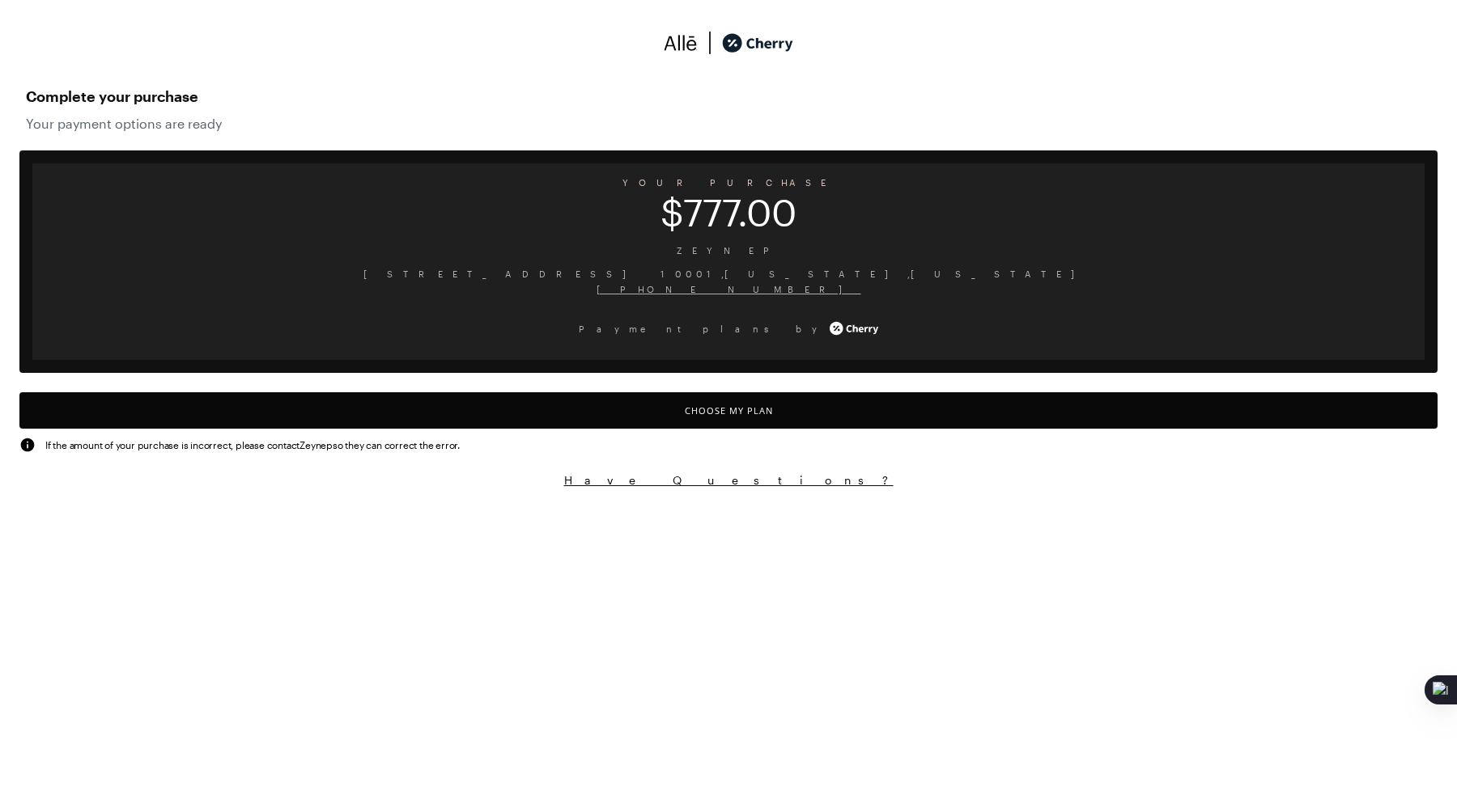
click at [733, 404] on button "Choose My Plan" at bounding box center [728, 410] width 1418 height 37
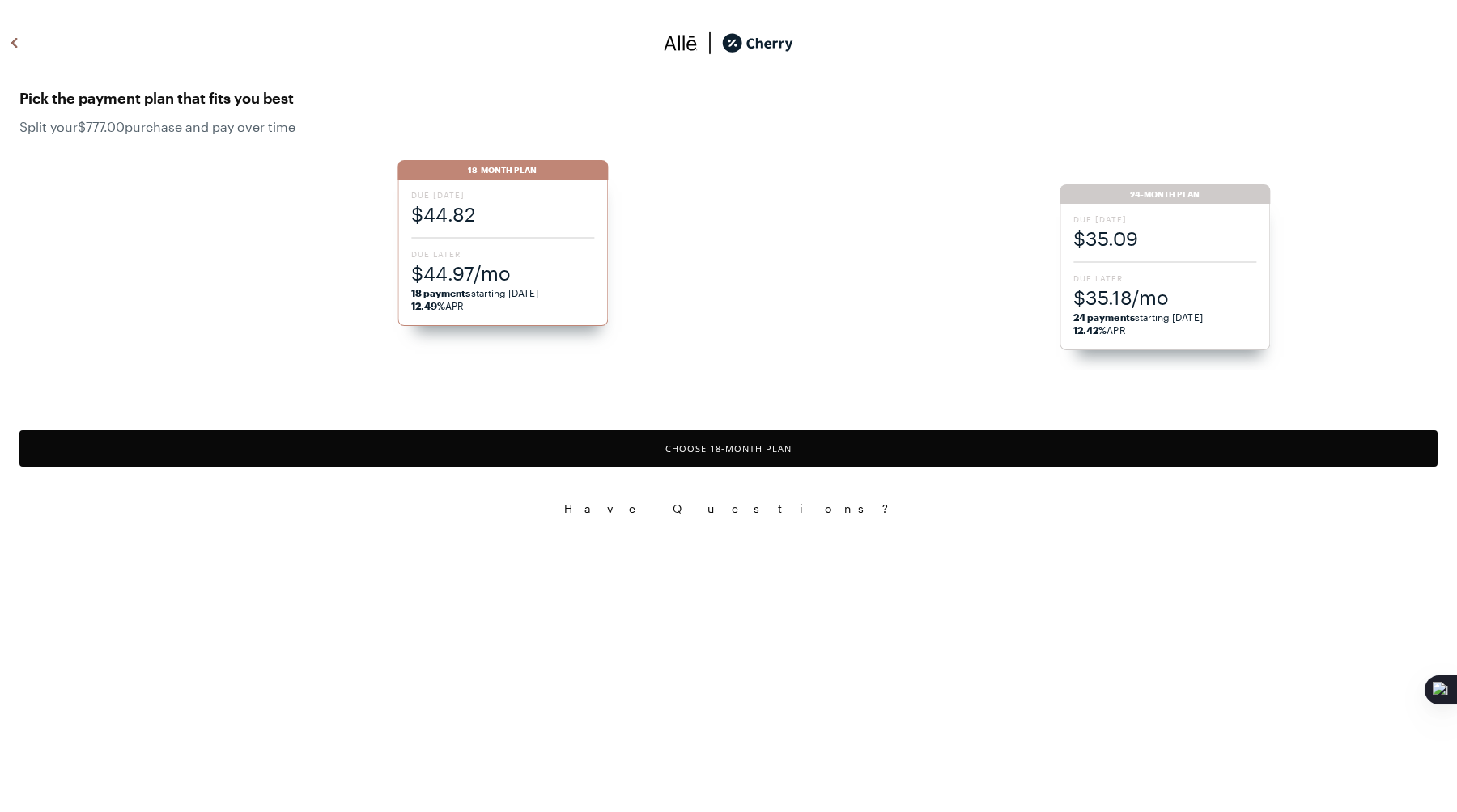
click at [567, 464] on button "Choose 18 -Month Plan" at bounding box center [728, 449] width 1418 height 37
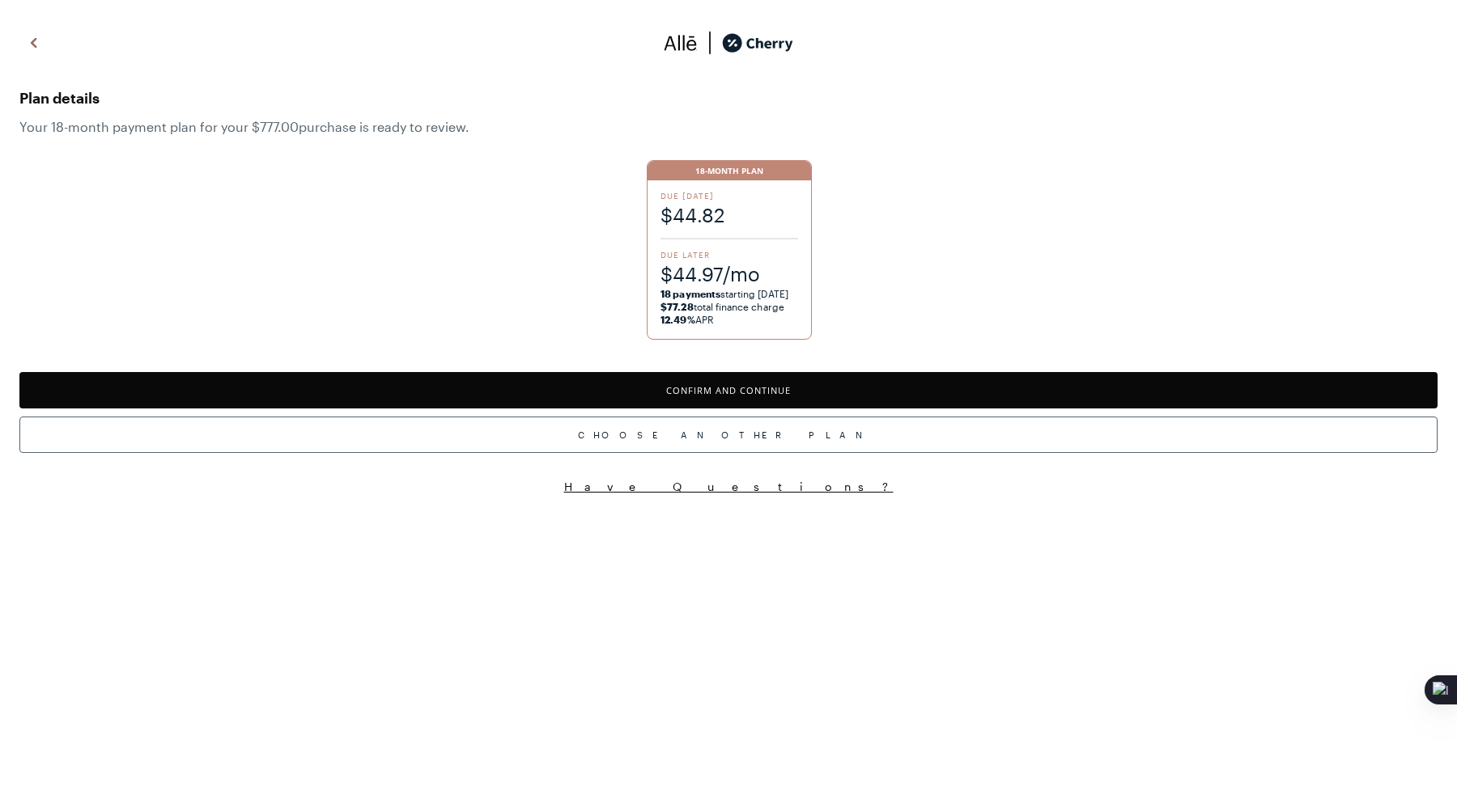
click at [598, 397] on button "Confirm and Continue" at bounding box center [728, 391] width 1418 height 37
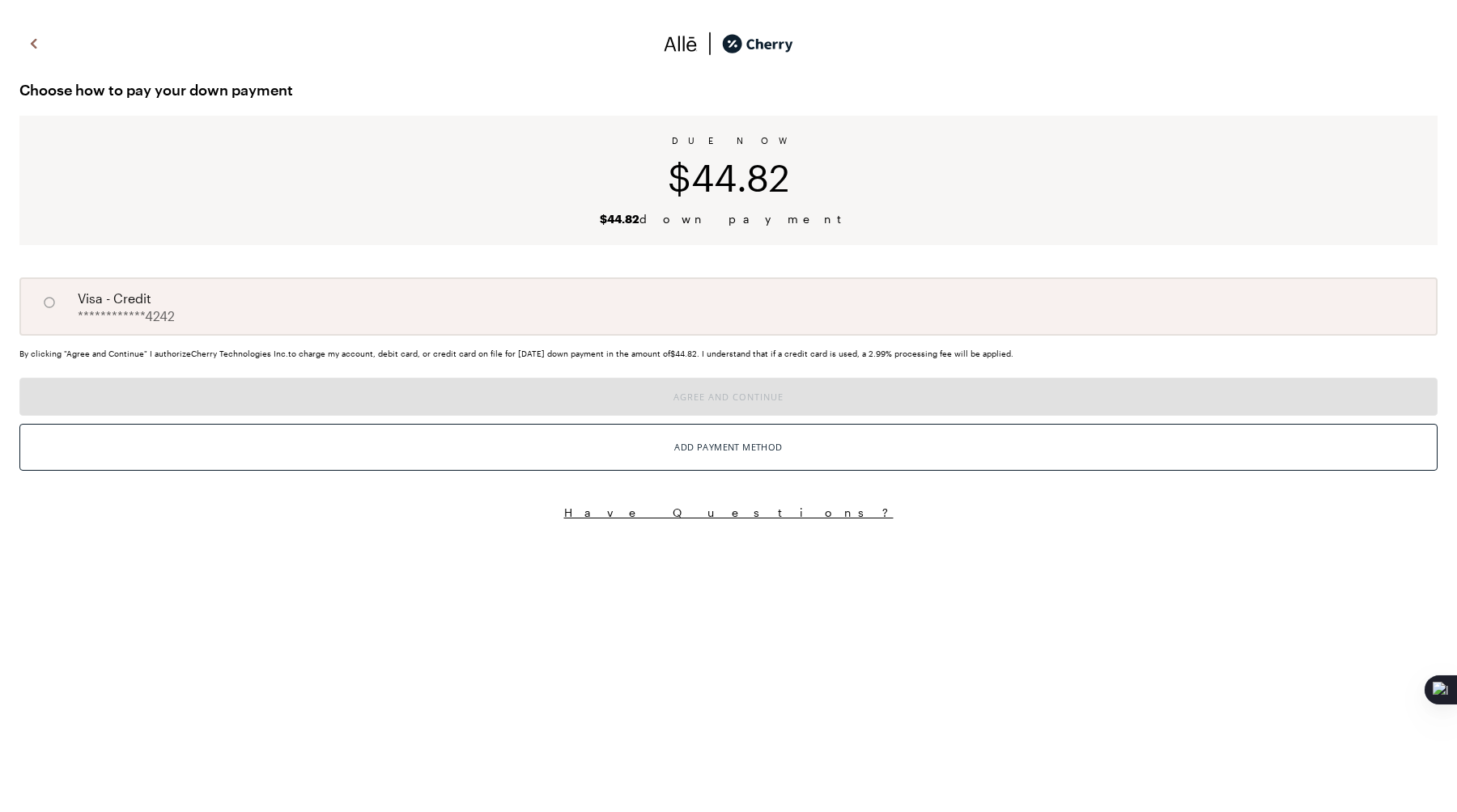
click at [241, 291] on div "**********" at bounding box center [728, 307] width 1418 height 58
radio input "true"
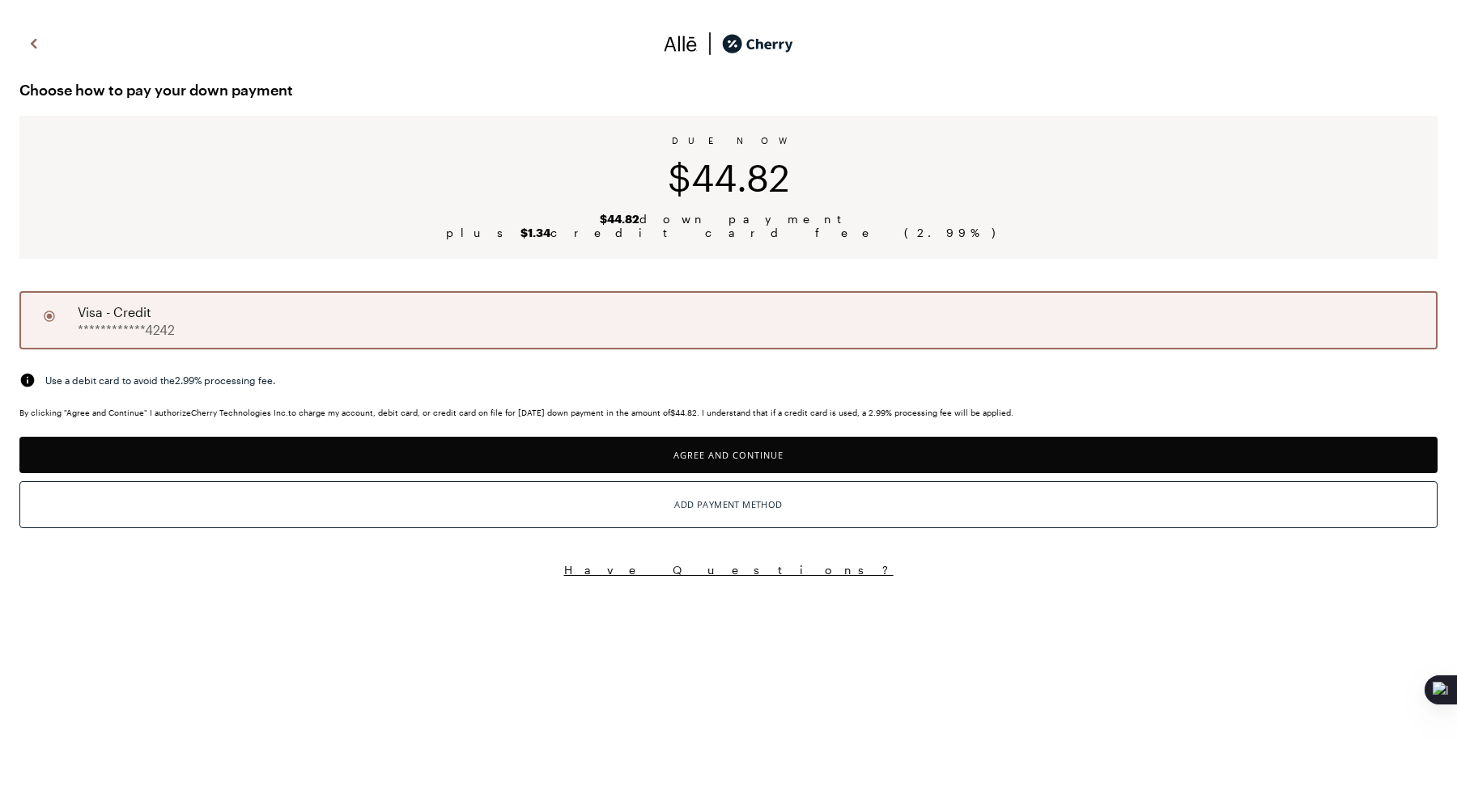
click at [233, 446] on button "Agree and Continue" at bounding box center [728, 455] width 1418 height 37
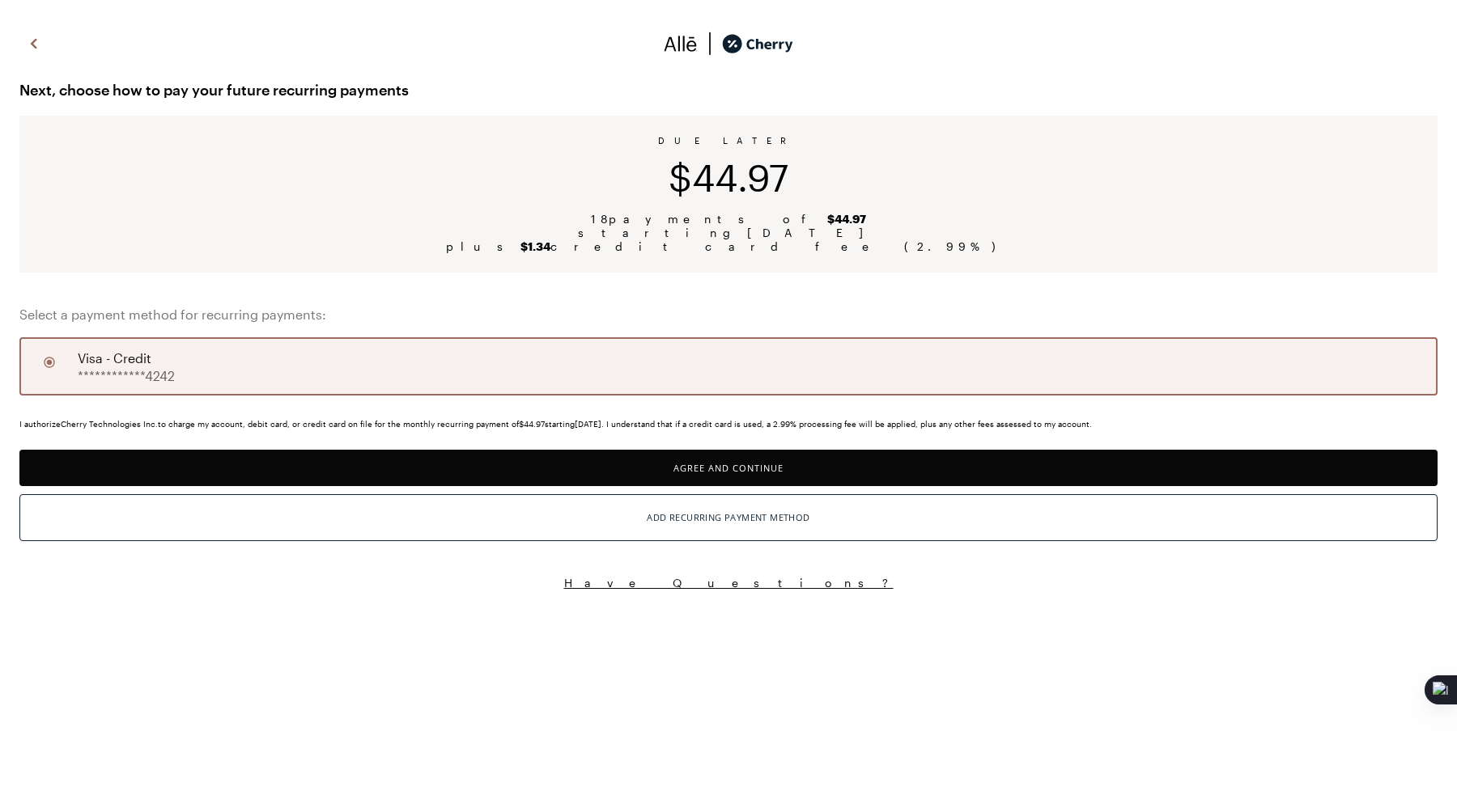
click at [290, 458] on button "Agree and Continue" at bounding box center [728, 469] width 1418 height 37
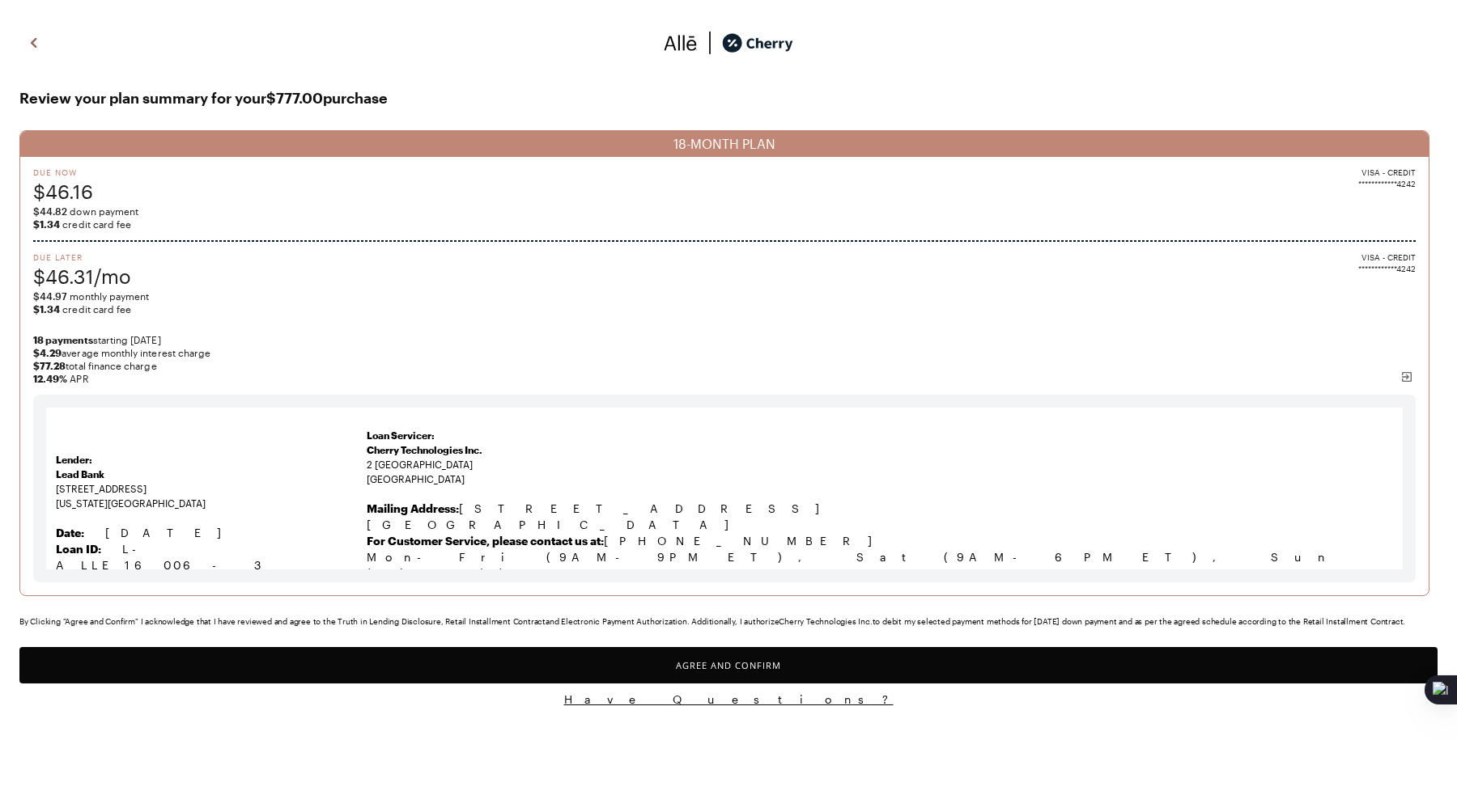
click at [555, 665] on button "Agree and Confirm" at bounding box center [728, 666] width 1418 height 37
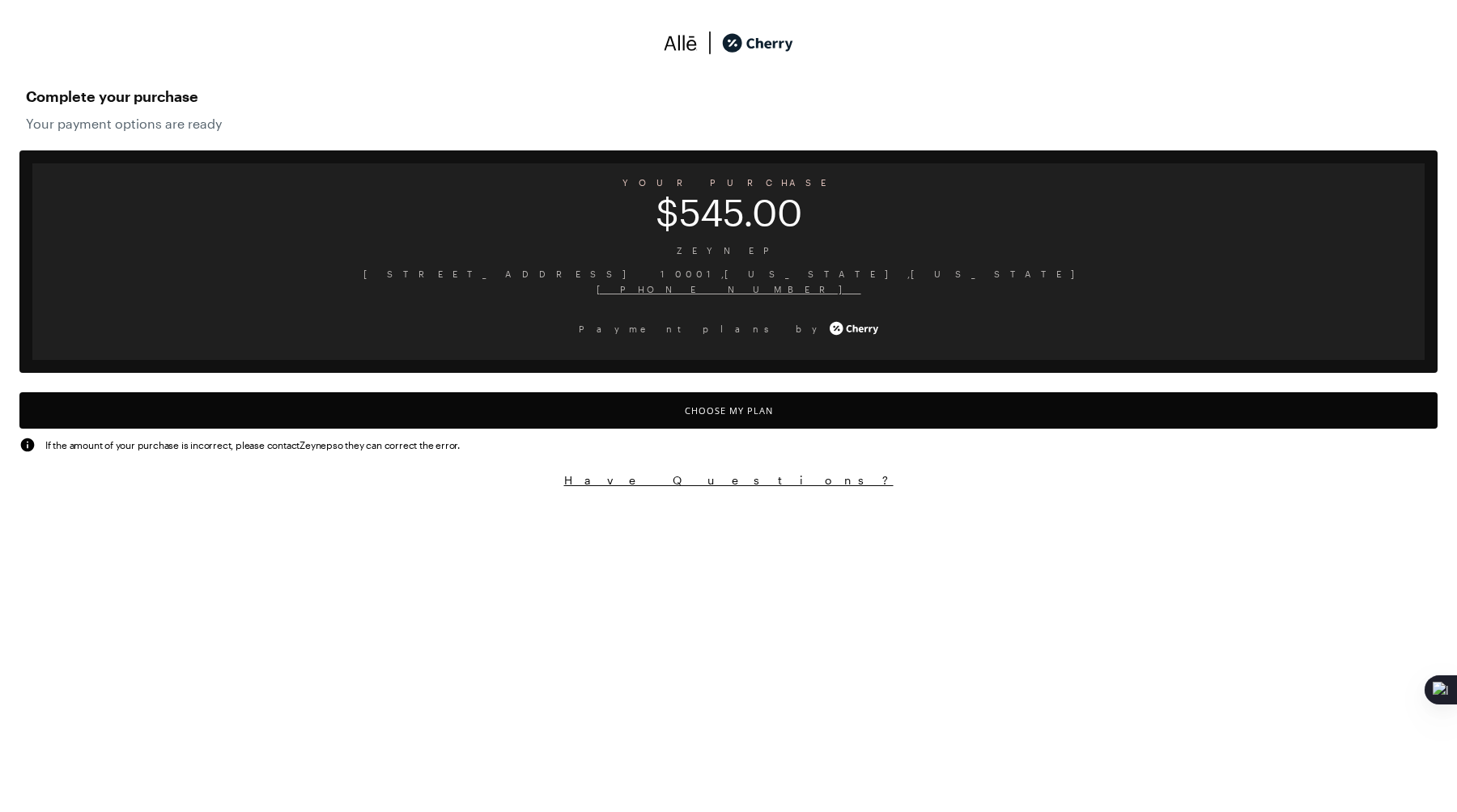
click at [475, 408] on button "Choose My Plan" at bounding box center [728, 410] width 1418 height 37
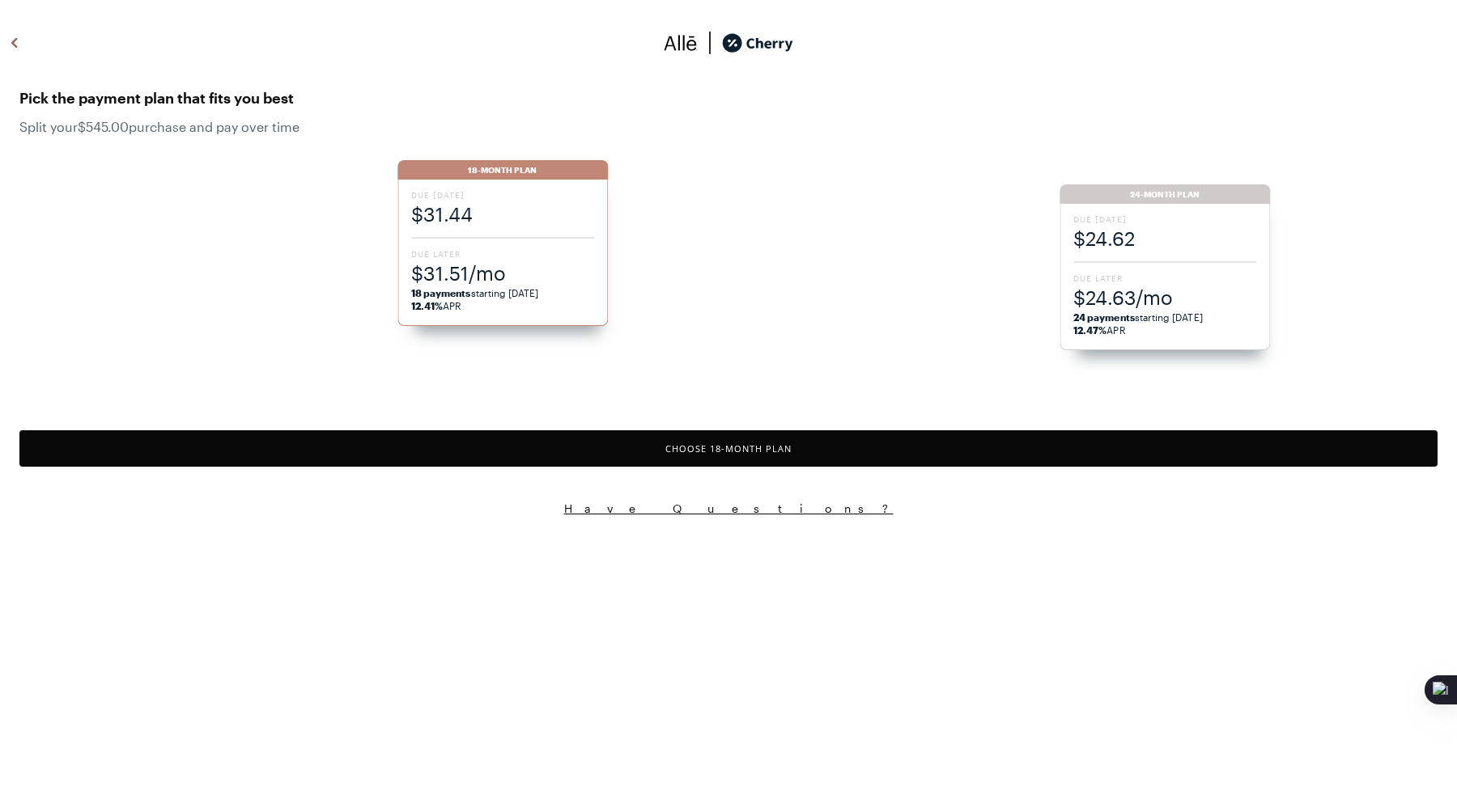
click at [485, 436] on button "Choose 18 -Month Plan" at bounding box center [728, 449] width 1418 height 37
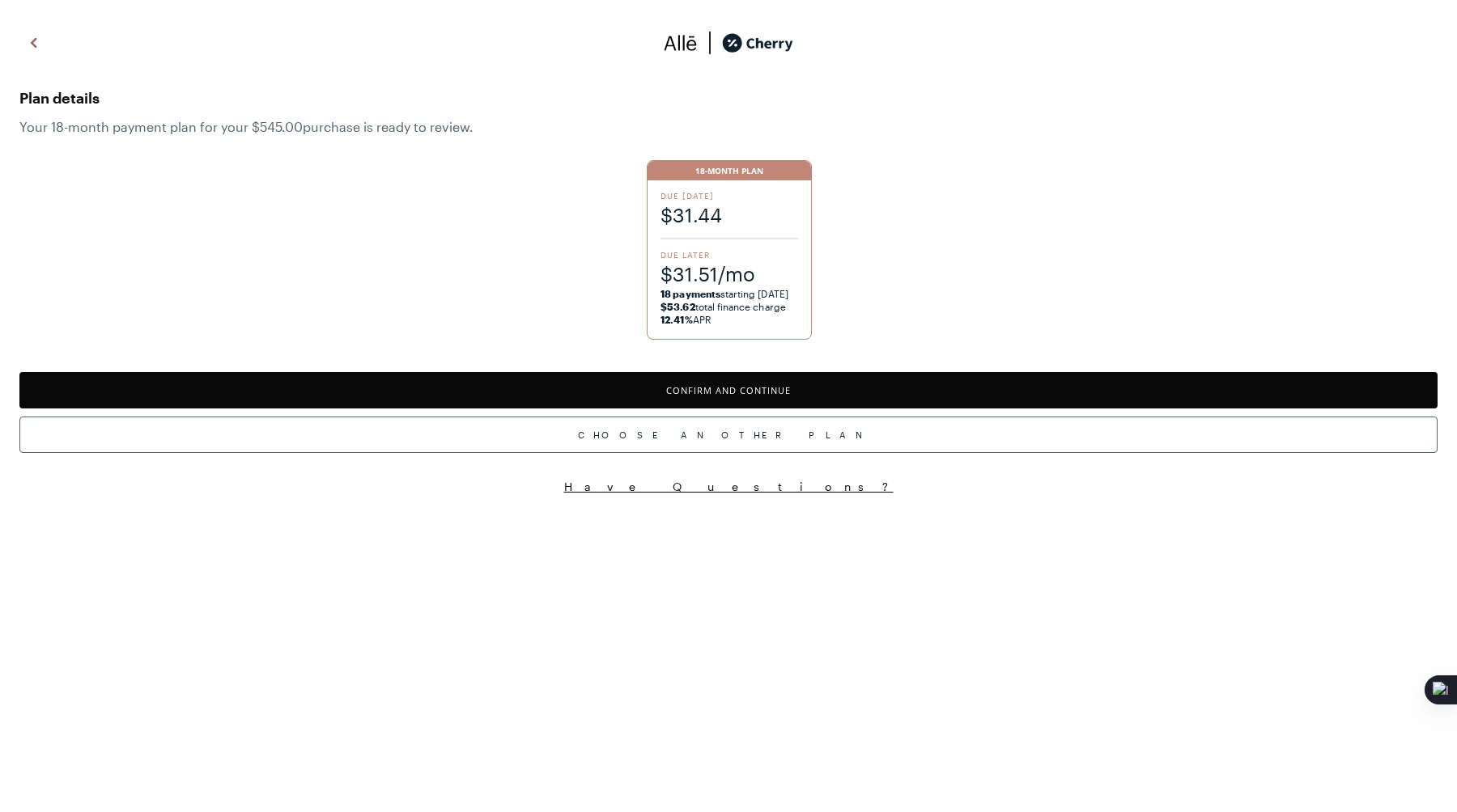
click at [546, 398] on button "Confirm and Continue" at bounding box center [728, 391] width 1418 height 37
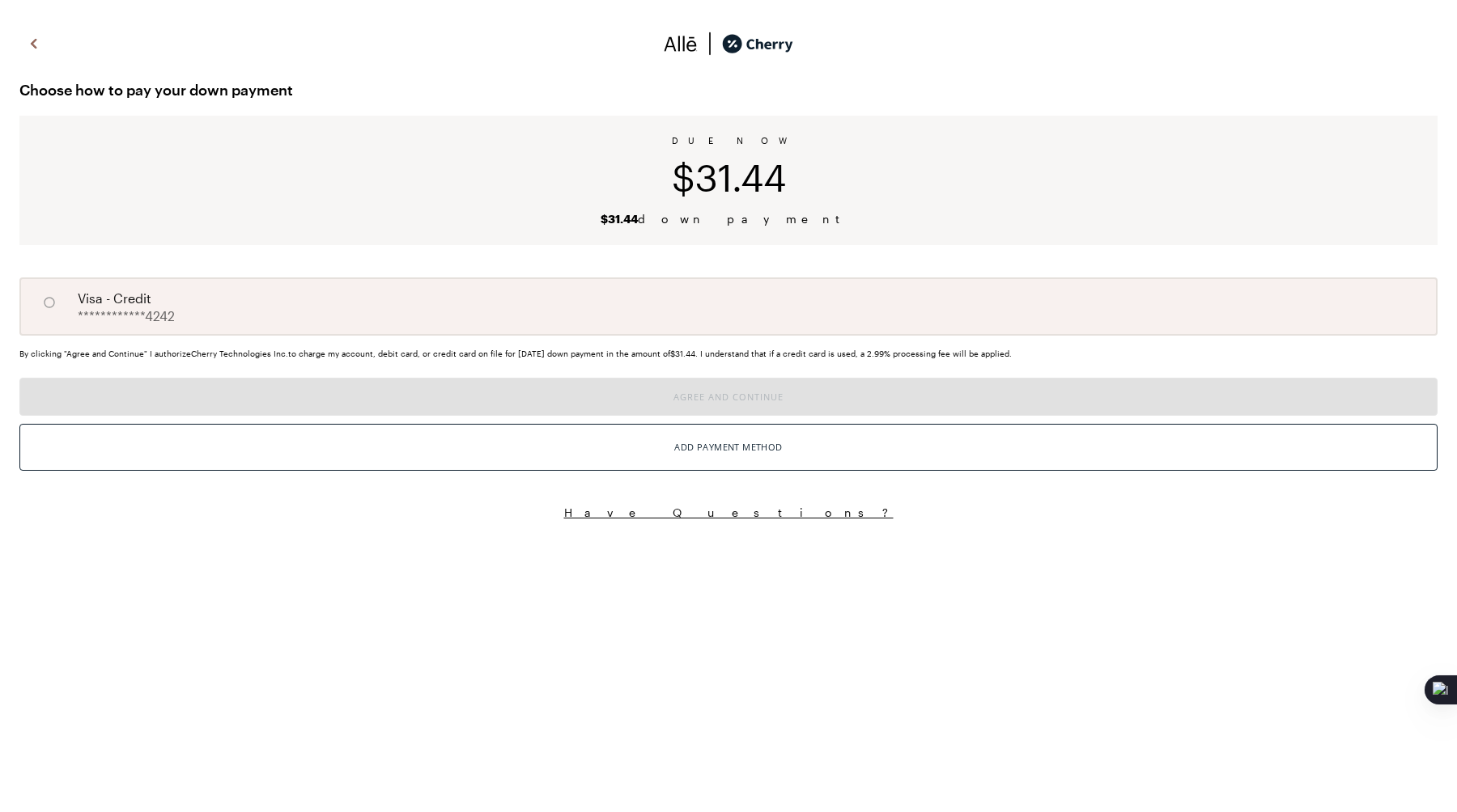
click at [553, 327] on div "**********" at bounding box center [728, 307] width 1418 height 58
radio input "true"
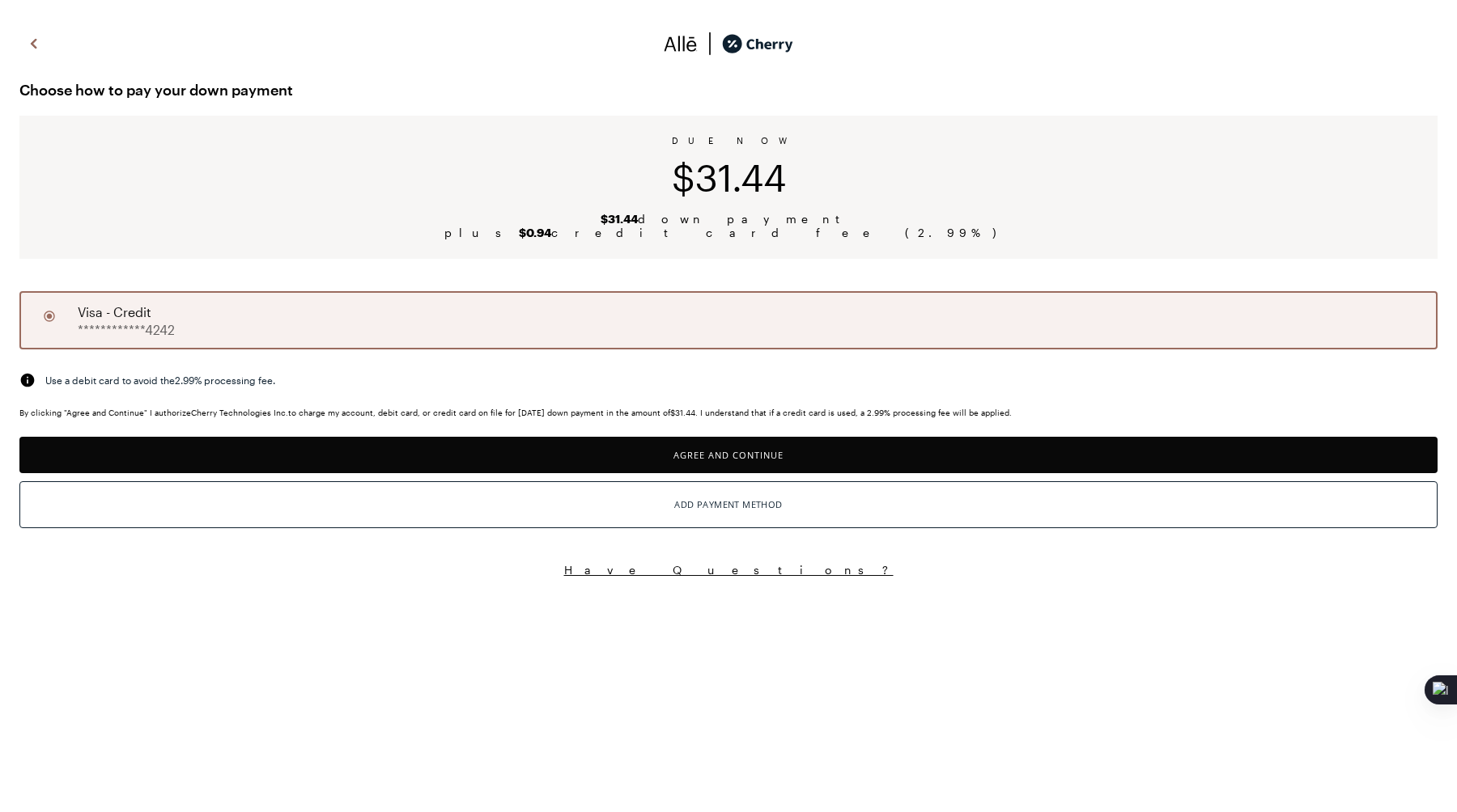
click at [596, 463] on button "Agree and Continue" at bounding box center [728, 455] width 1418 height 37
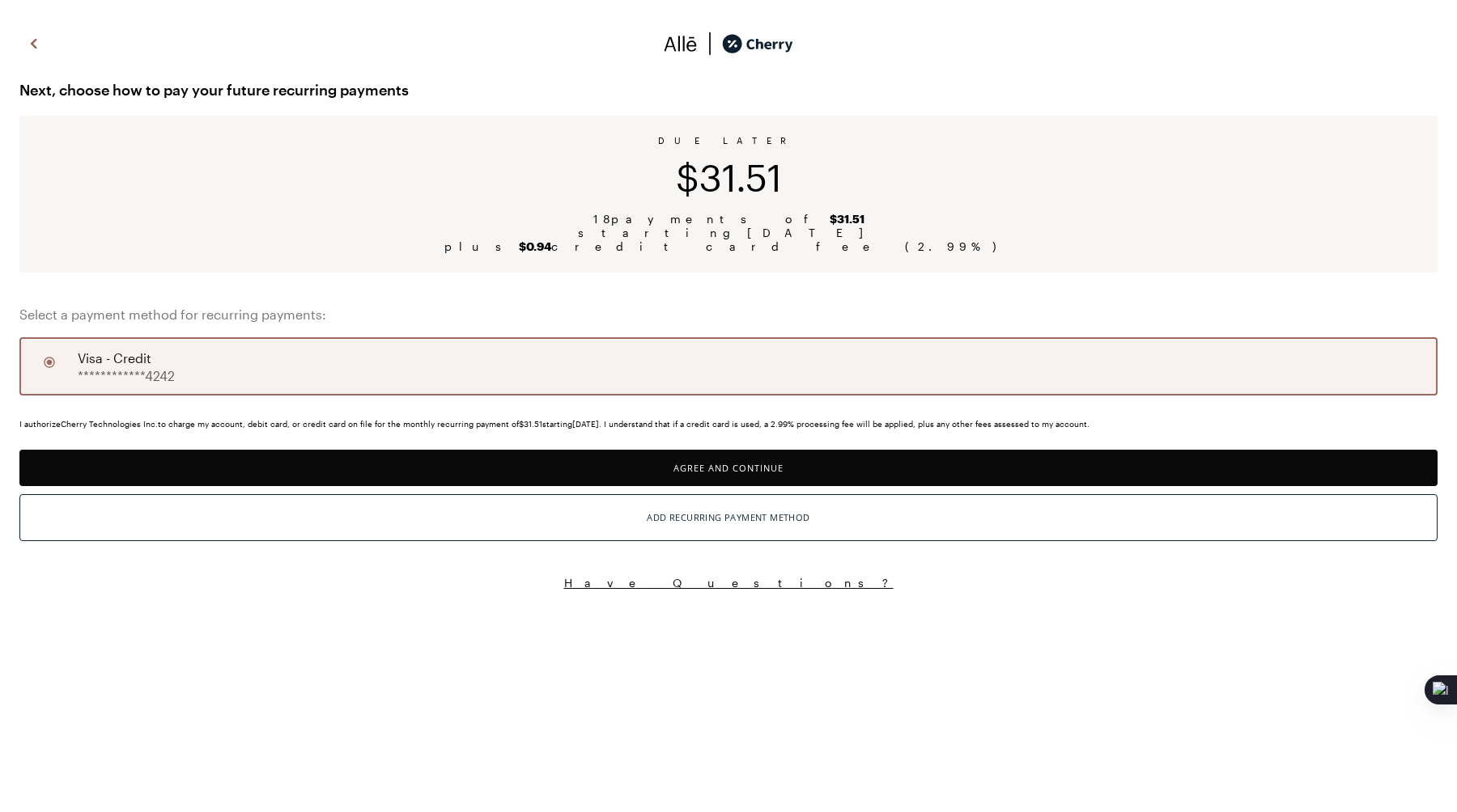
click at [749, 454] on button "Agree and Continue" at bounding box center [728, 469] width 1418 height 37
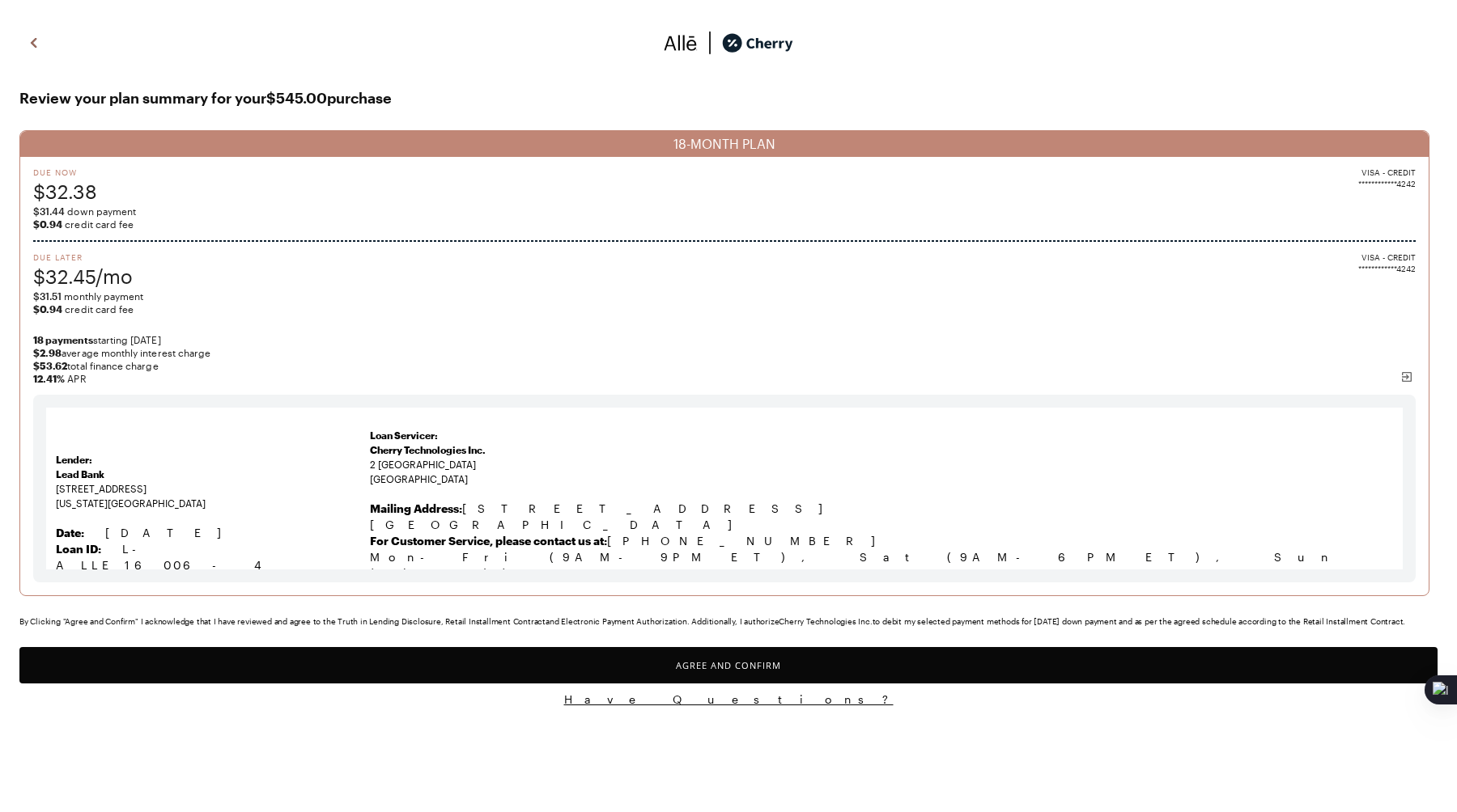
click at [543, 673] on button "Agree and Confirm" at bounding box center [728, 666] width 1418 height 37
